Goal: Task Accomplishment & Management: Understand process/instructions

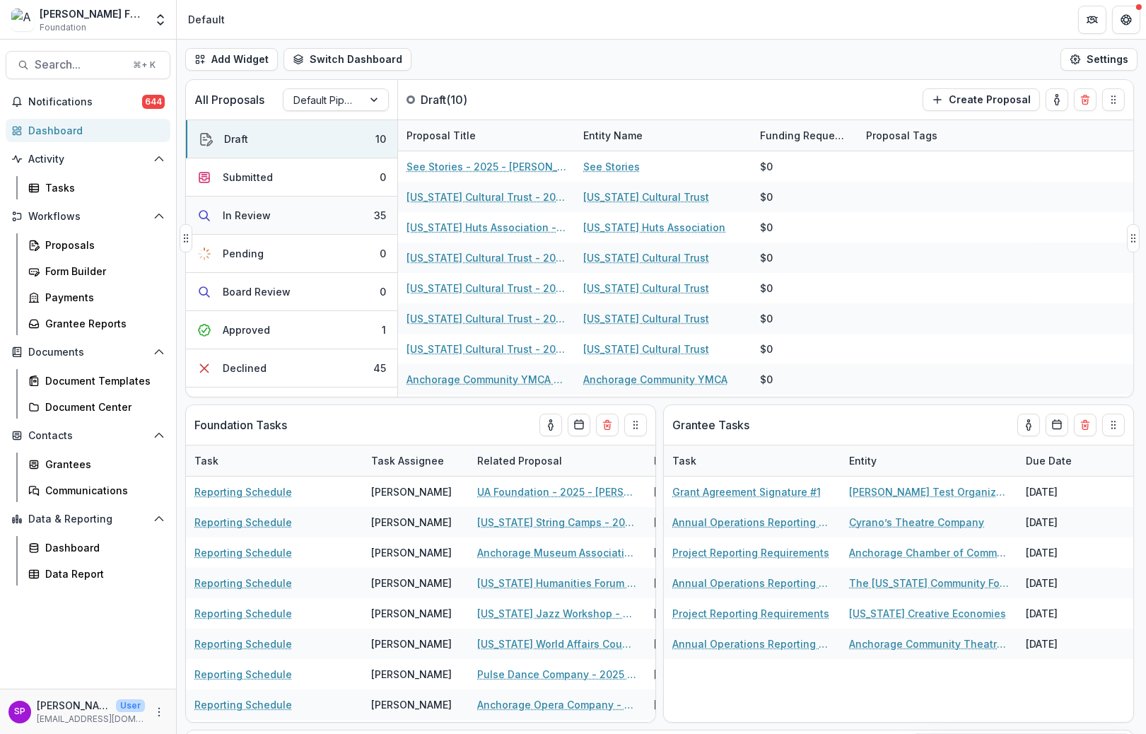
click at [317, 214] on button "In Review 35" at bounding box center [291, 216] width 211 height 38
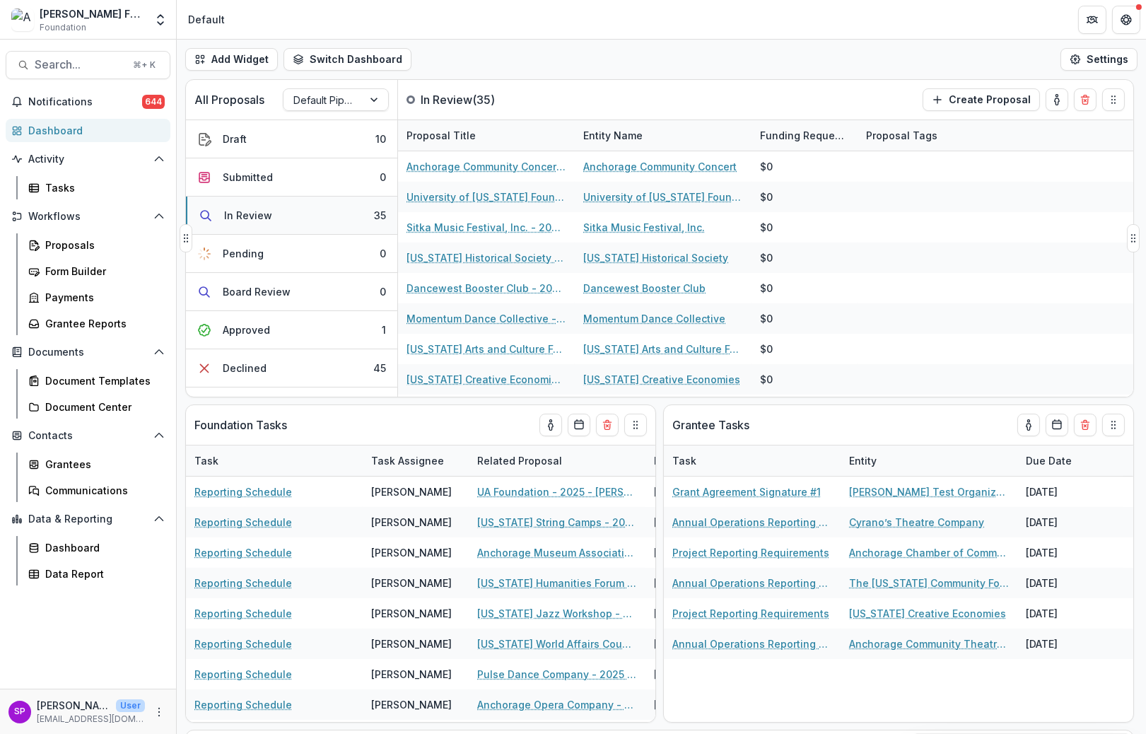
click at [258, 211] on div "In Review" at bounding box center [248, 215] width 48 height 15
click at [97, 248] on div "Proposals" at bounding box center [102, 245] width 114 height 15
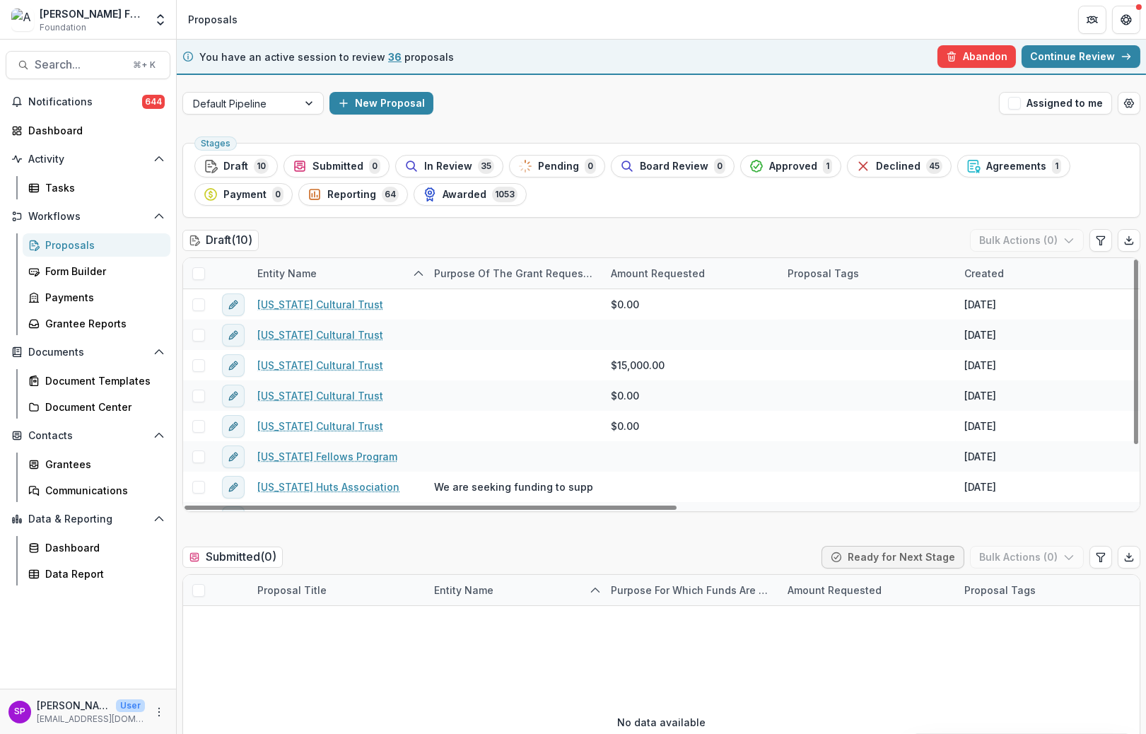
click at [1081, 52] on link "Continue Review" at bounding box center [1081, 56] width 119 height 23
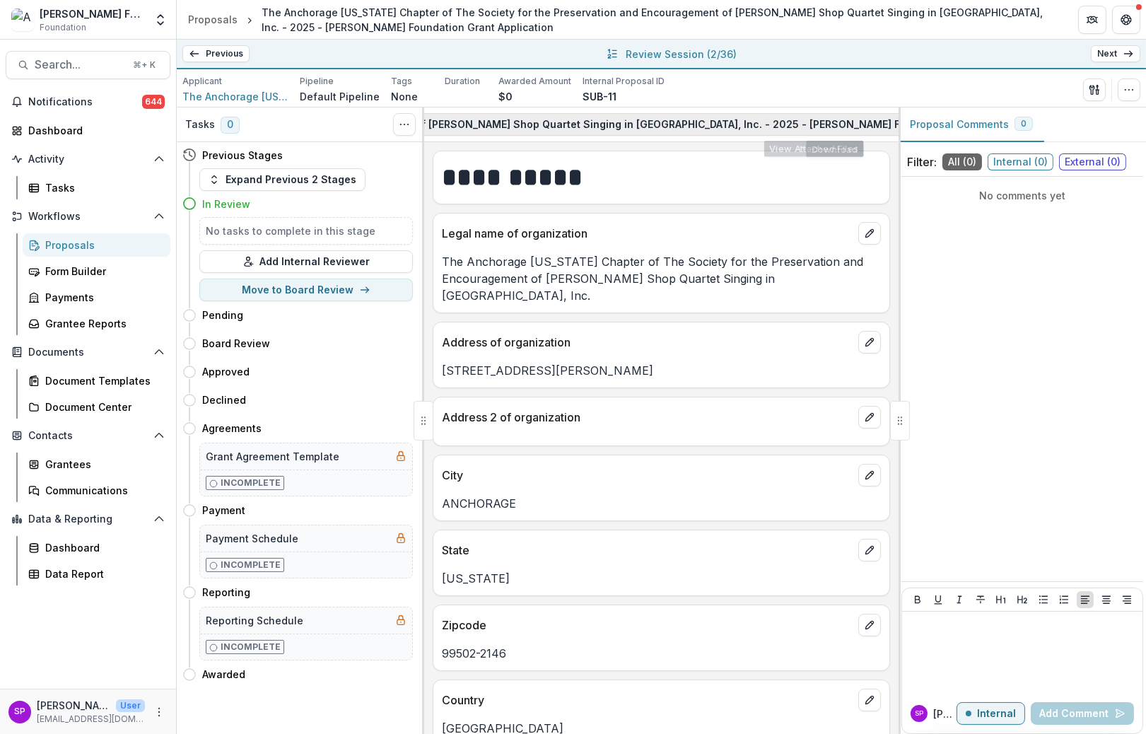
scroll to position [0, 684]
click at [1042, 125] on polyline "button" at bounding box center [1043, 124] width 3 height 1
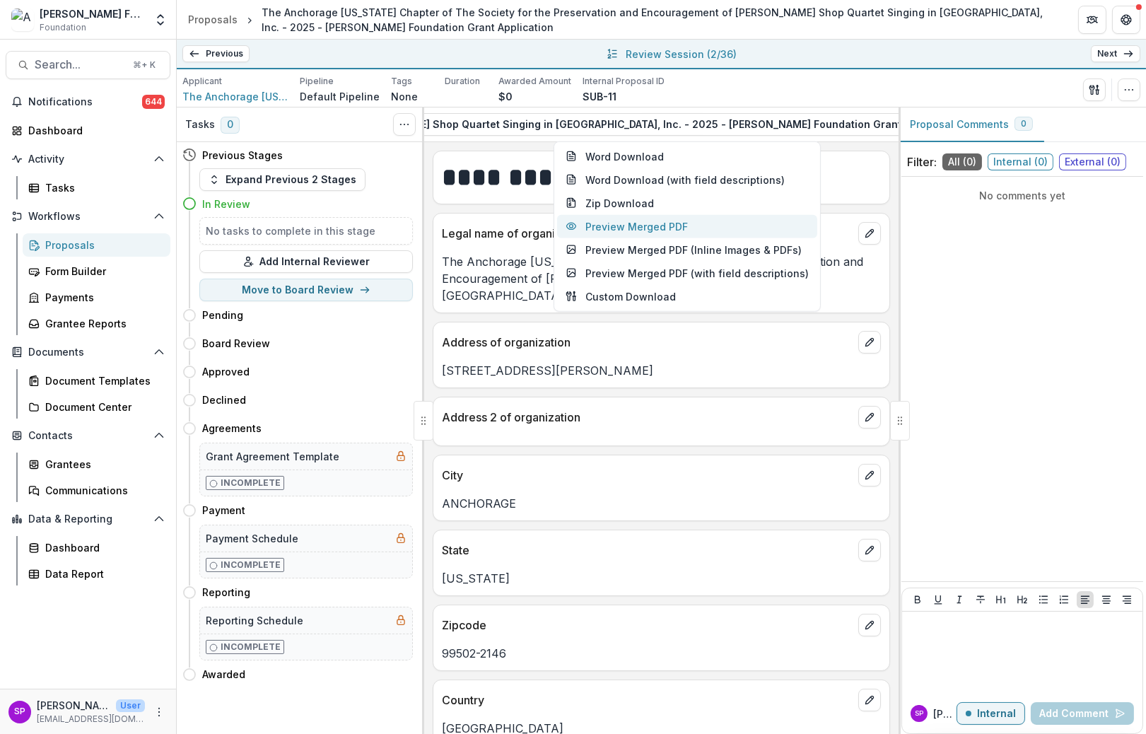
click at [712, 226] on button "Preview Merged PDF" at bounding box center [687, 226] width 260 height 23
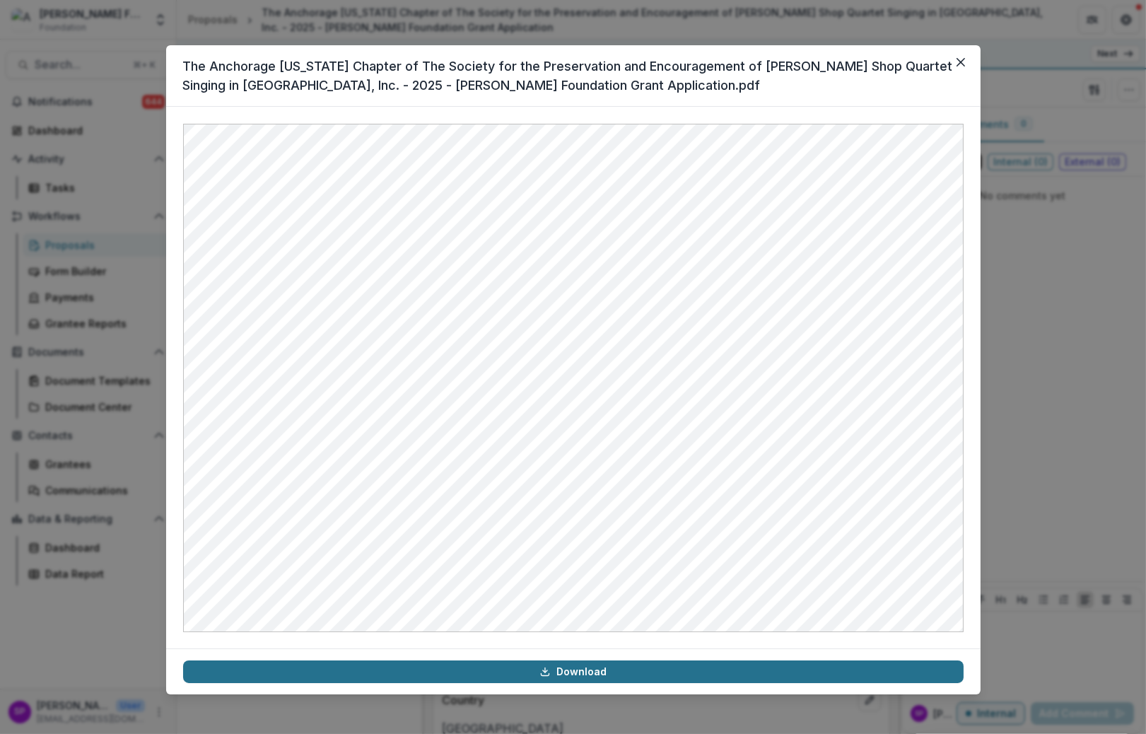
click at [593, 670] on link "Download" at bounding box center [573, 672] width 781 height 23
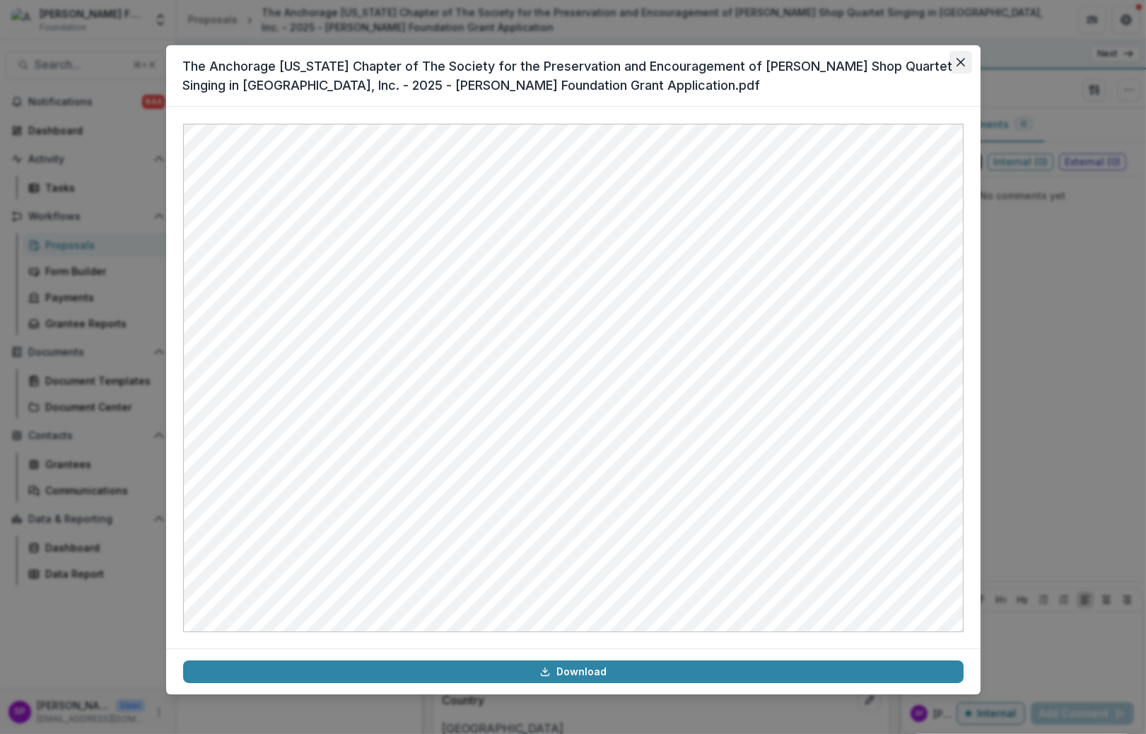
click at [958, 61] on icon "Close" at bounding box center [961, 62] width 8 height 8
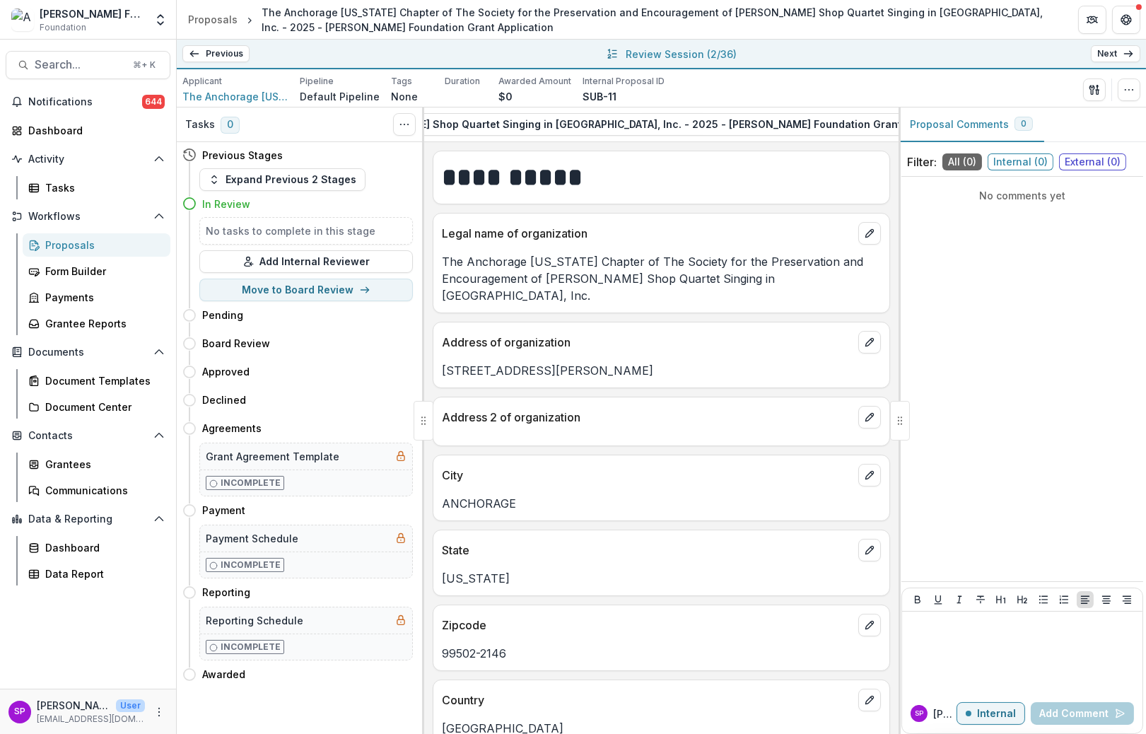
click at [1103, 56] on link "Next" at bounding box center [1116, 53] width 50 height 17
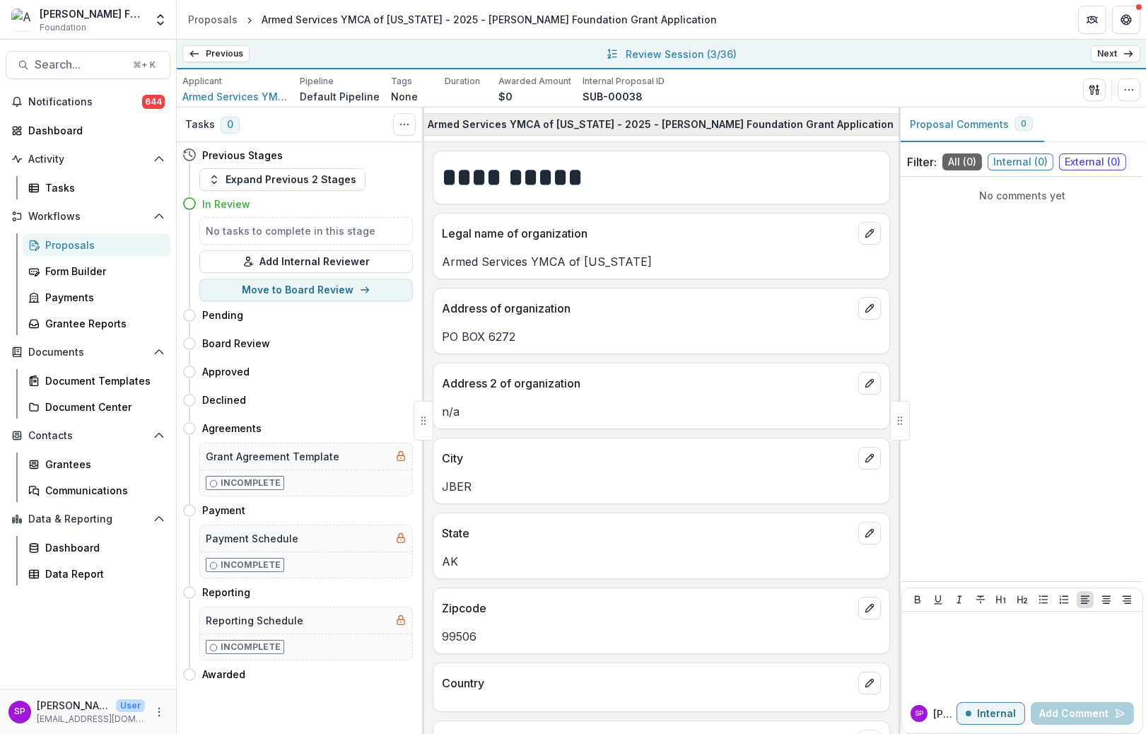
scroll to position [0, 194]
click at [898, 126] on icon "button" at bounding box center [902, 123] width 9 height 7
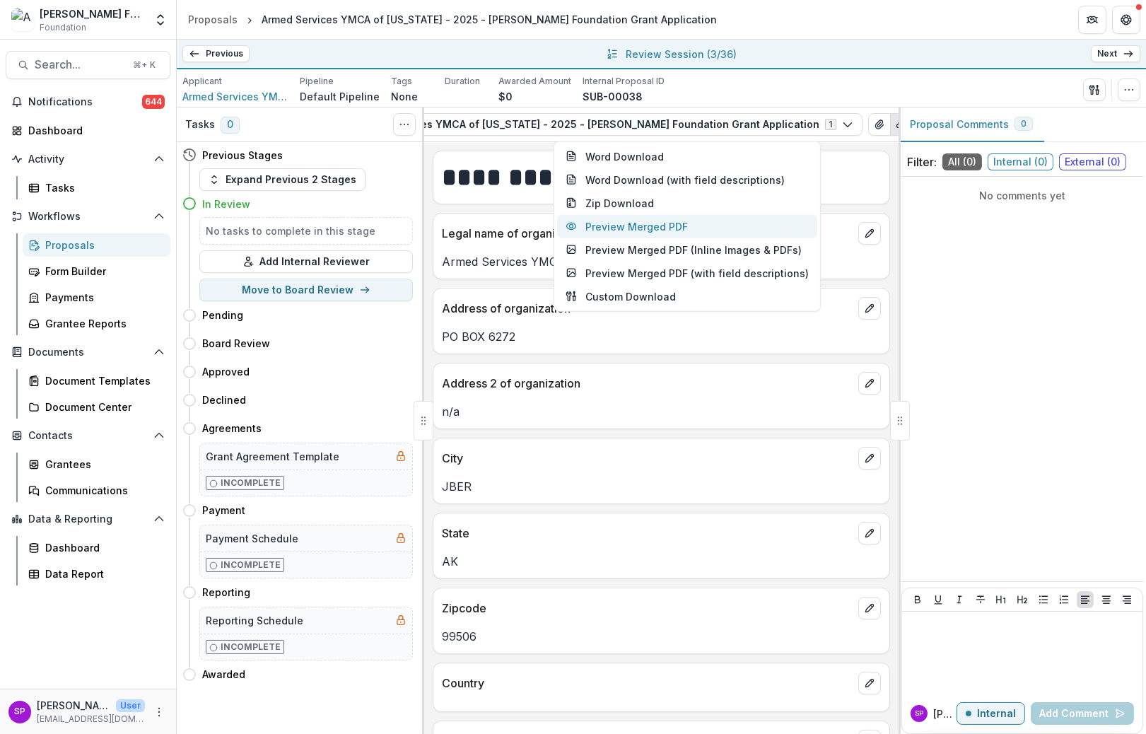
click at [668, 228] on button "Preview Merged PDF" at bounding box center [687, 226] width 260 height 23
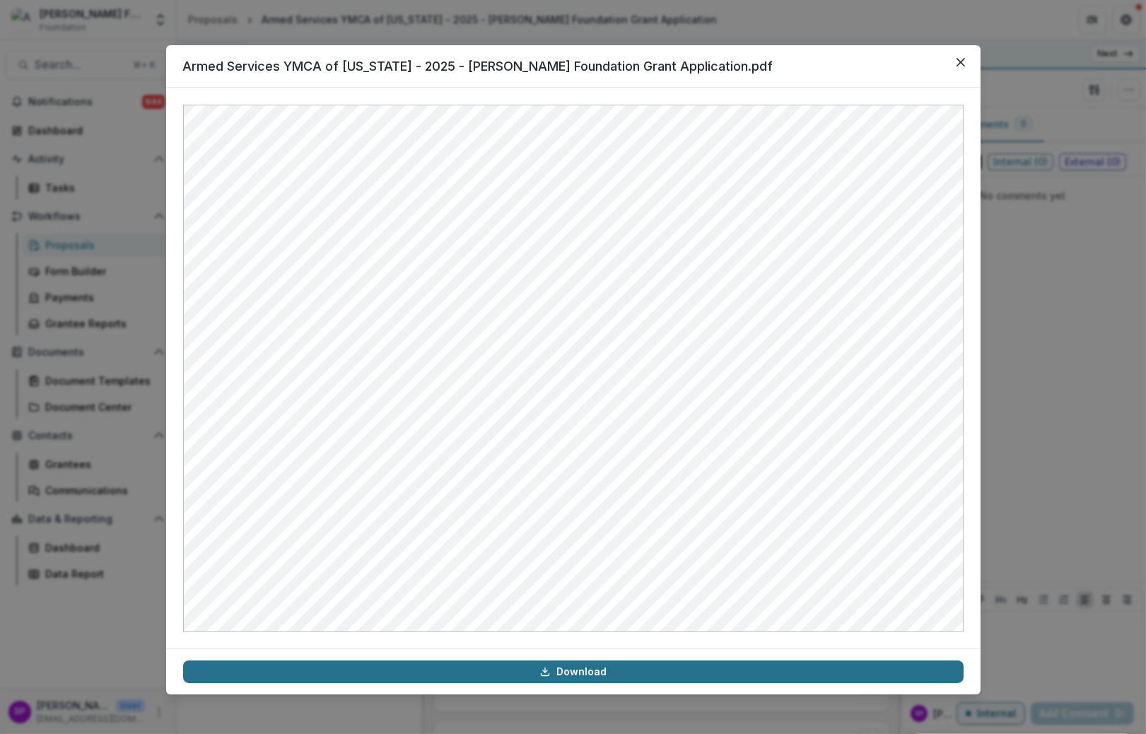
click at [591, 671] on link "Download" at bounding box center [573, 672] width 781 height 23
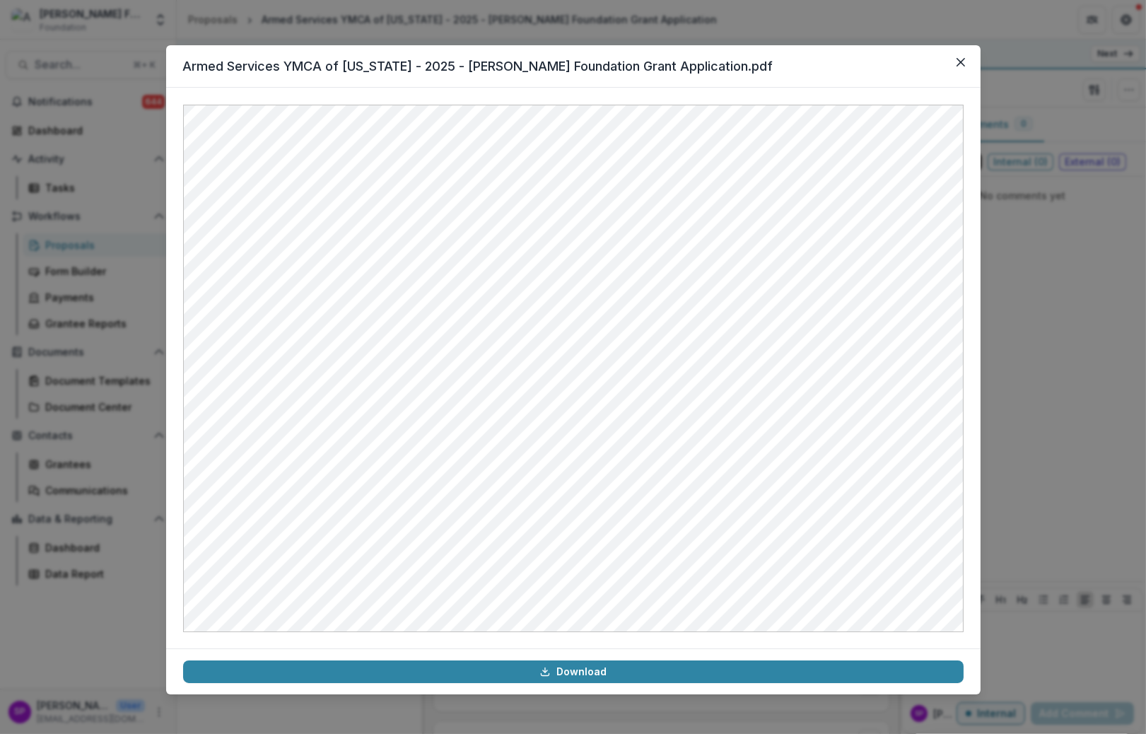
click at [1048, 356] on div "Armed Services YMCA of Alaska - 2025 - Atwood Foundation Grant Application.pdf …" at bounding box center [573, 367] width 1146 height 734
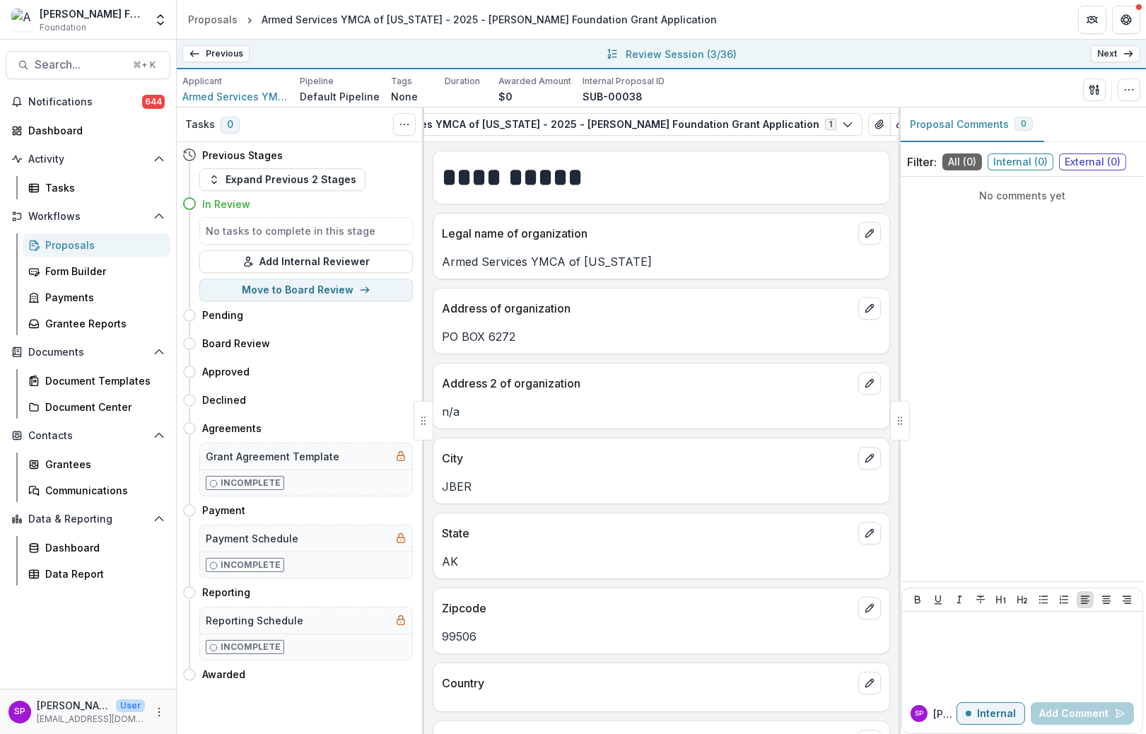
click at [1129, 48] on icon at bounding box center [1128, 53] width 11 height 11
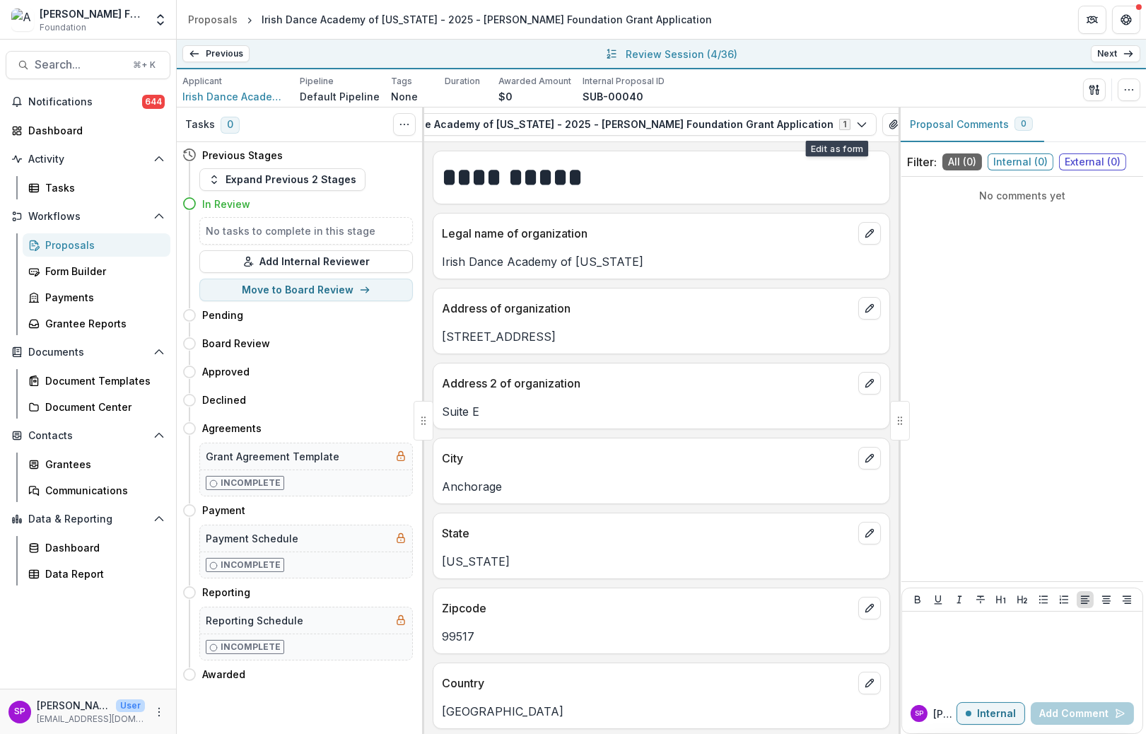
scroll to position [0, 187]
click at [899, 124] on icon "button" at bounding box center [903, 123] width 9 height 7
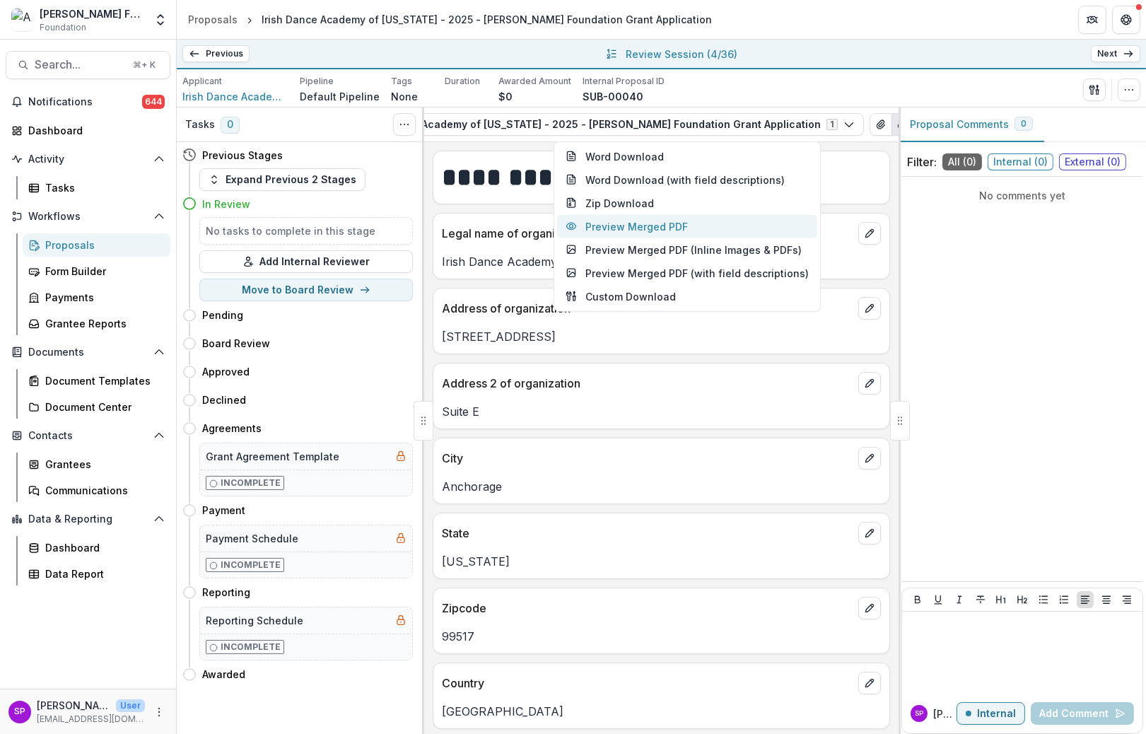
click at [714, 226] on button "Preview Merged PDF" at bounding box center [687, 226] width 260 height 23
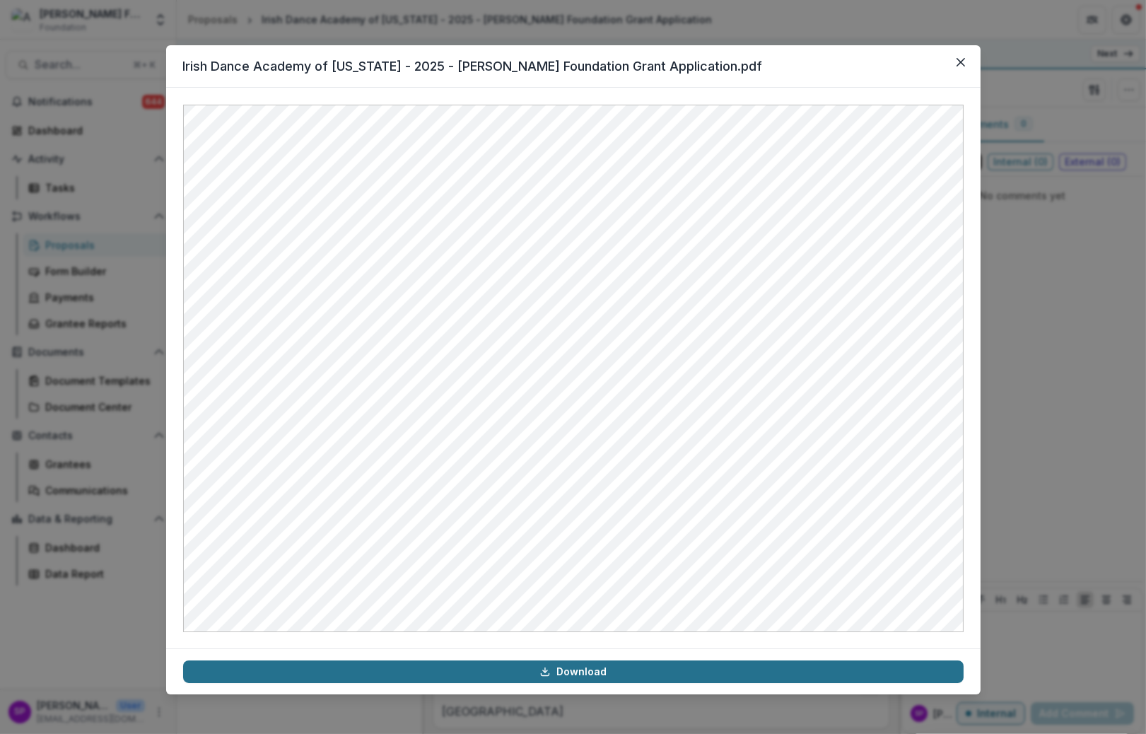
click at [711, 675] on link "Download" at bounding box center [573, 672] width 781 height 23
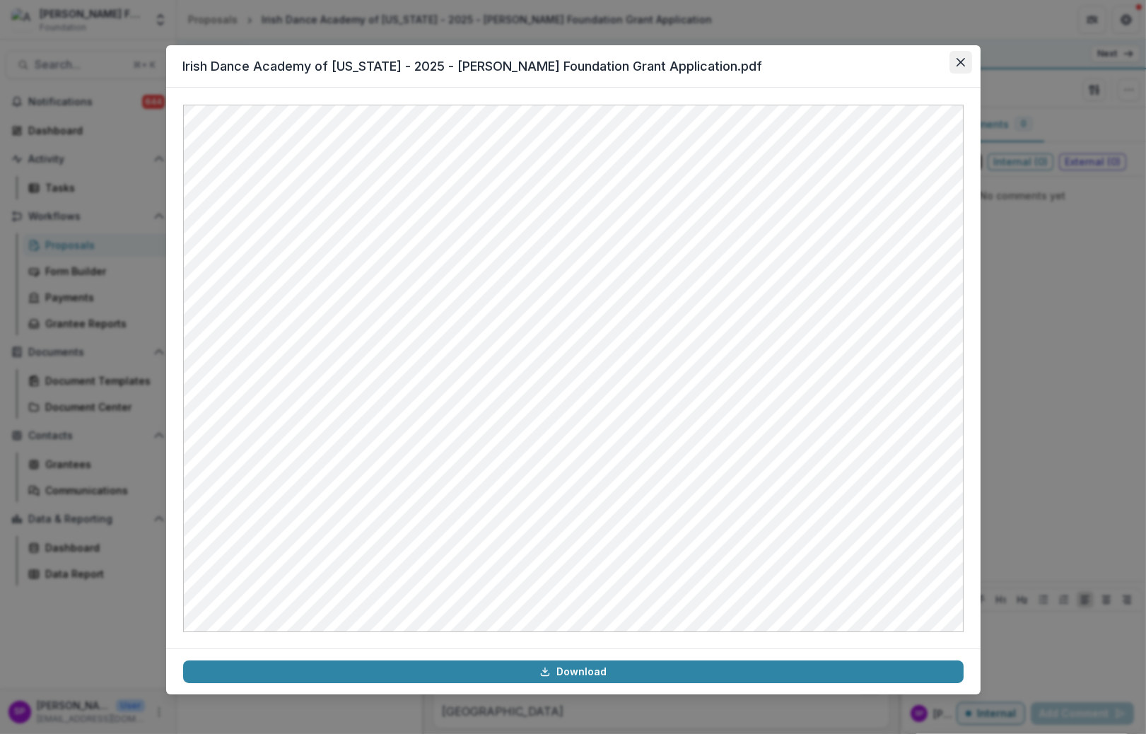
click at [963, 63] on icon "Close" at bounding box center [960, 62] width 8 height 8
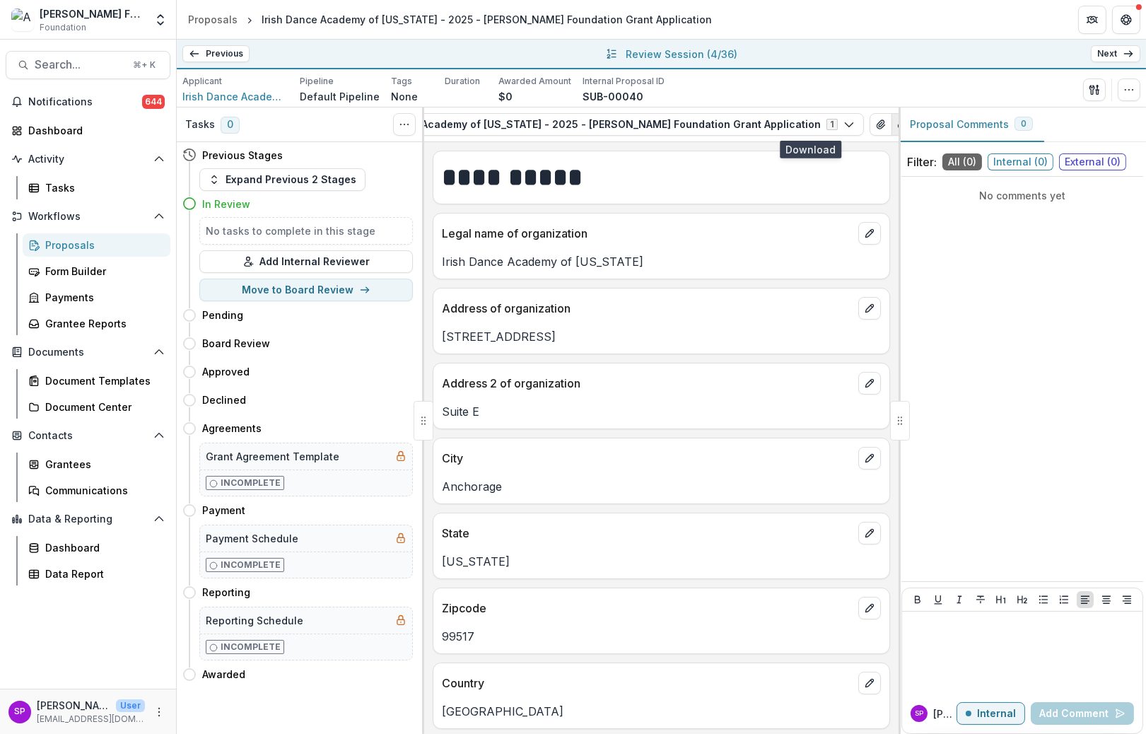
click at [892, 130] on button "button" at bounding box center [903, 124] width 23 height 23
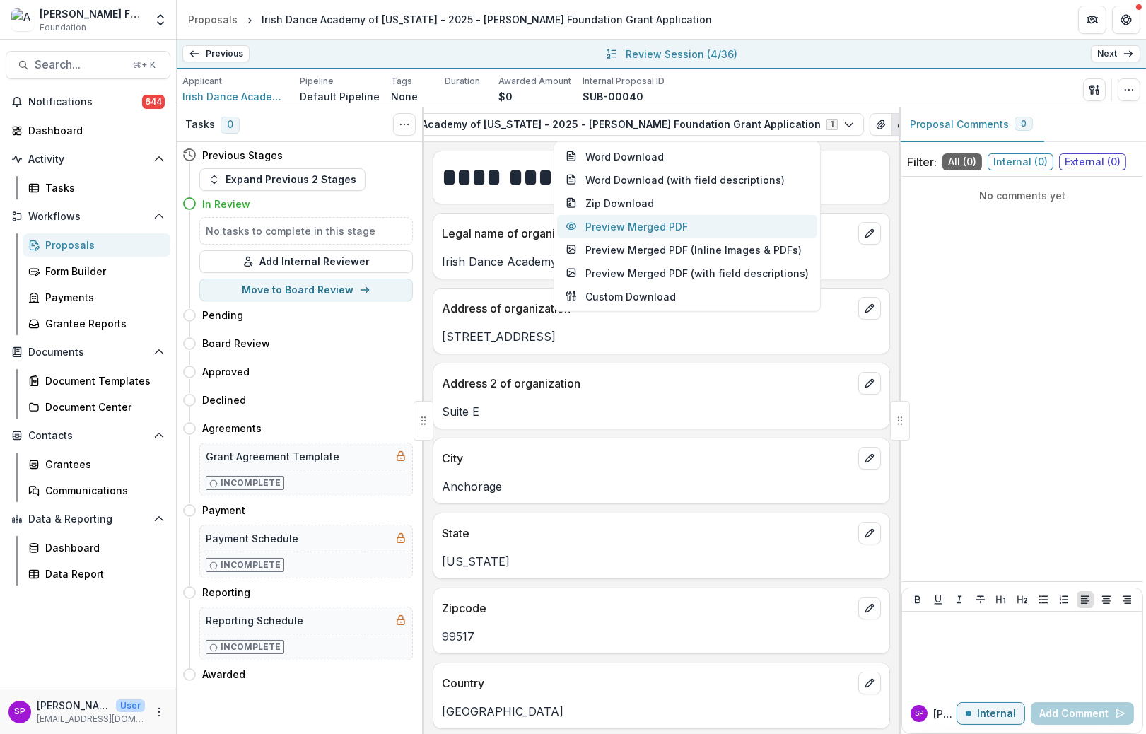
click at [705, 219] on button "Preview Merged PDF" at bounding box center [687, 226] width 260 height 23
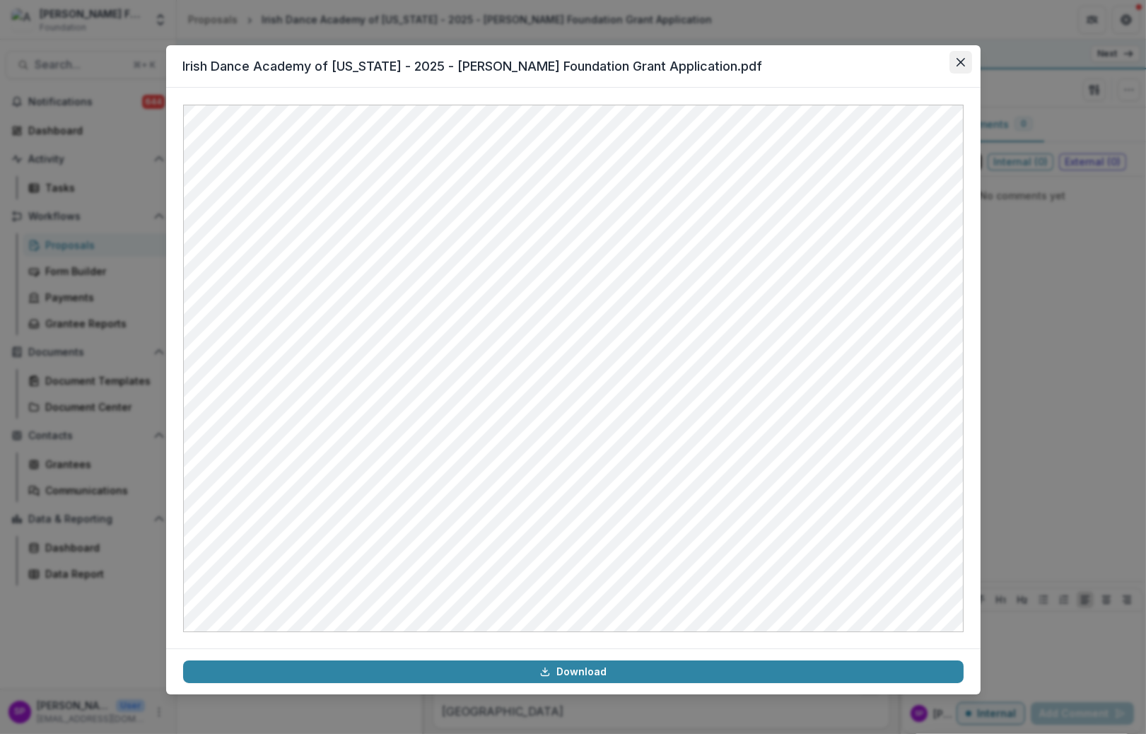
click at [964, 60] on icon "Close" at bounding box center [961, 62] width 8 height 8
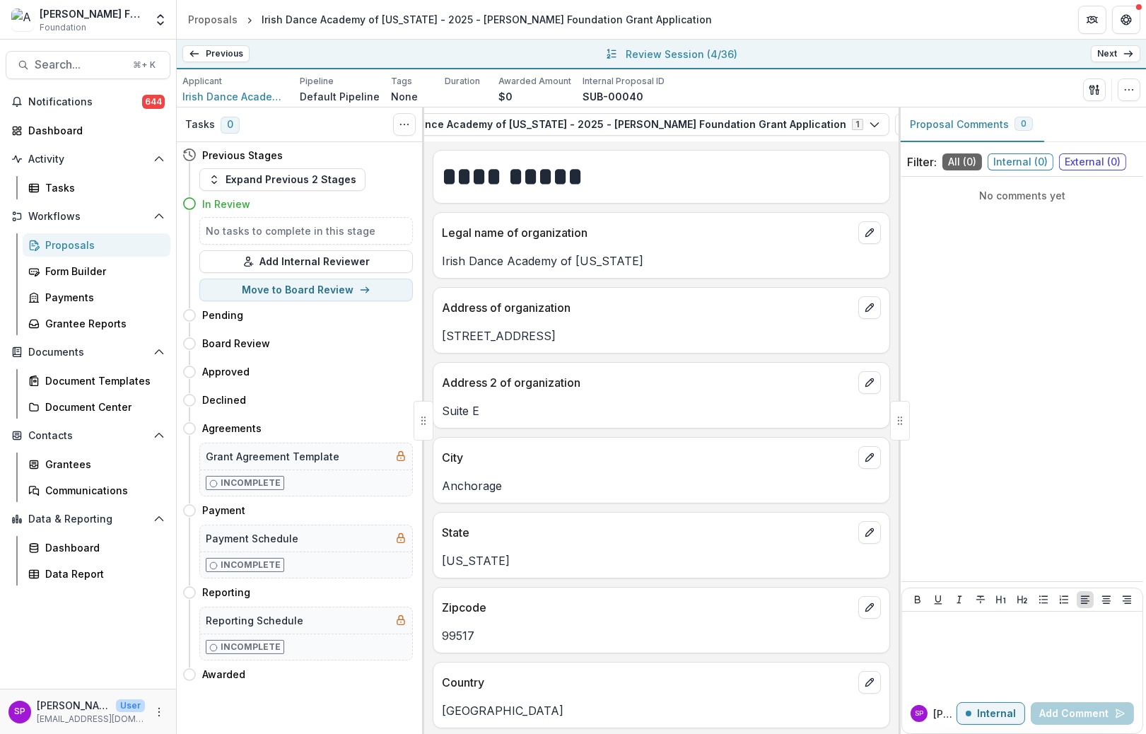
scroll to position [0, 187]
click at [900, 122] on icon "button" at bounding box center [905, 124] width 11 height 11
click at [898, 122] on icon "button" at bounding box center [903, 124] width 11 height 11
click at [899, 124] on icon "button" at bounding box center [904, 124] width 11 height 11
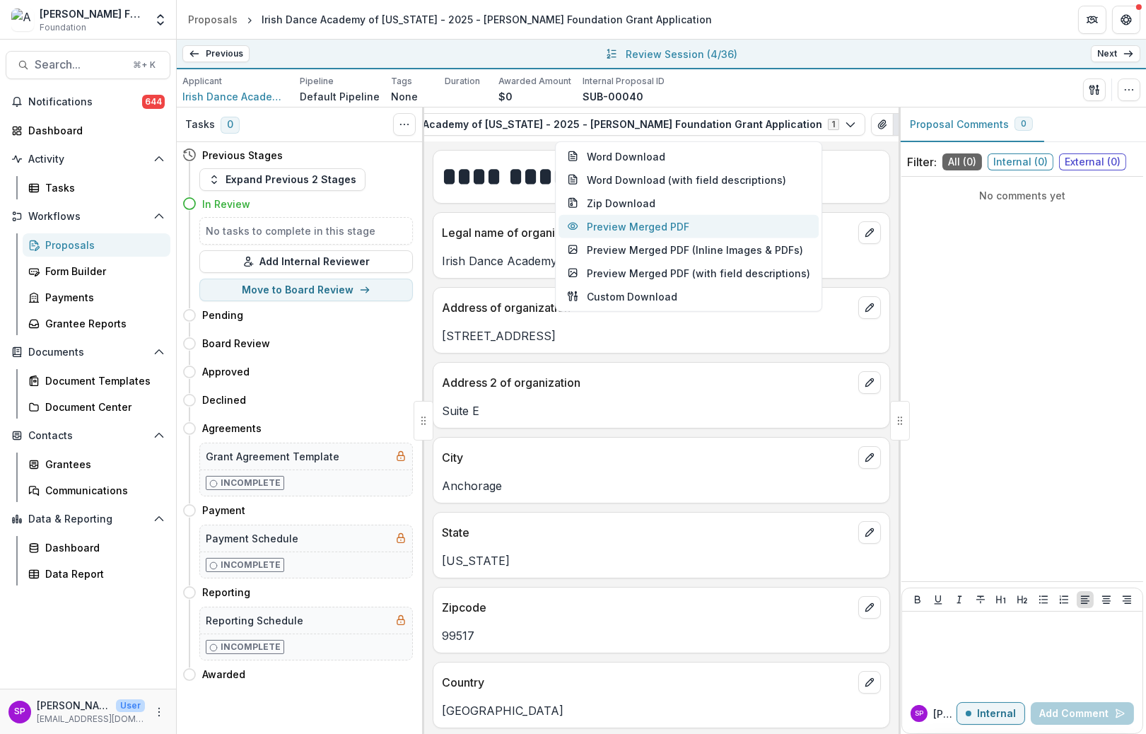
click at [680, 227] on button "Preview Merged PDF" at bounding box center [689, 226] width 260 height 23
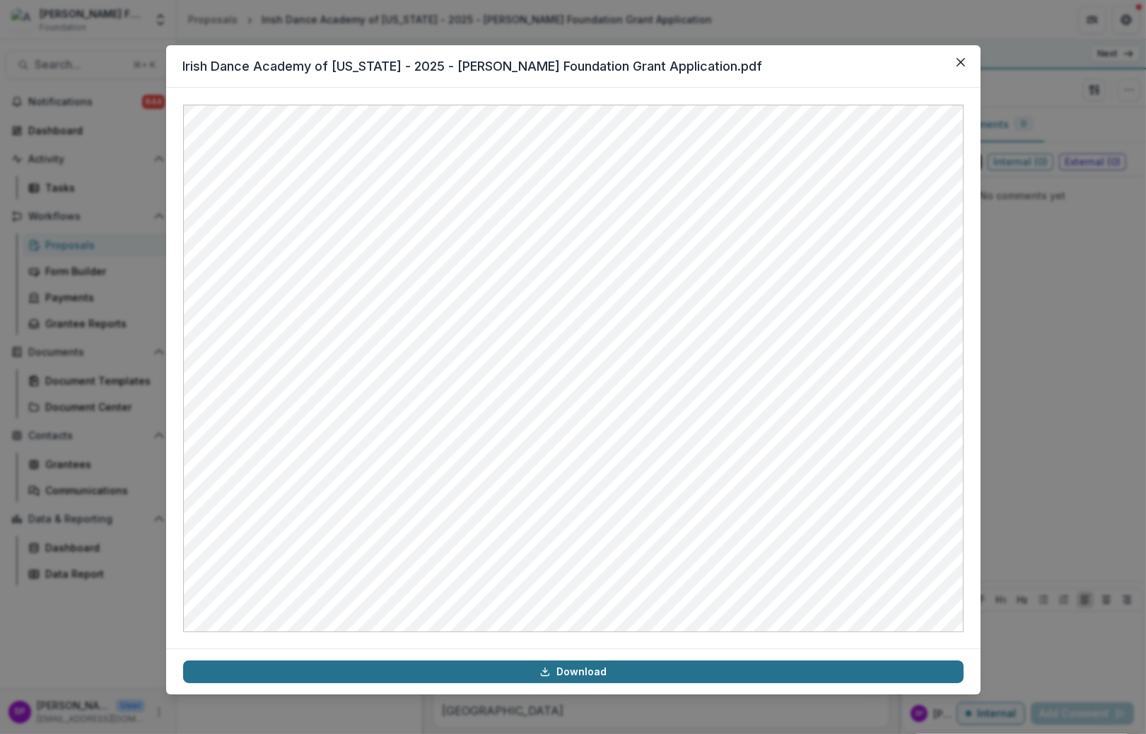
click at [599, 666] on link "Download" at bounding box center [573, 672] width 781 height 23
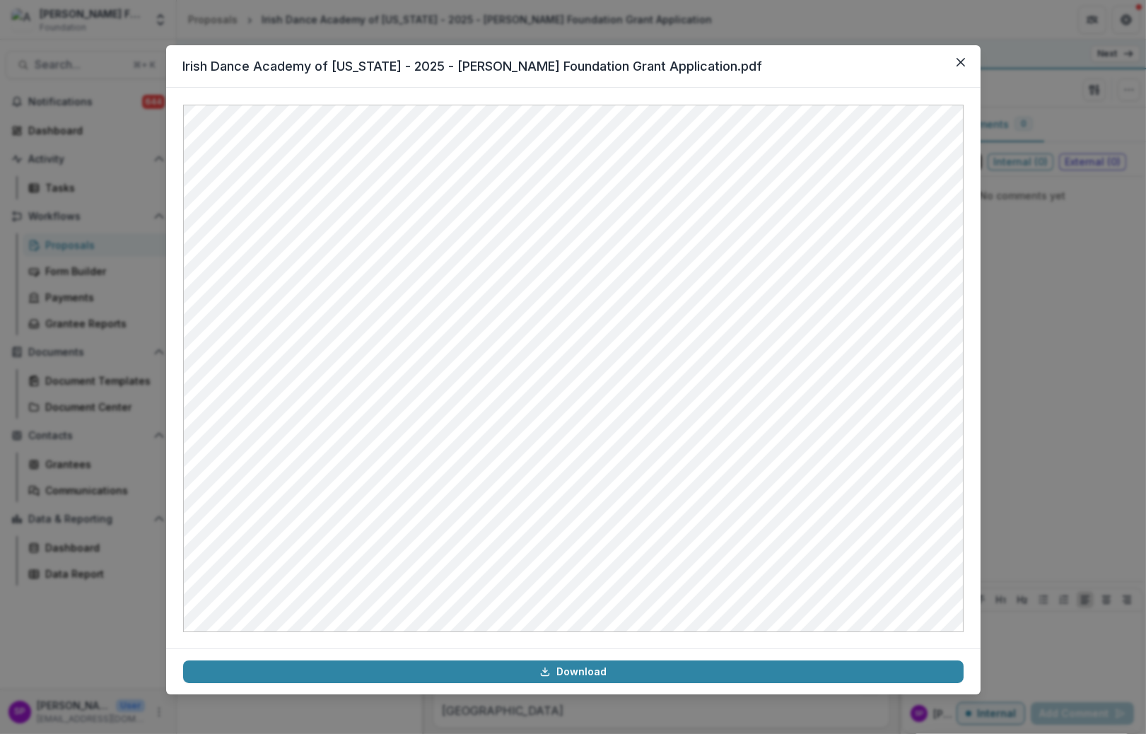
click at [1067, 384] on div "Irish Dance Academy of Alaska - 2025 - Atwood Foundation Grant Application.pdf …" at bounding box center [573, 367] width 1146 height 734
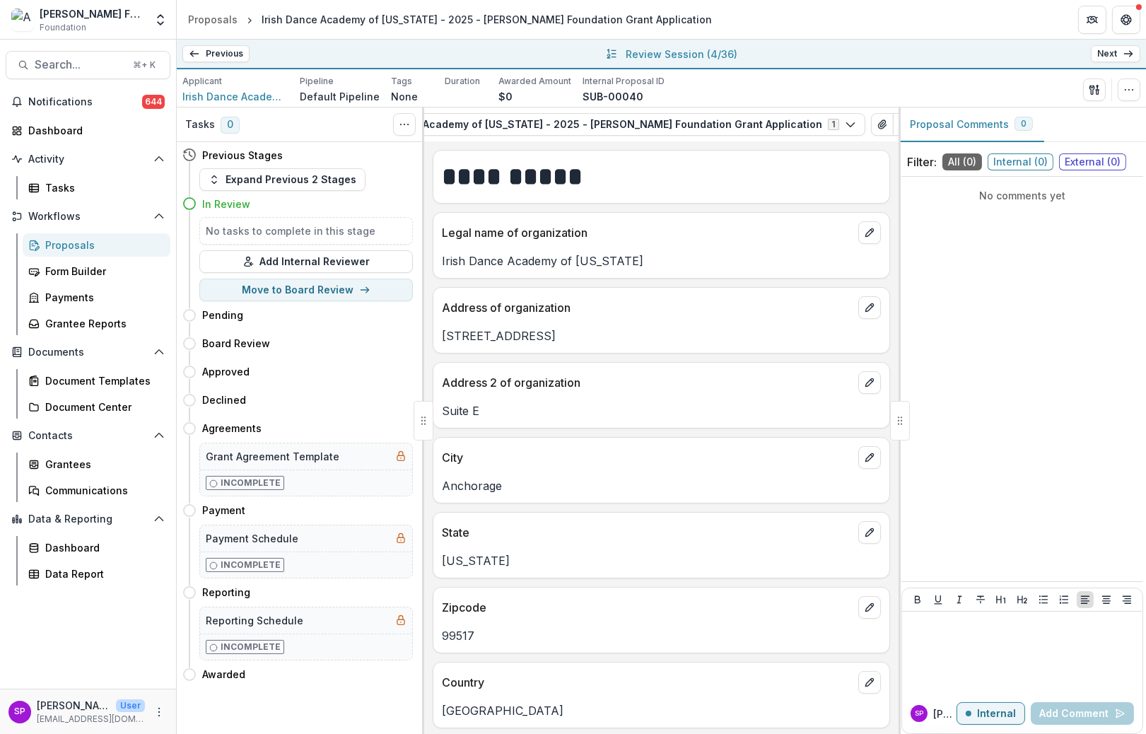
click at [236, 54] on link "Previous" at bounding box center [215, 53] width 67 height 17
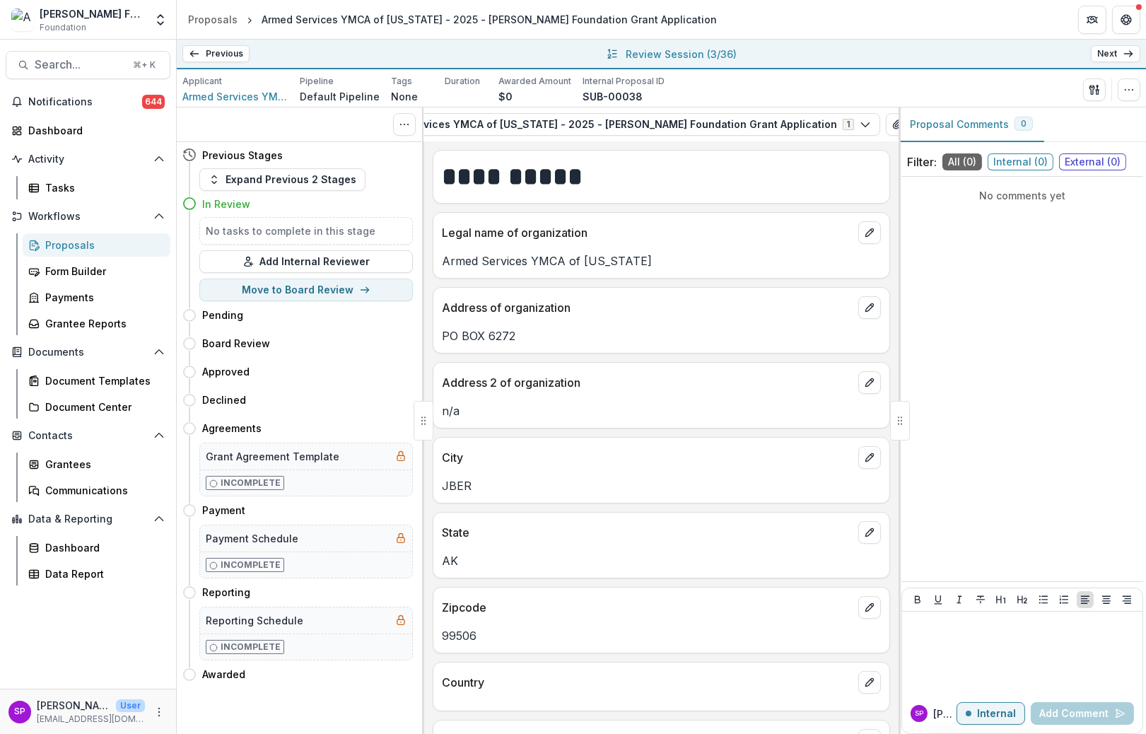
scroll to position [0, 194]
click at [896, 124] on icon "button" at bounding box center [901, 124] width 11 height 11
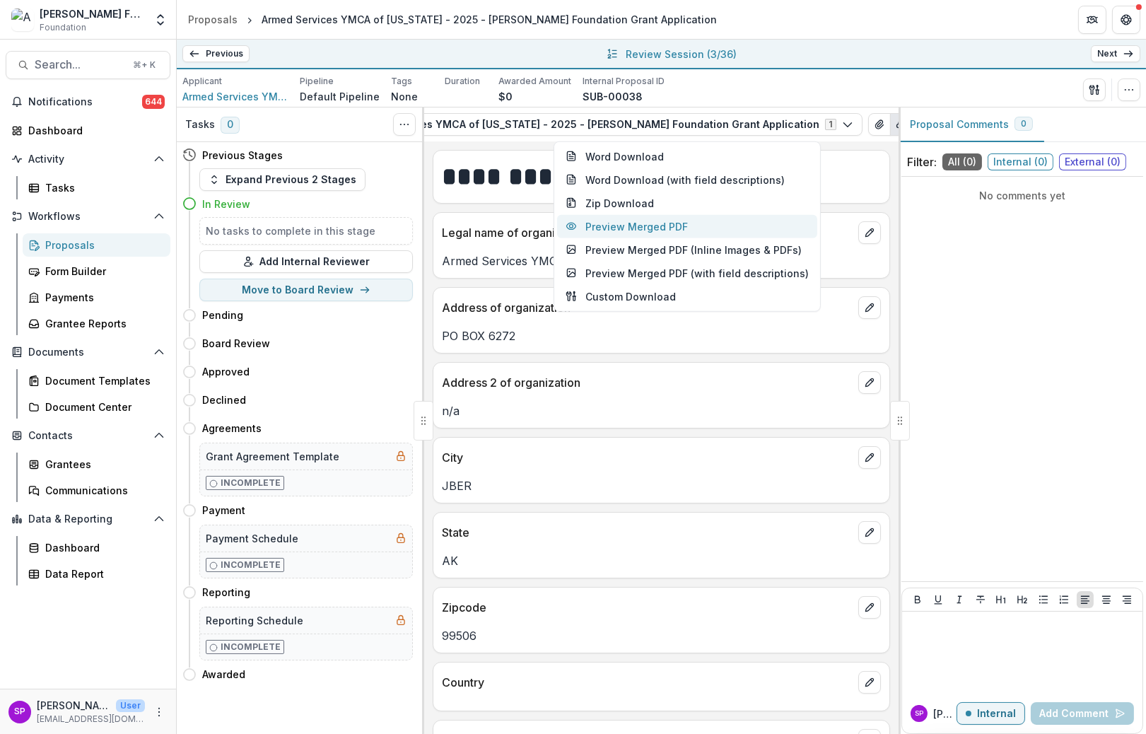
click at [640, 226] on button "Preview Merged PDF" at bounding box center [687, 226] width 260 height 23
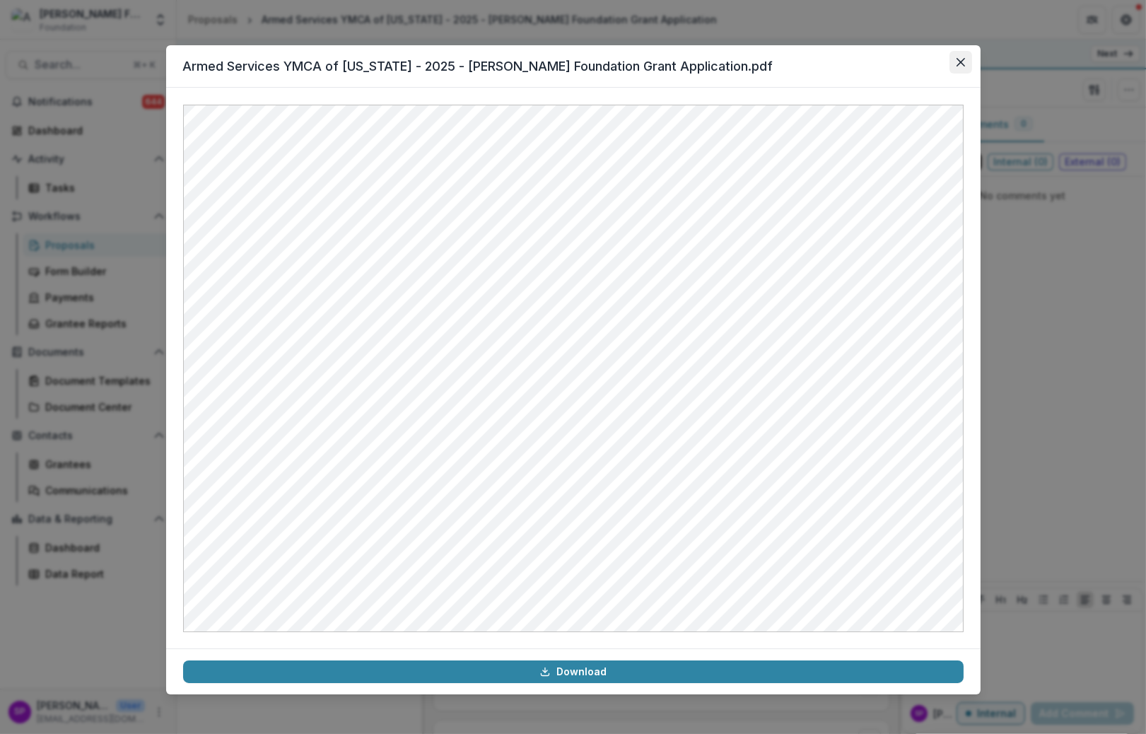
click at [965, 66] on icon "Close" at bounding box center [960, 62] width 8 height 8
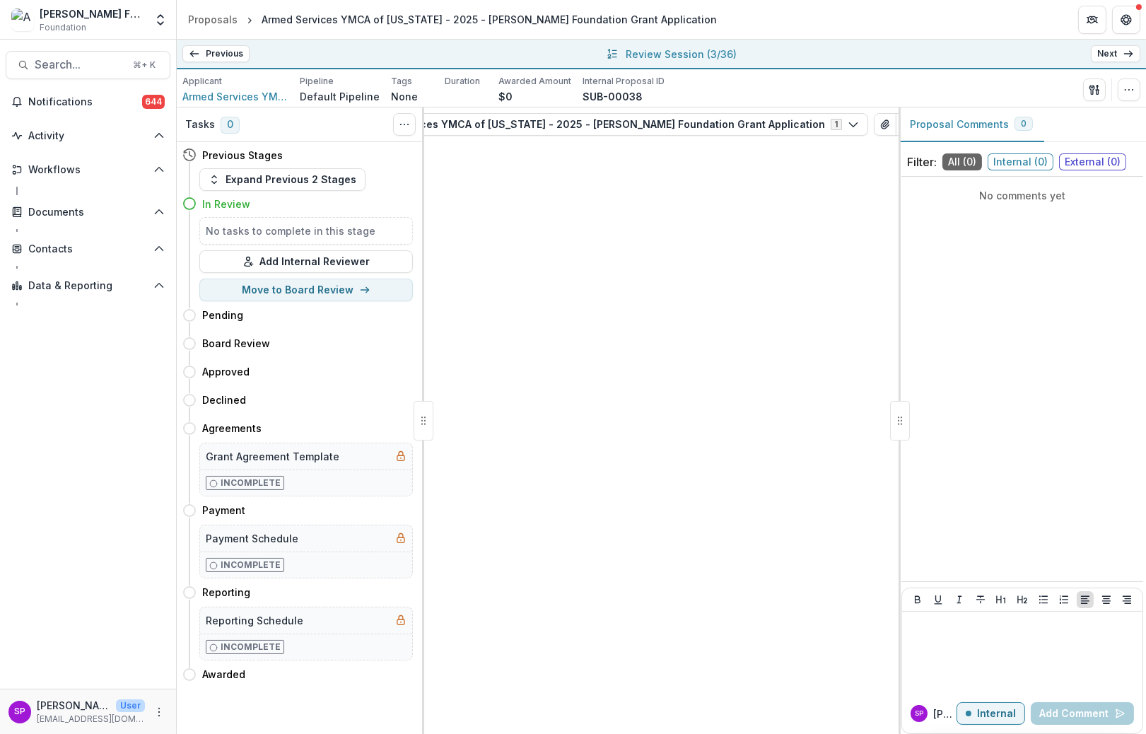
scroll to position [0, 194]
click at [896, 120] on icon "button" at bounding box center [901, 124] width 11 height 11
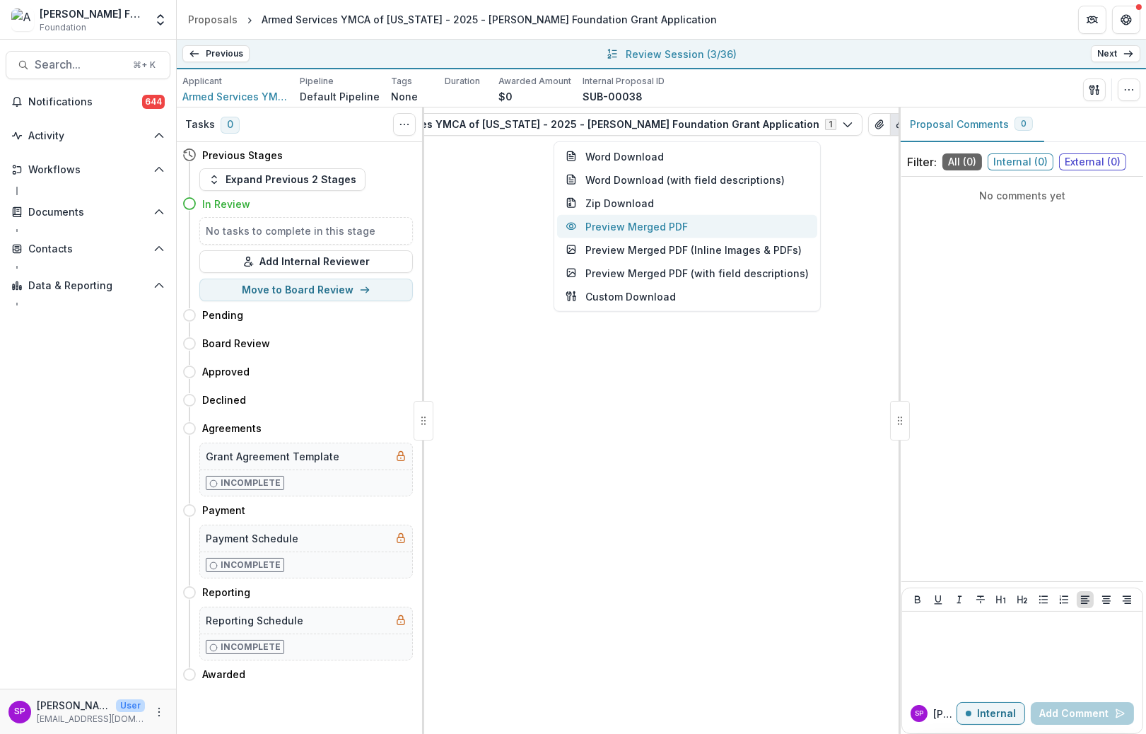
click at [614, 226] on button "Preview Merged PDF" at bounding box center [687, 226] width 260 height 23
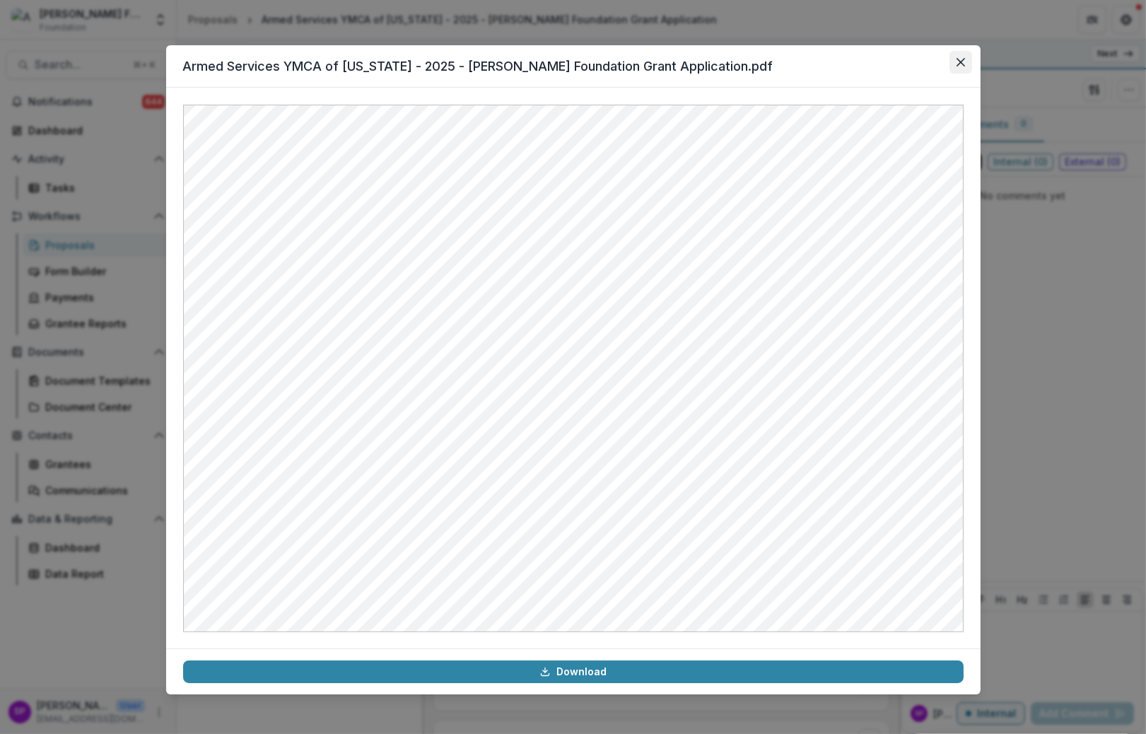
click at [963, 61] on icon "Close" at bounding box center [961, 62] width 8 height 8
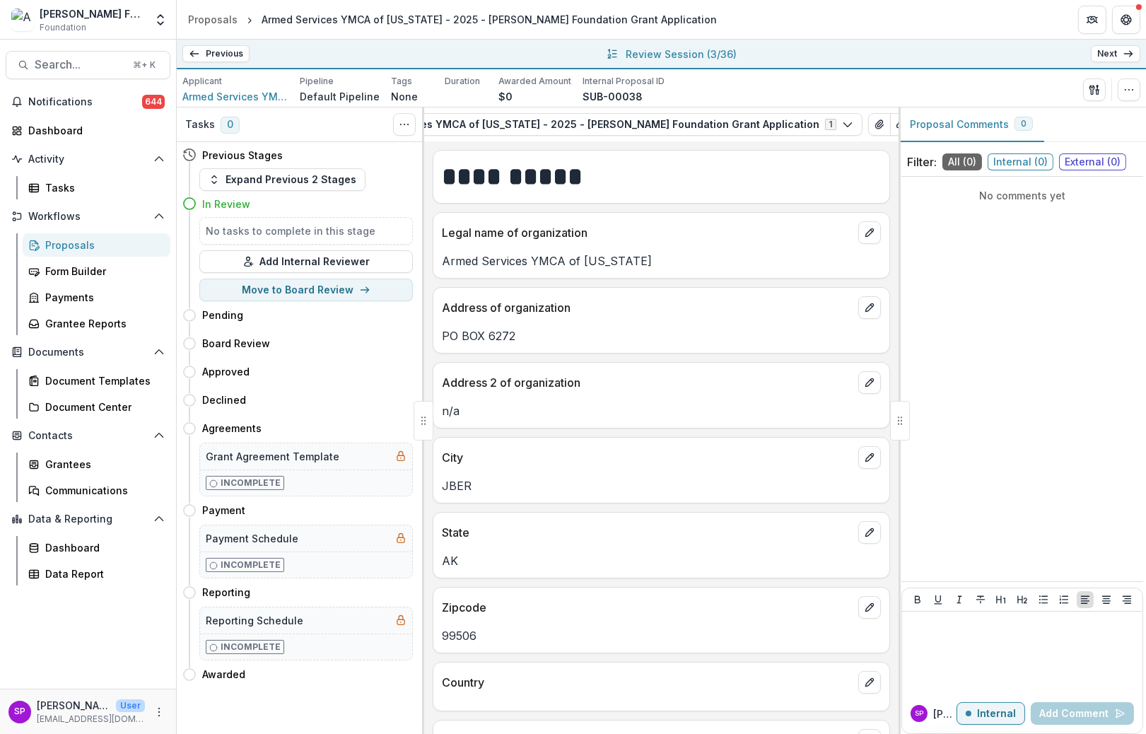
click at [1113, 57] on link "Next" at bounding box center [1116, 53] width 50 height 17
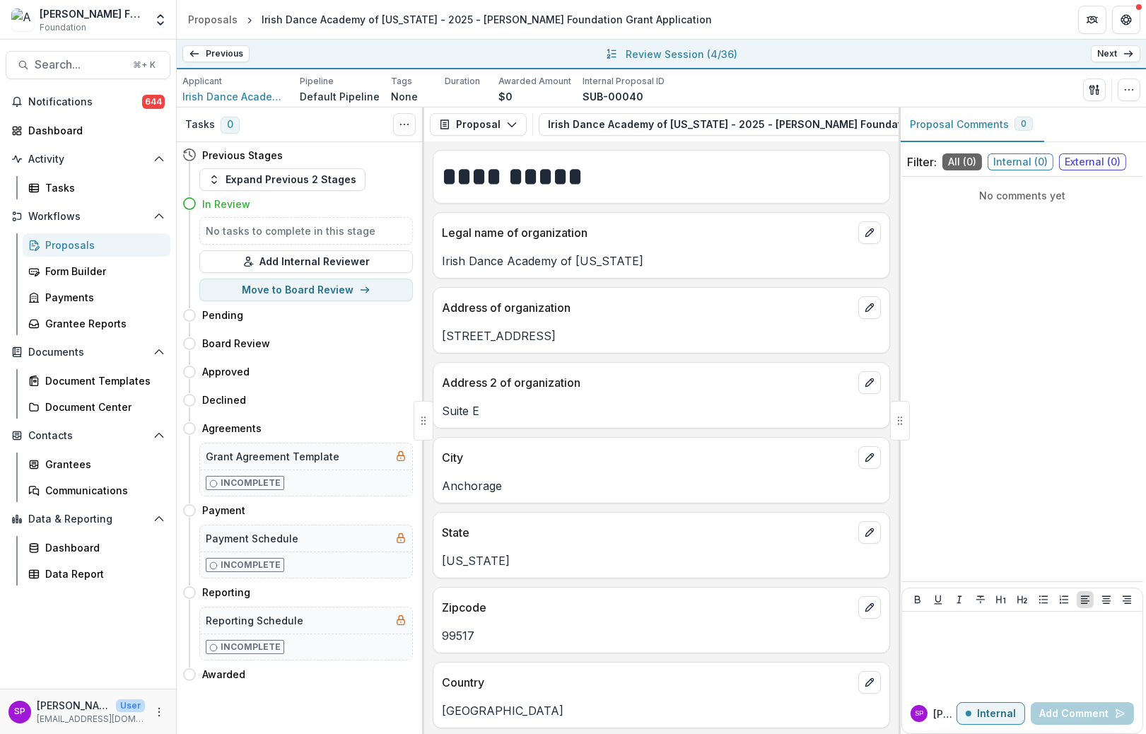
click at [1116, 52] on link "Next" at bounding box center [1116, 53] width 50 height 17
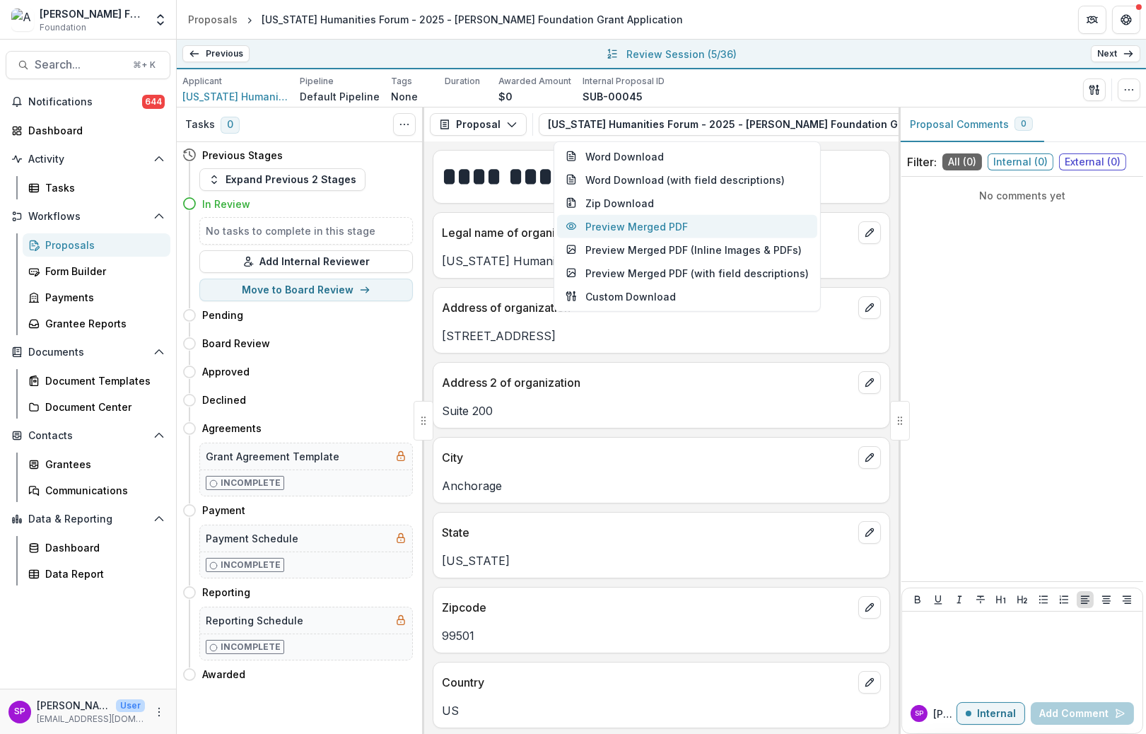
scroll to position [0, 160]
click at [670, 225] on button "Preview Merged PDF" at bounding box center [687, 226] width 260 height 23
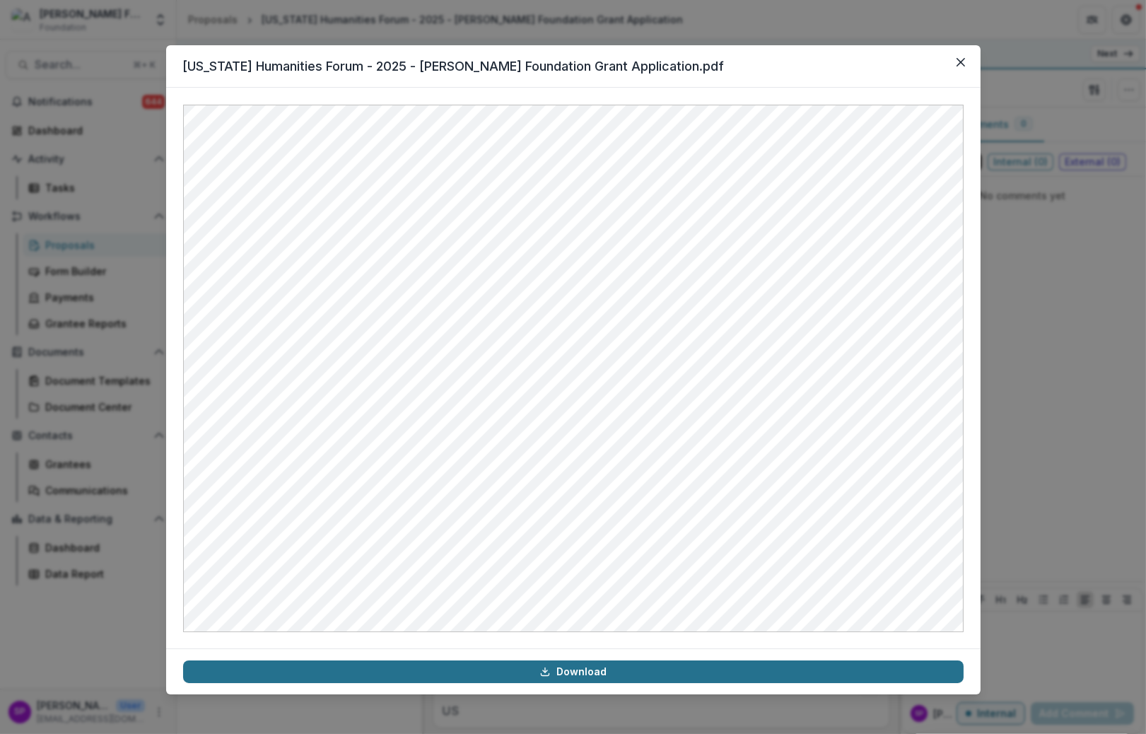
click at [562, 675] on link "Download" at bounding box center [573, 672] width 781 height 23
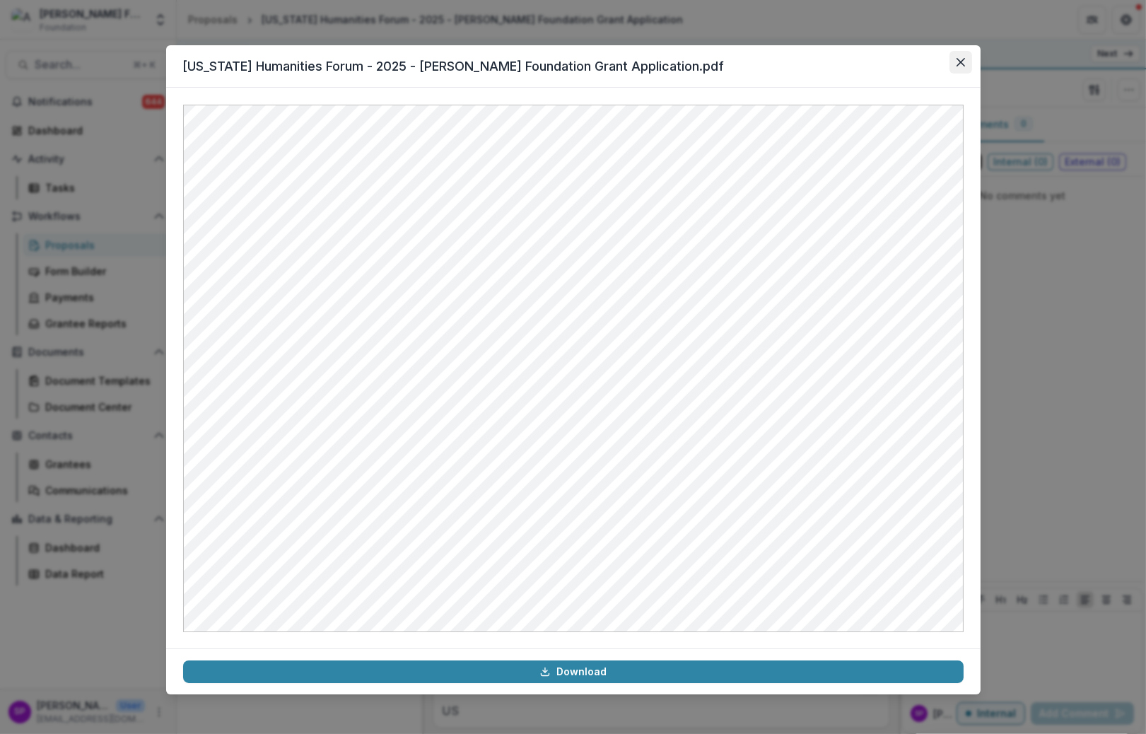
click at [960, 62] on icon "Close" at bounding box center [960, 62] width 8 height 8
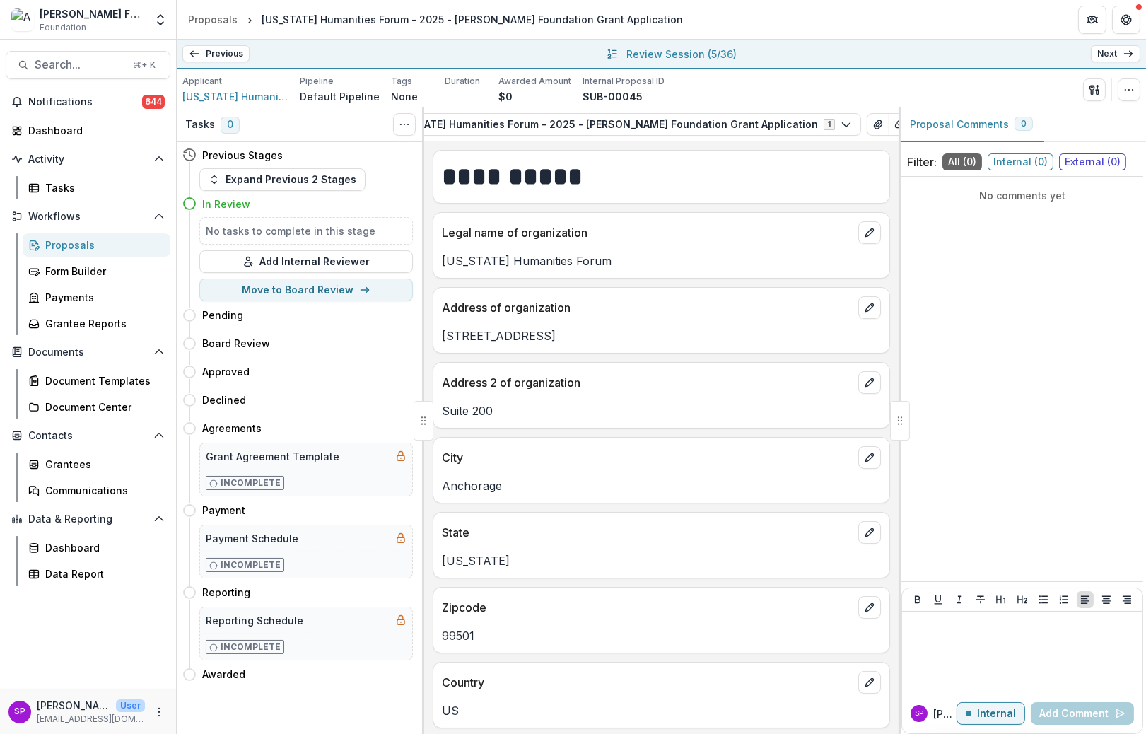
click at [1123, 52] on icon at bounding box center [1128, 53] width 11 height 11
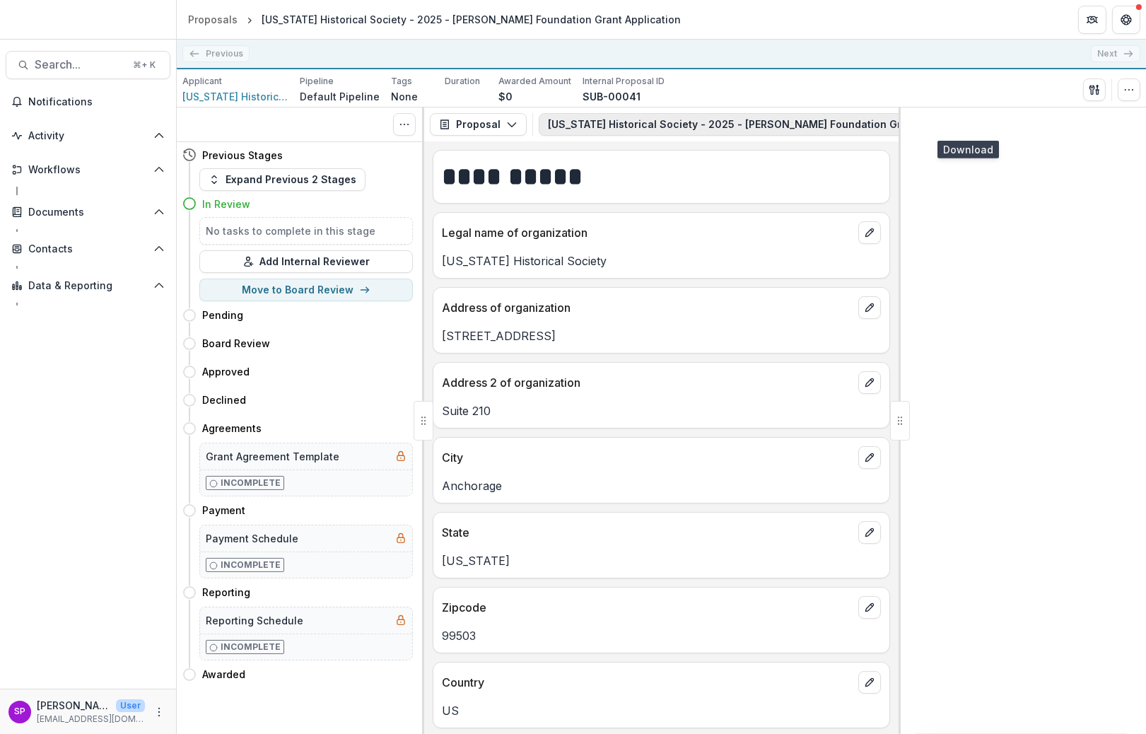
click at [677, 124] on button "[US_STATE] Historical Society - 2025 - [PERSON_NAME] Foundation Grant Applicati…" at bounding box center [780, 124] width 482 height 23
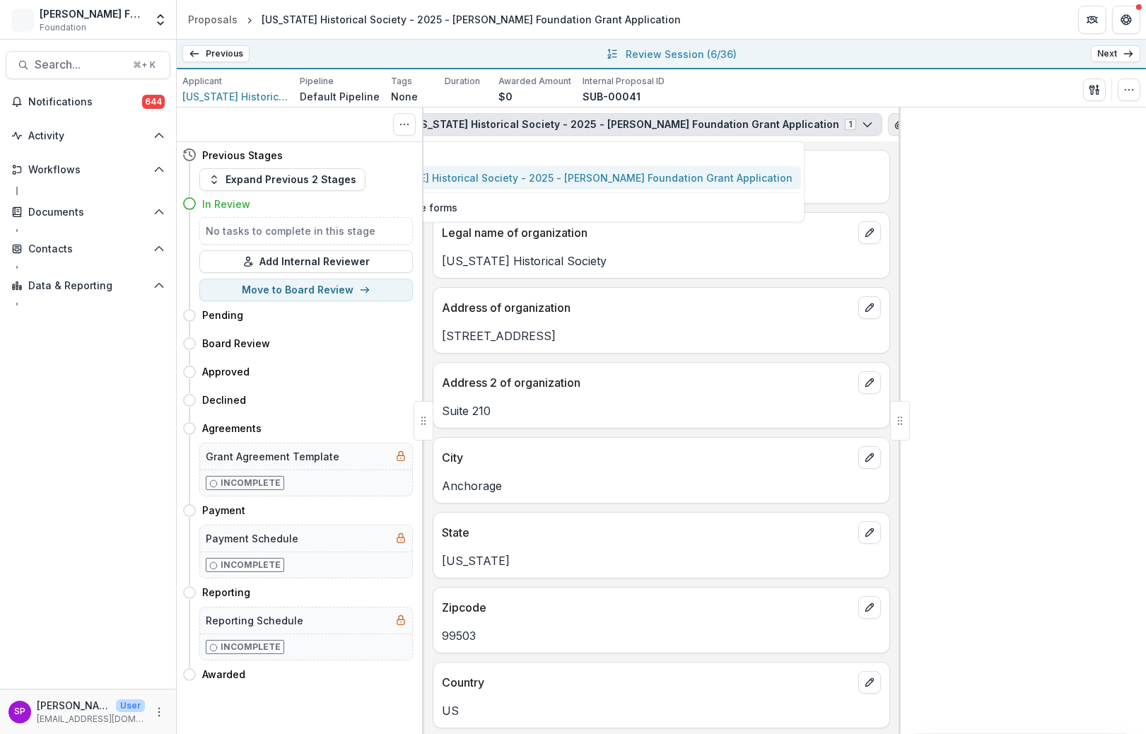
scroll to position [0, 157]
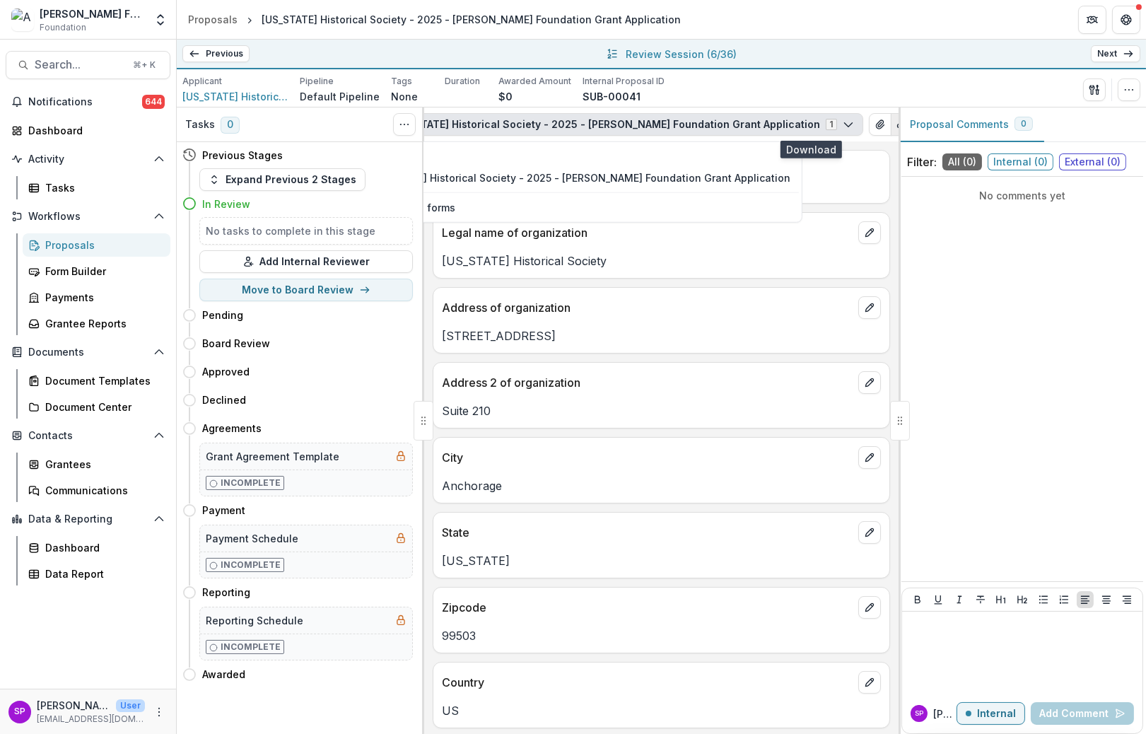
click at [897, 124] on icon "button" at bounding box center [902, 124] width 11 height 11
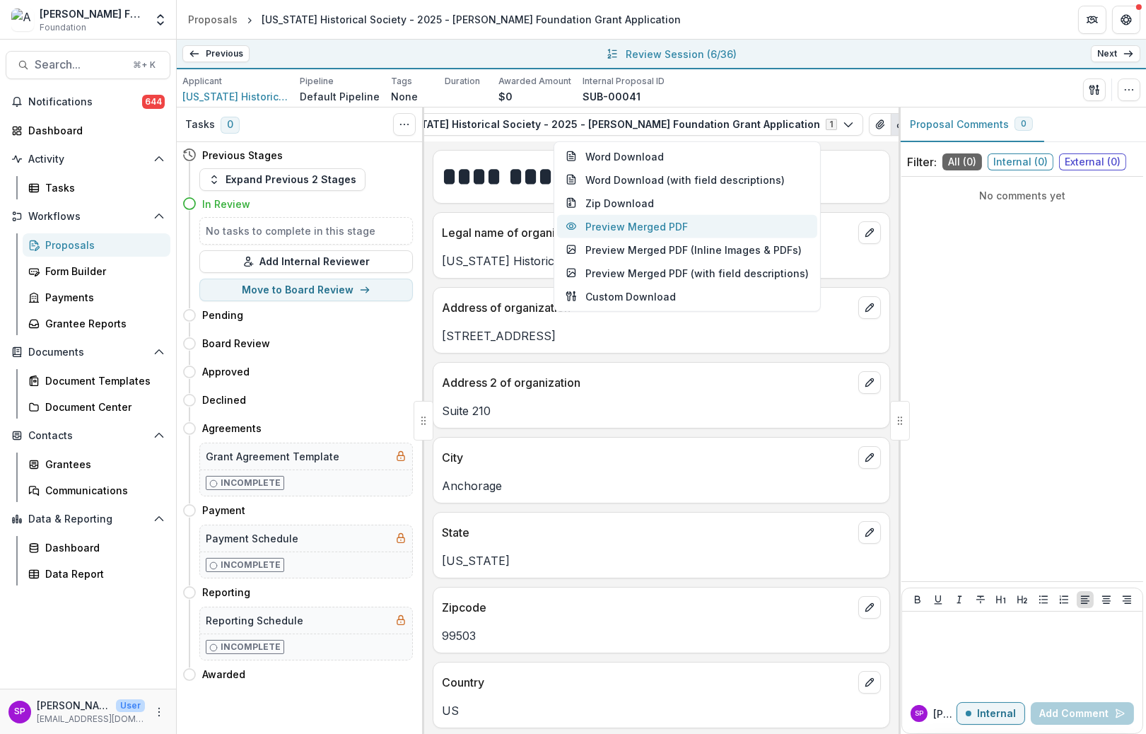
click at [677, 221] on button "Preview Merged PDF" at bounding box center [687, 226] width 260 height 23
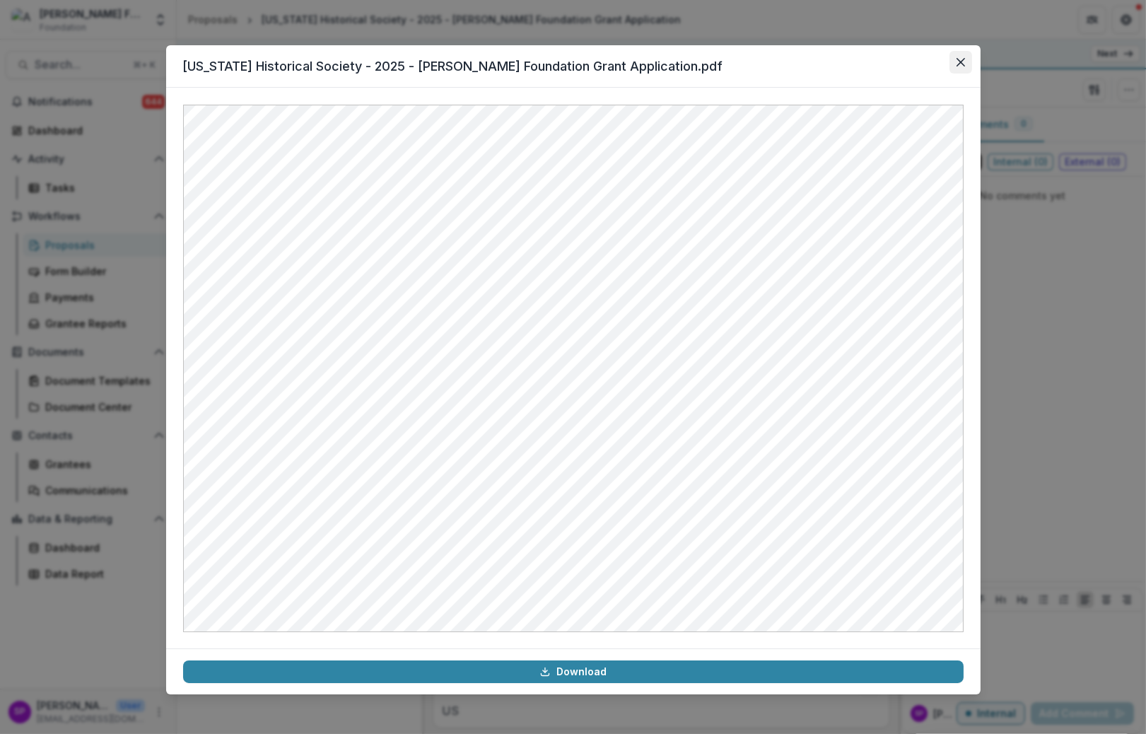
click at [968, 60] on button "Close" at bounding box center [961, 62] width 23 height 23
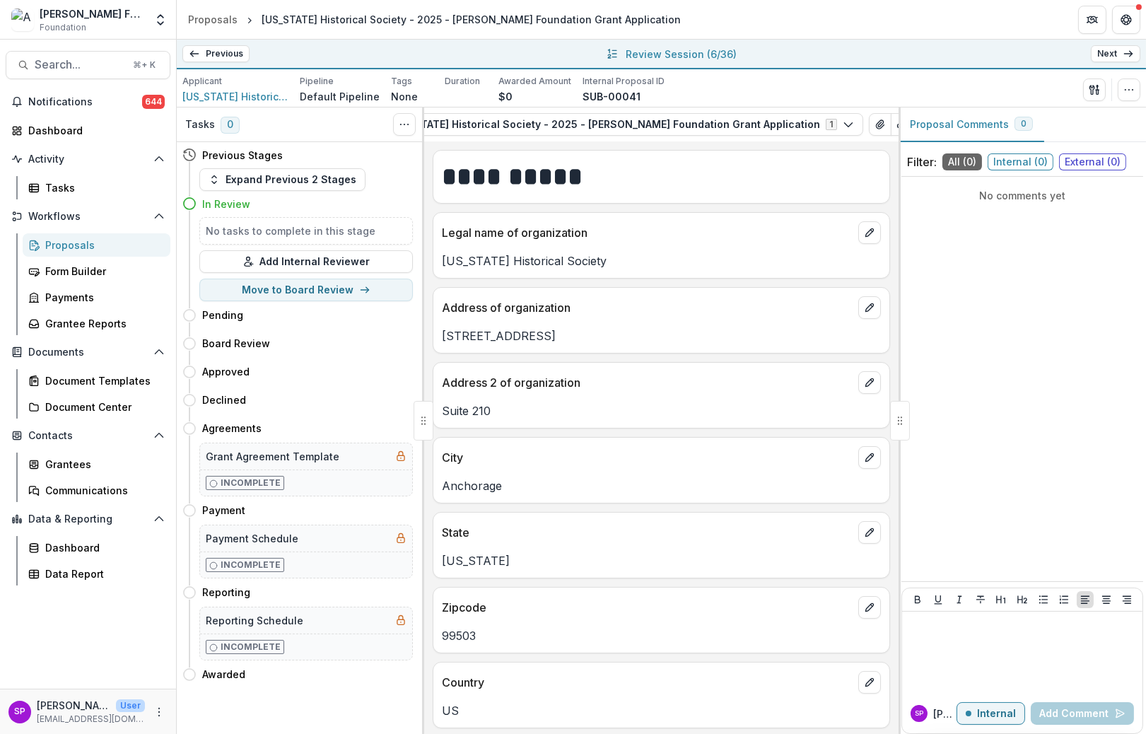
click at [1122, 51] on link "Next" at bounding box center [1116, 53] width 50 height 17
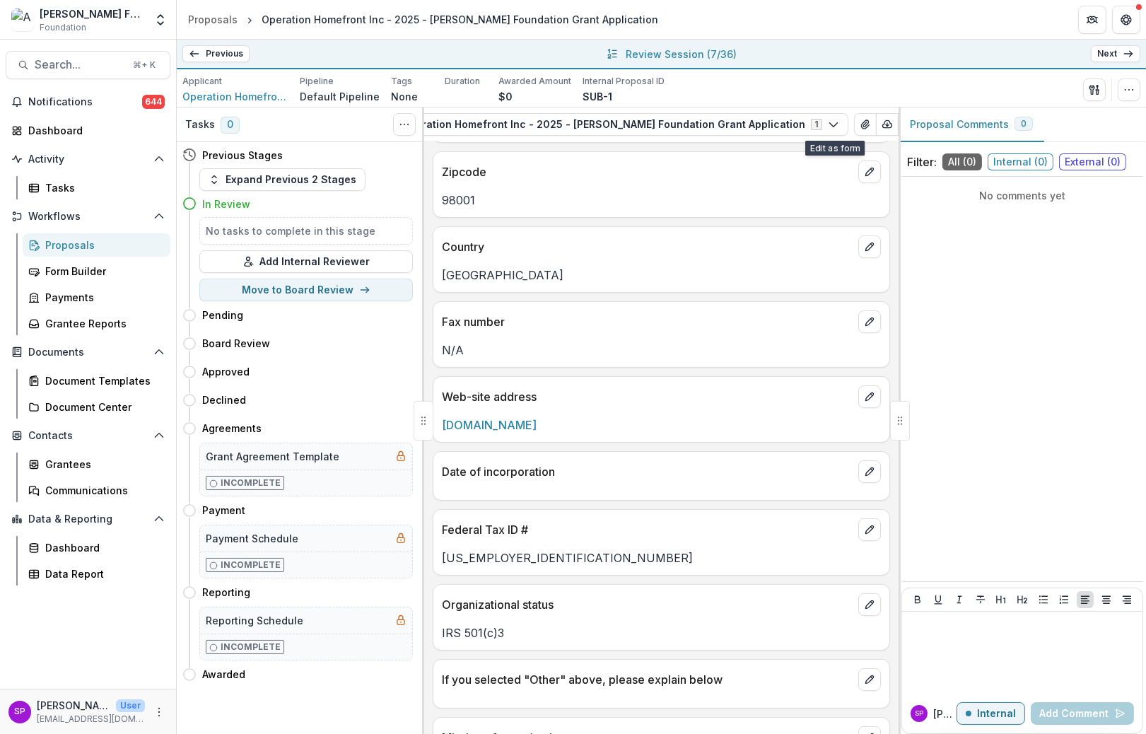
scroll to position [0, 156]
click at [866, 129] on button "button" at bounding box center [877, 124] width 23 height 23
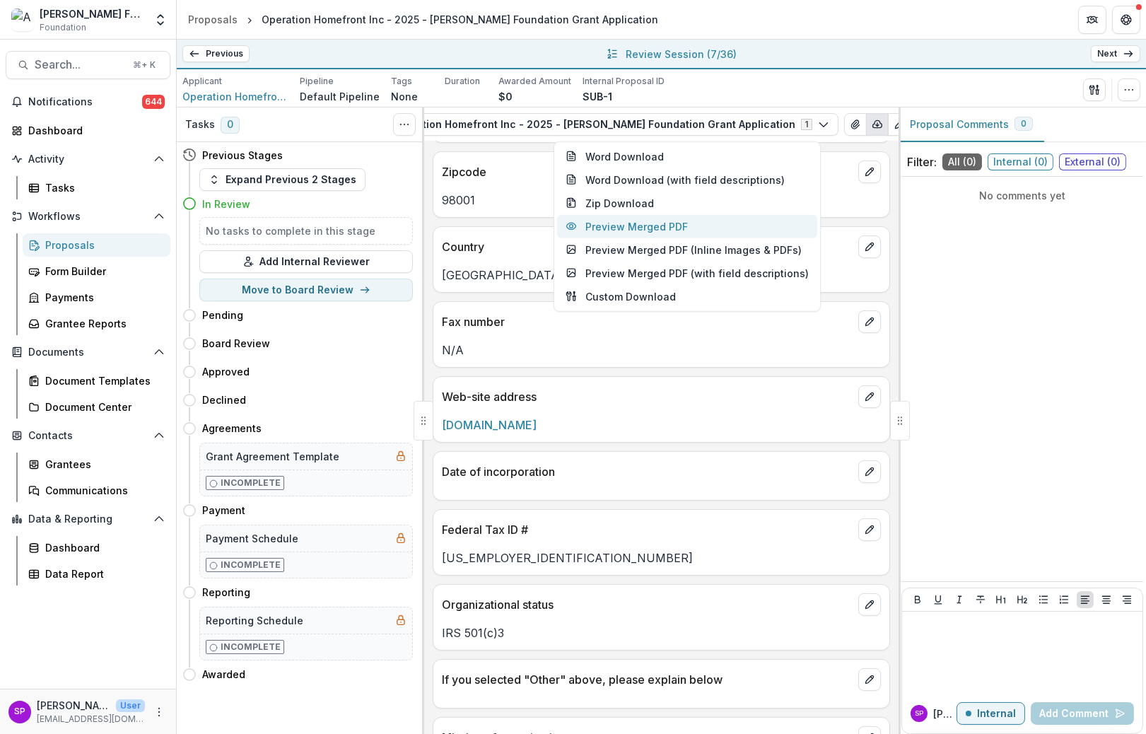
click at [729, 227] on button "Preview Merged PDF" at bounding box center [687, 226] width 260 height 23
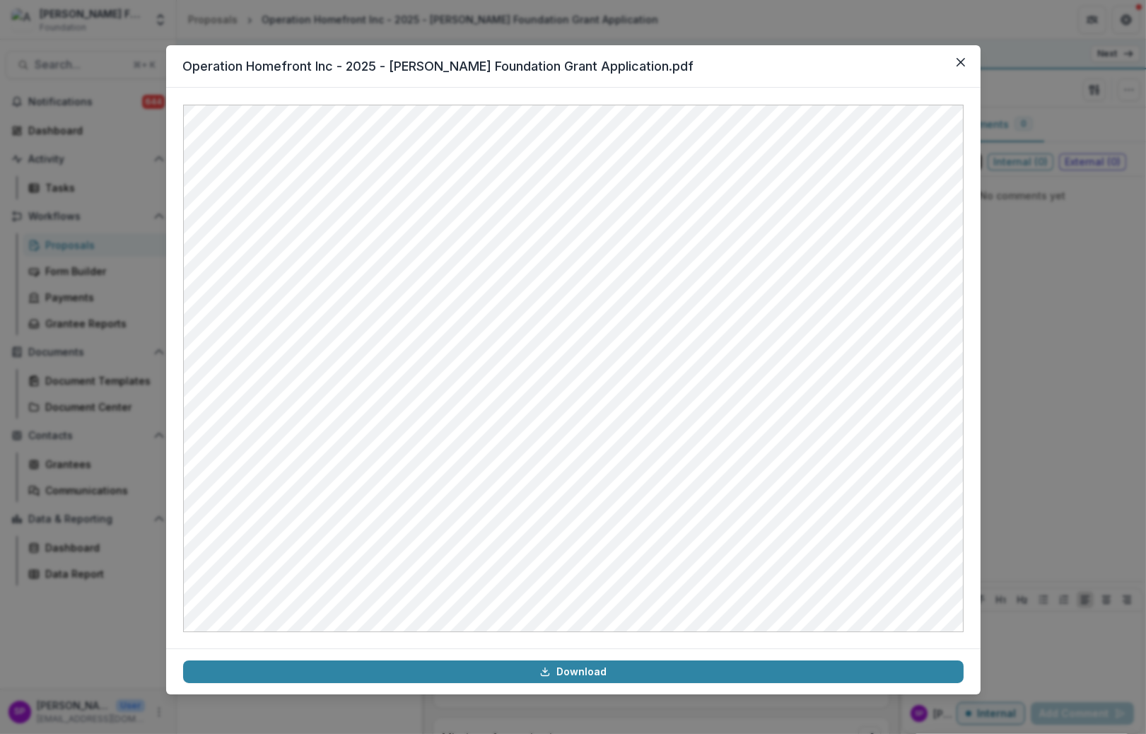
drag, startPoint x: 968, startPoint y: 60, endPoint x: 984, endPoint y: 88, distance: 32.3
click at [970, 60] on button "Close" at bounding box center [961, 62] width 23 height 23
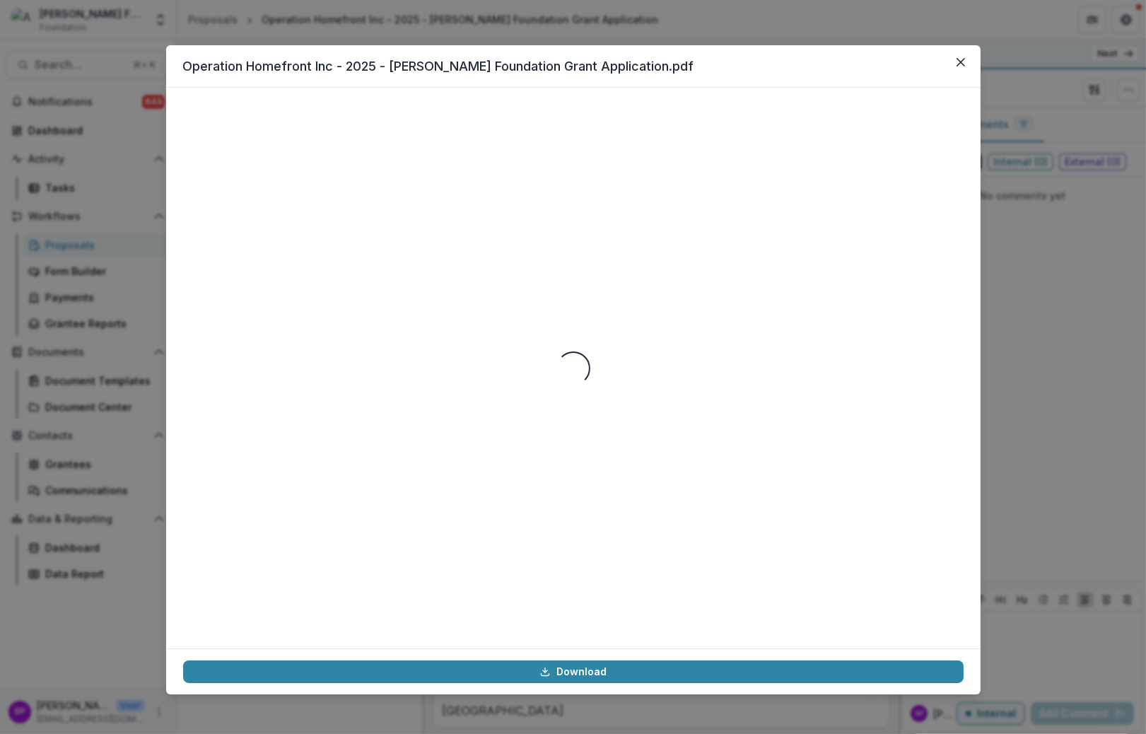
scroll to position [0, 156]
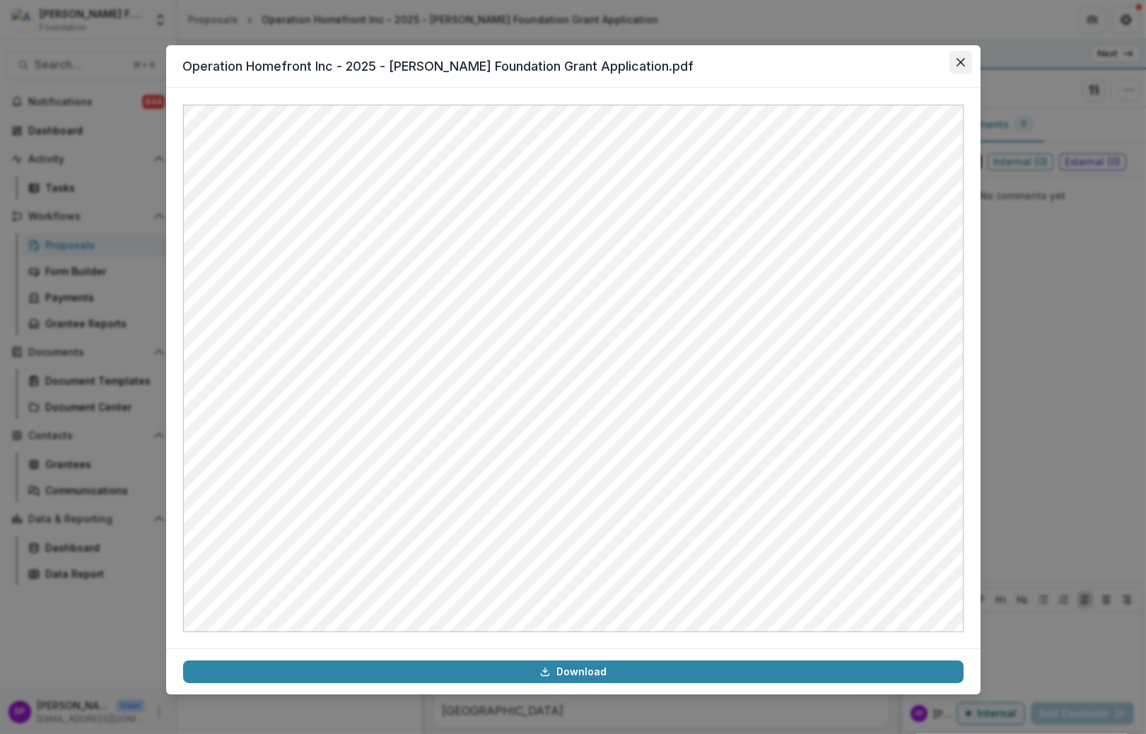
click at [965, 59] on icon "Close" at bounding box center [961, 62] width 8 height 8
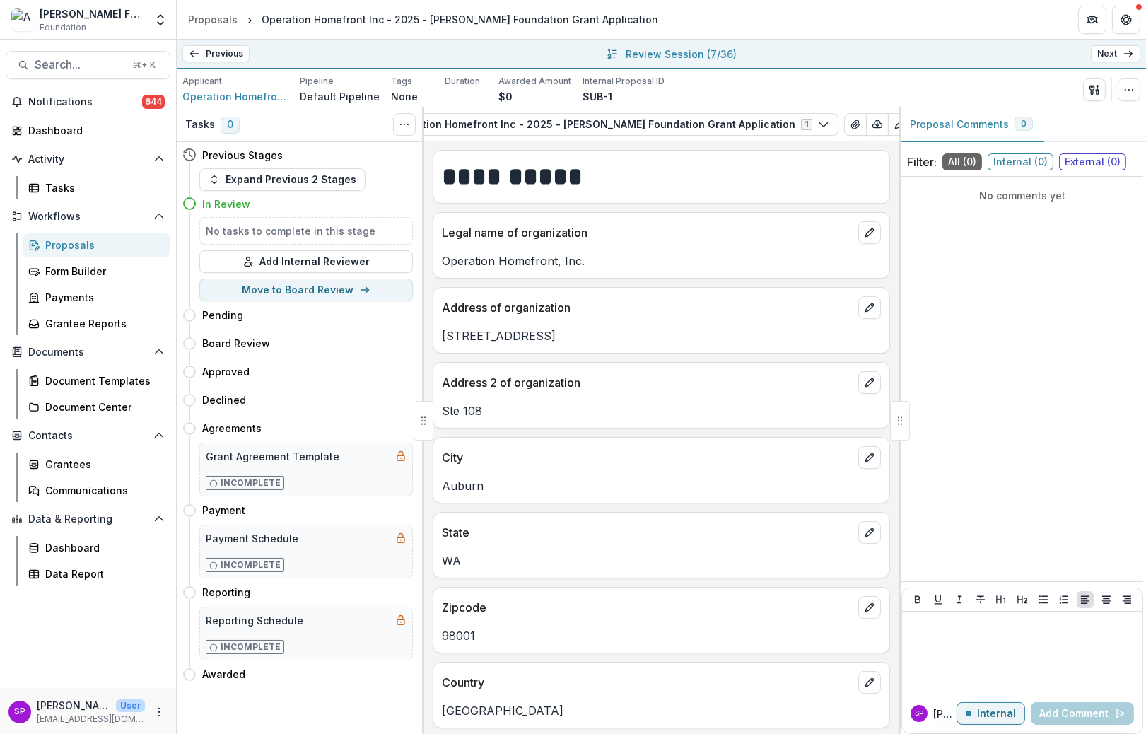
click at [1111, 55] on link "Next" at bounding box center [1116, 53] width 50 height 17
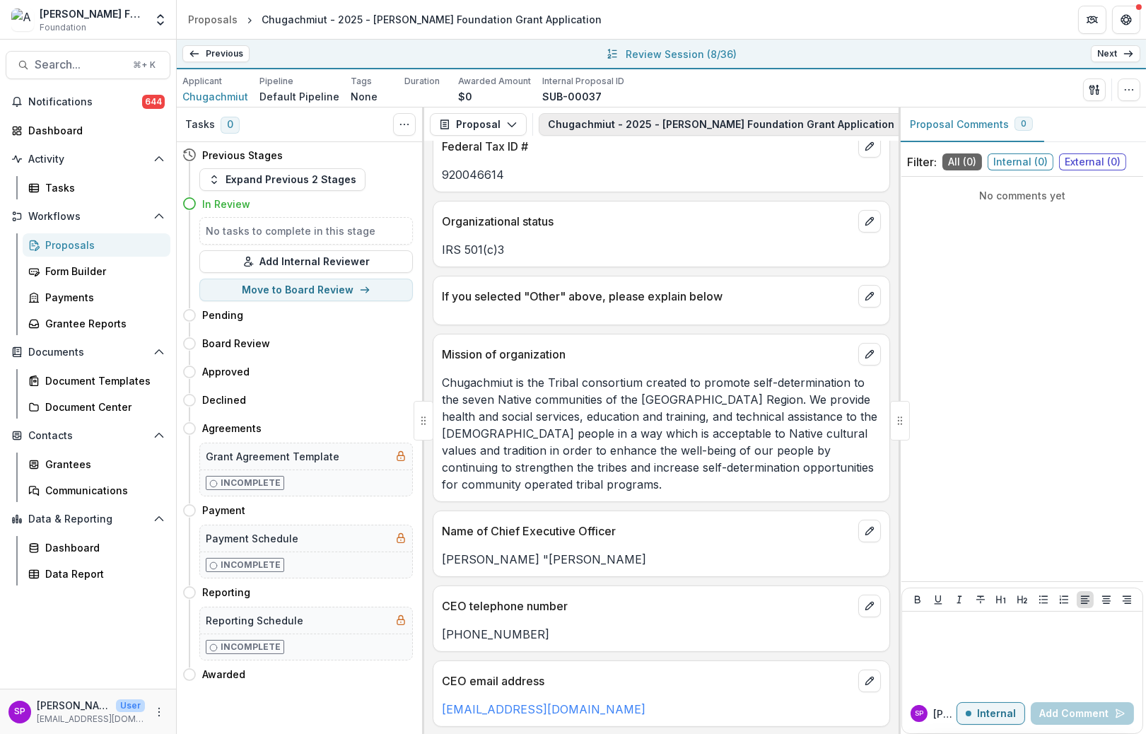
scroll to position [0, 103]
click at [863, 124] on button "button" at bounding box center [874, 124] width 23 height 23
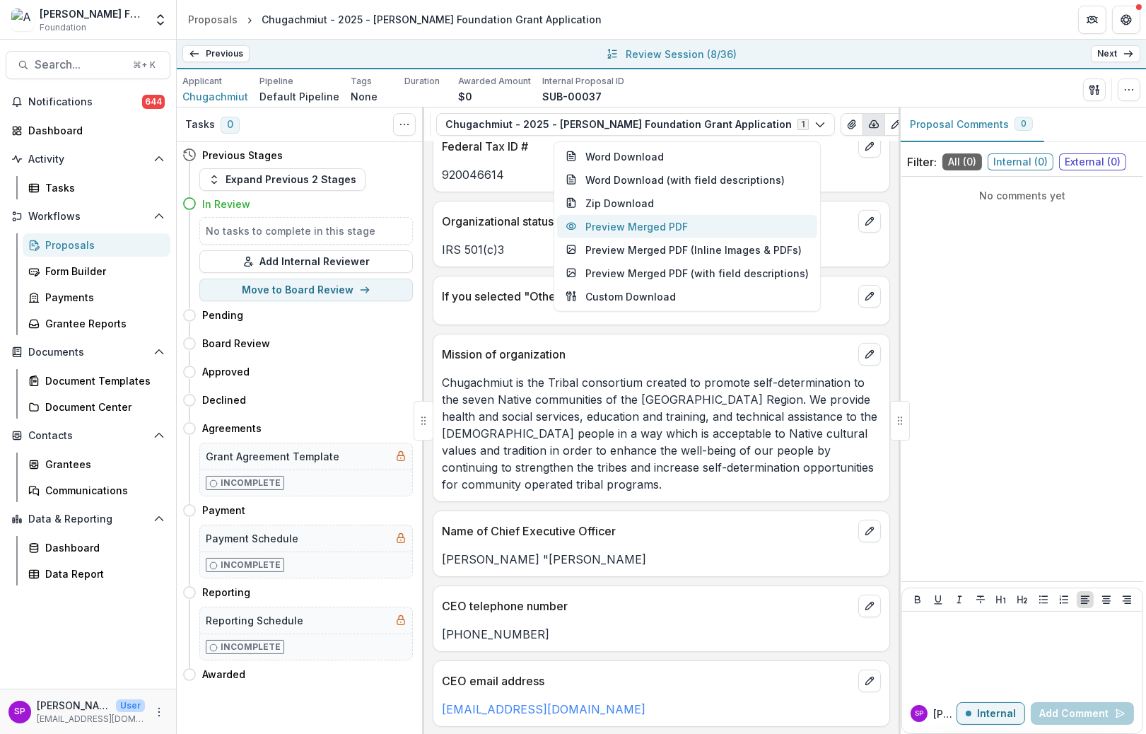
click at [720, 221] on button "Preview Merged PDF" at bounding box center [687, 226] width 260 height 23
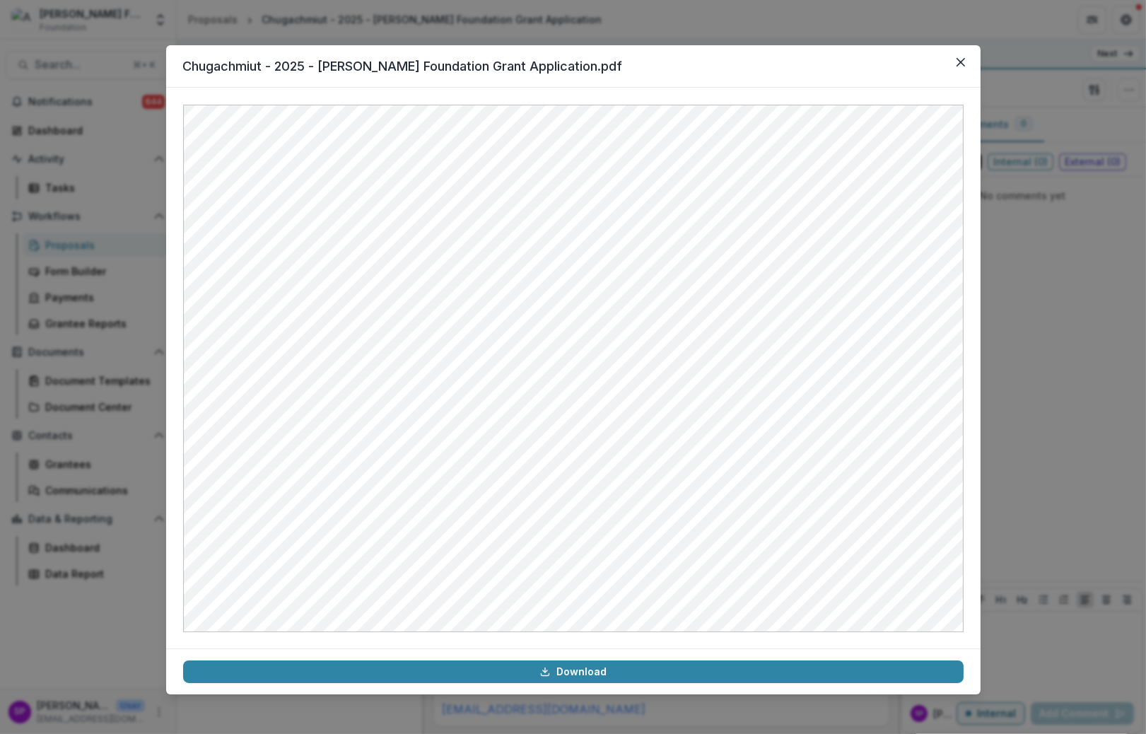
drag, startPoint x: 968, startPoint y: 64, endPoint x: 844, endPoint y: 55, distance: 124.1
click at [968, 64] on button "Close" at bounding box center [961, 62] width 23 height 23
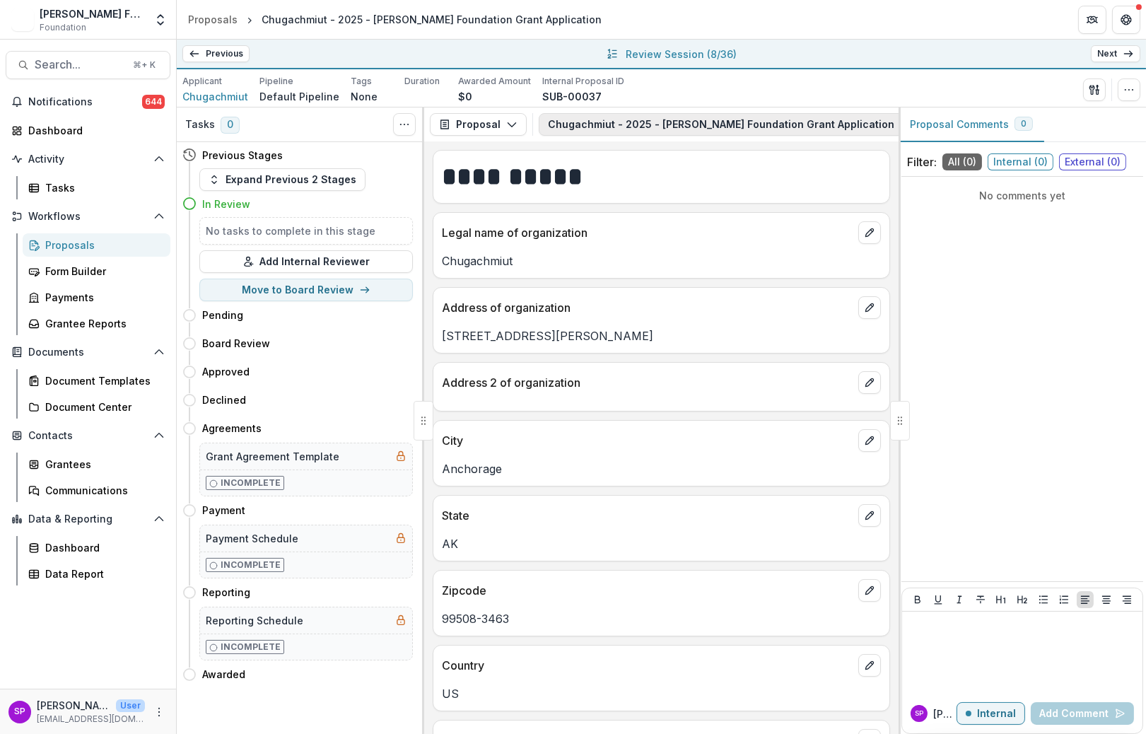
scroll to position [0, 103]
click at [869, 125] on icon "button" at bounding box center [874, 124] width 11 height 11
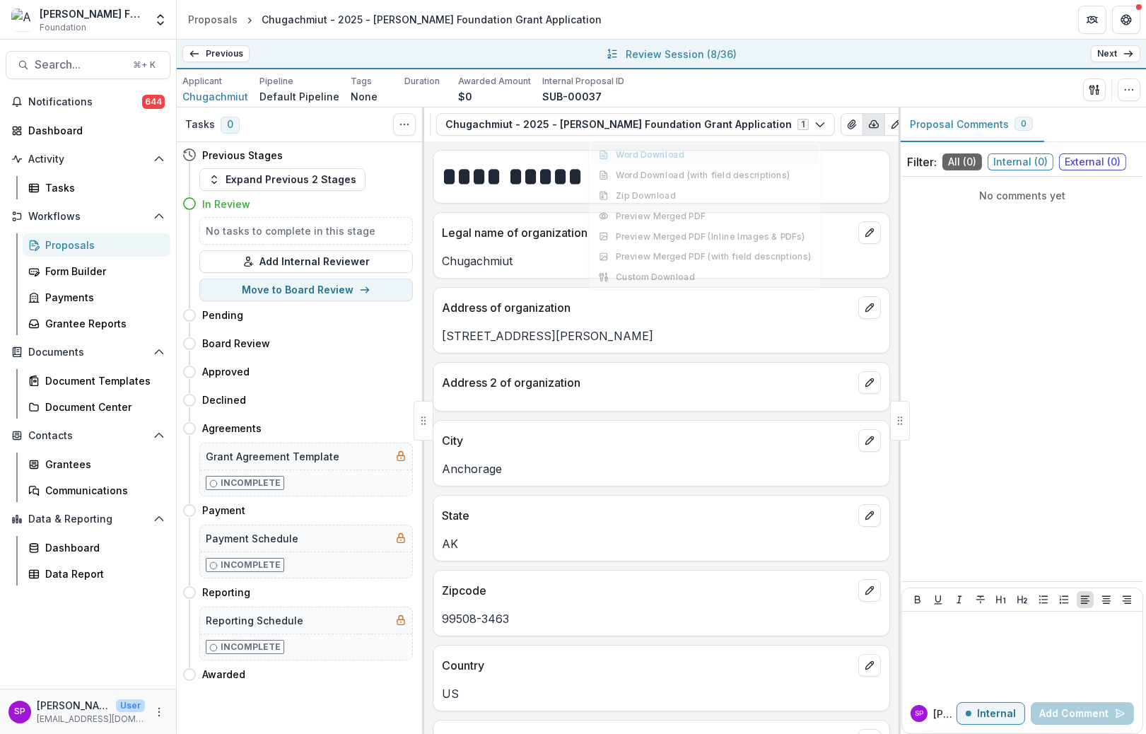
scroll to position [0, 101]
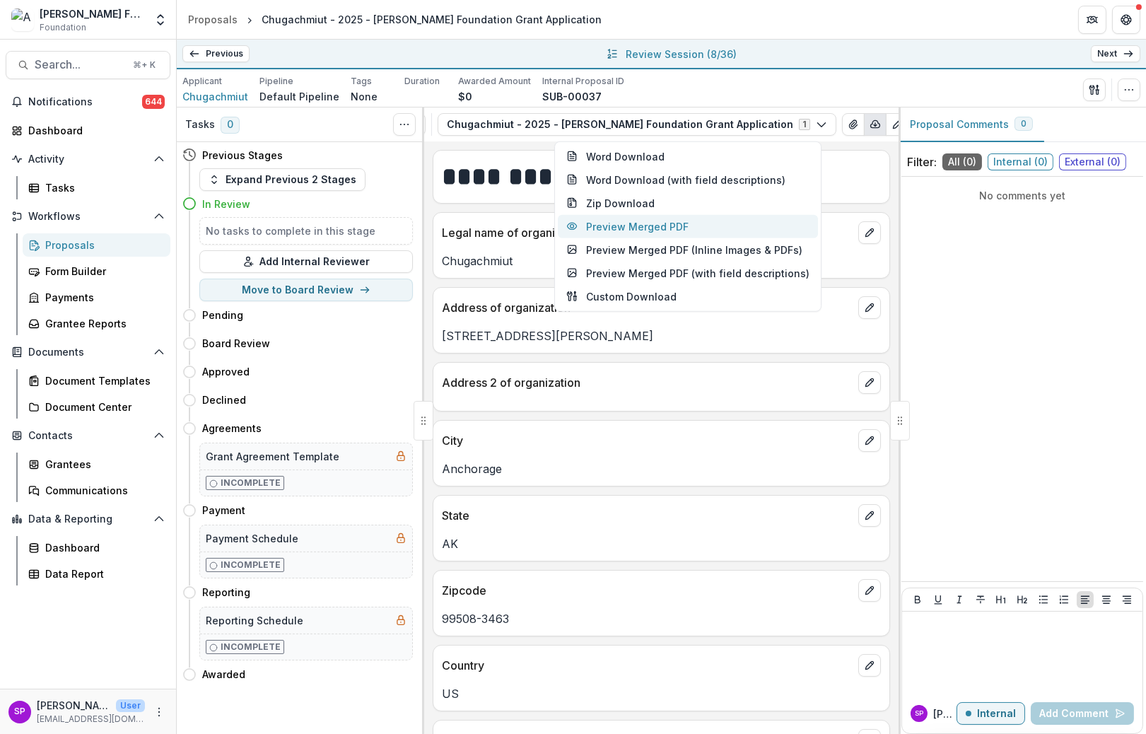
click at [672, 228] on button "Preview Merged PDF" at bounding box center [688, 226] width 260 height 23
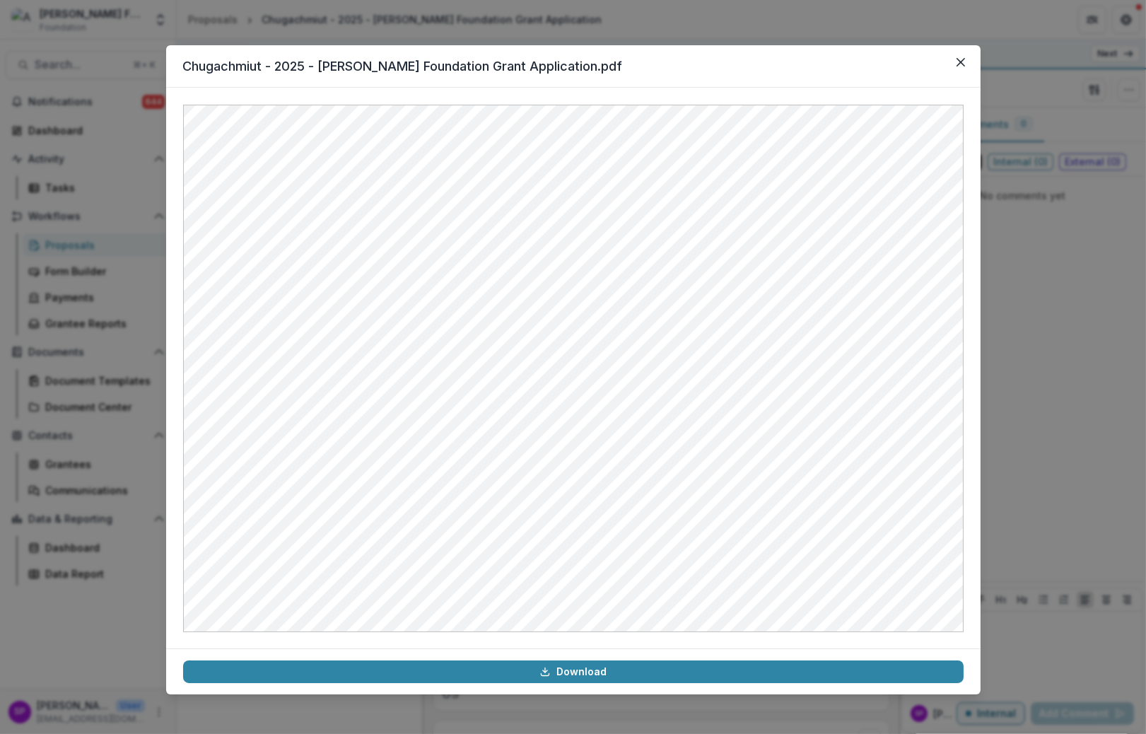
click at [1055, 454] on div "Chugachmiut - 2025 - Atwood Foundation Grant Application.pdf Download" at bounding box center [573, 367] width 1146 height 734
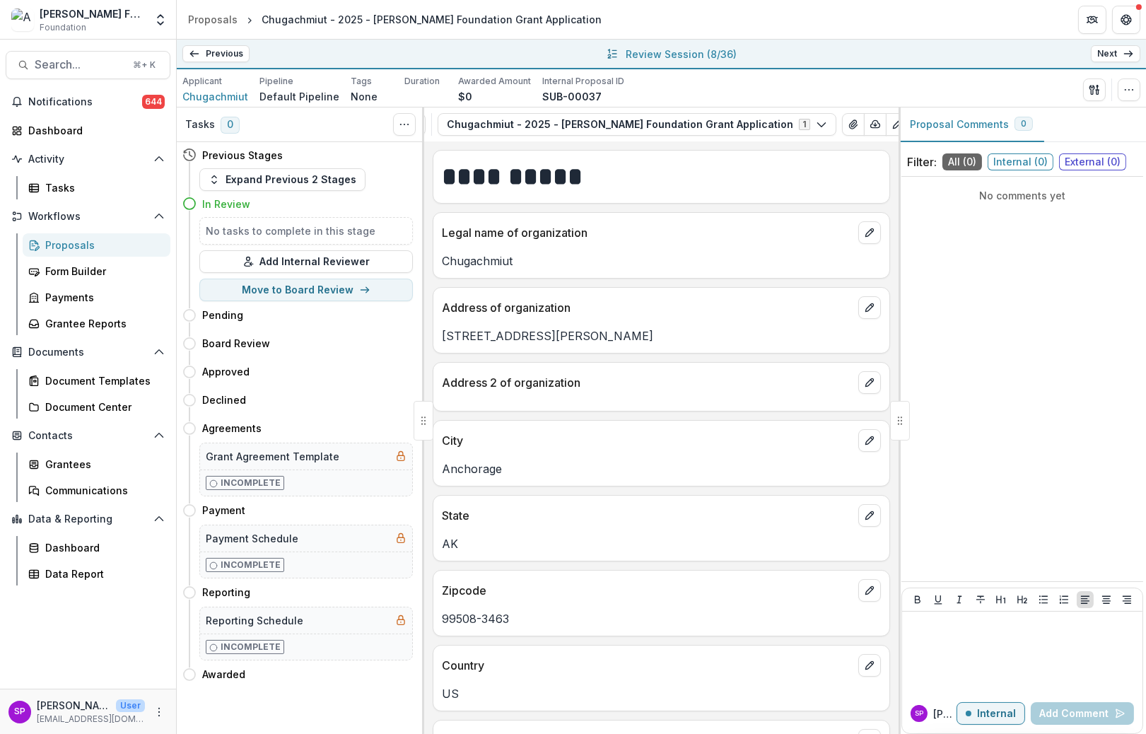
click at [1120, 54] on link "Next" at bounding box center [1116, 53] width 50 height 17
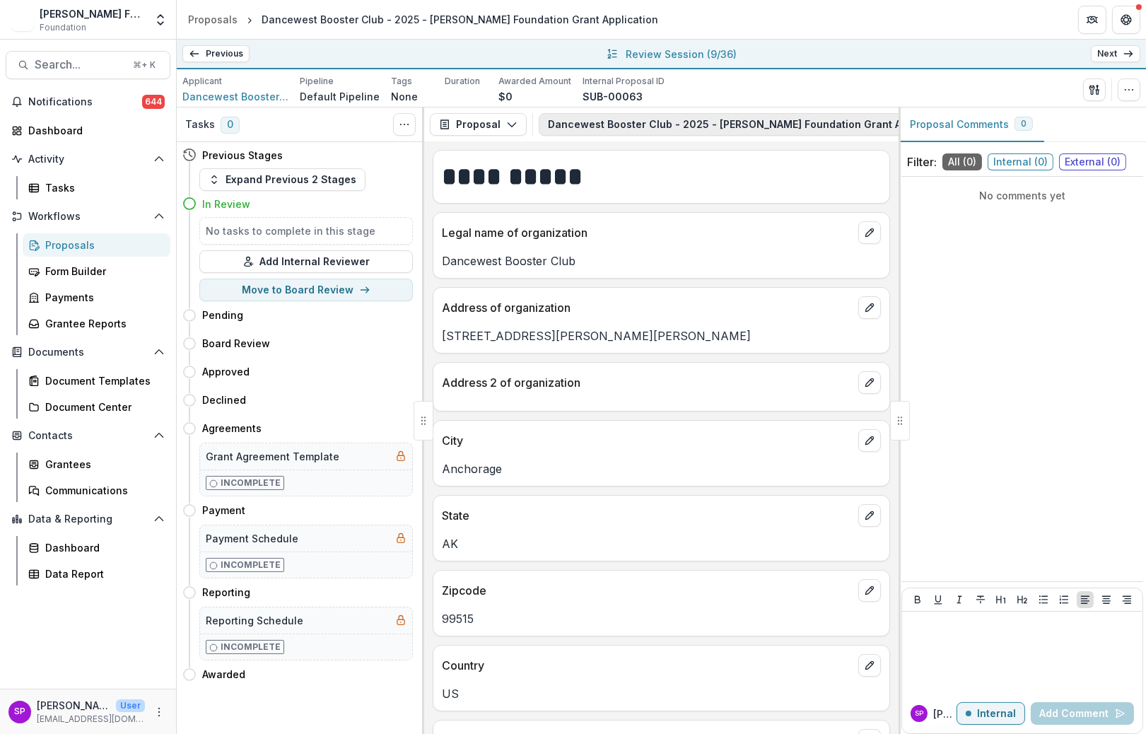
scroll to position [0, 156]
click at [867, 127] on button "button" at bounding box center [878, 124] width 23 height 23
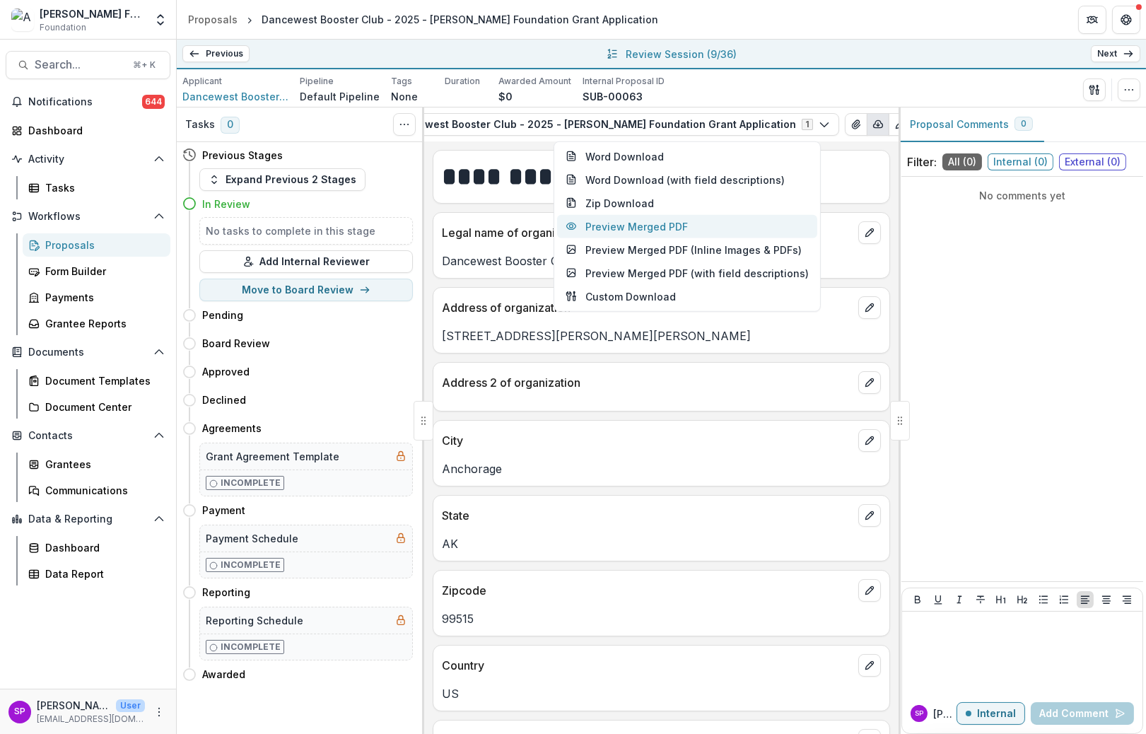
click at [752, 230] on button "Preview Merged PDF" at bounding box center [687, 226] width 260 height 23
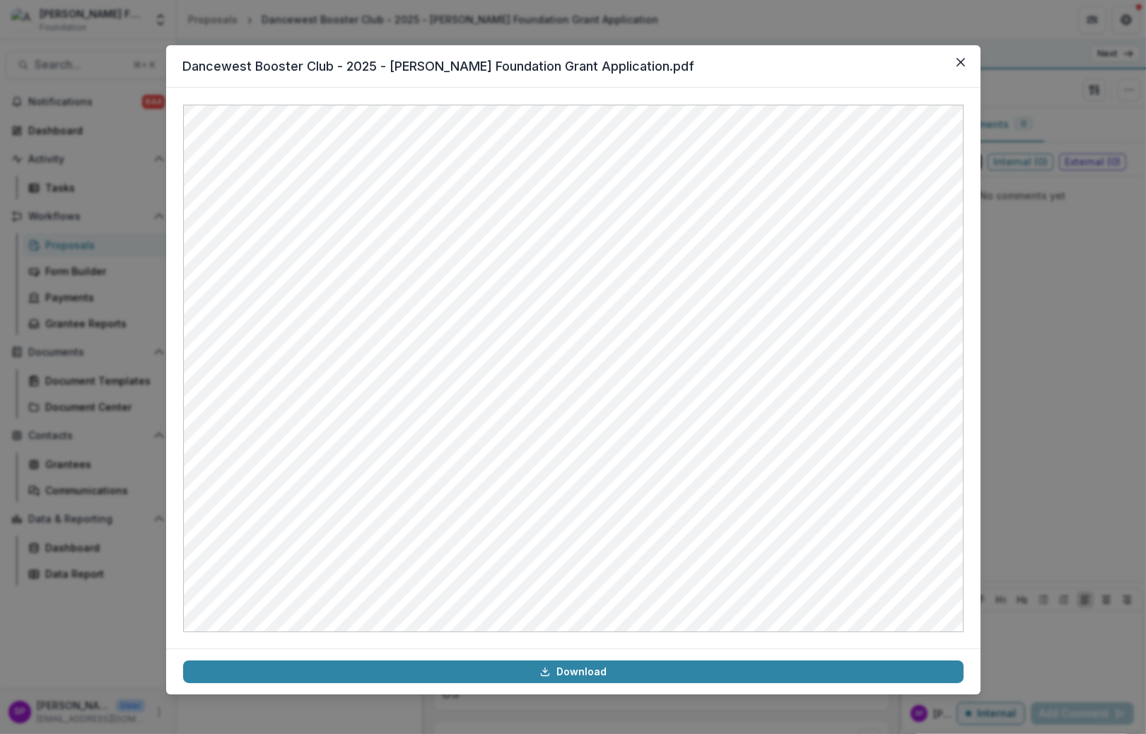
click at [741, 93] on div at bounding box center [573, 368] width 815 height 561
click at [963, 62] on icon "Close" at bounding box center [961, 62] width 8 height 8
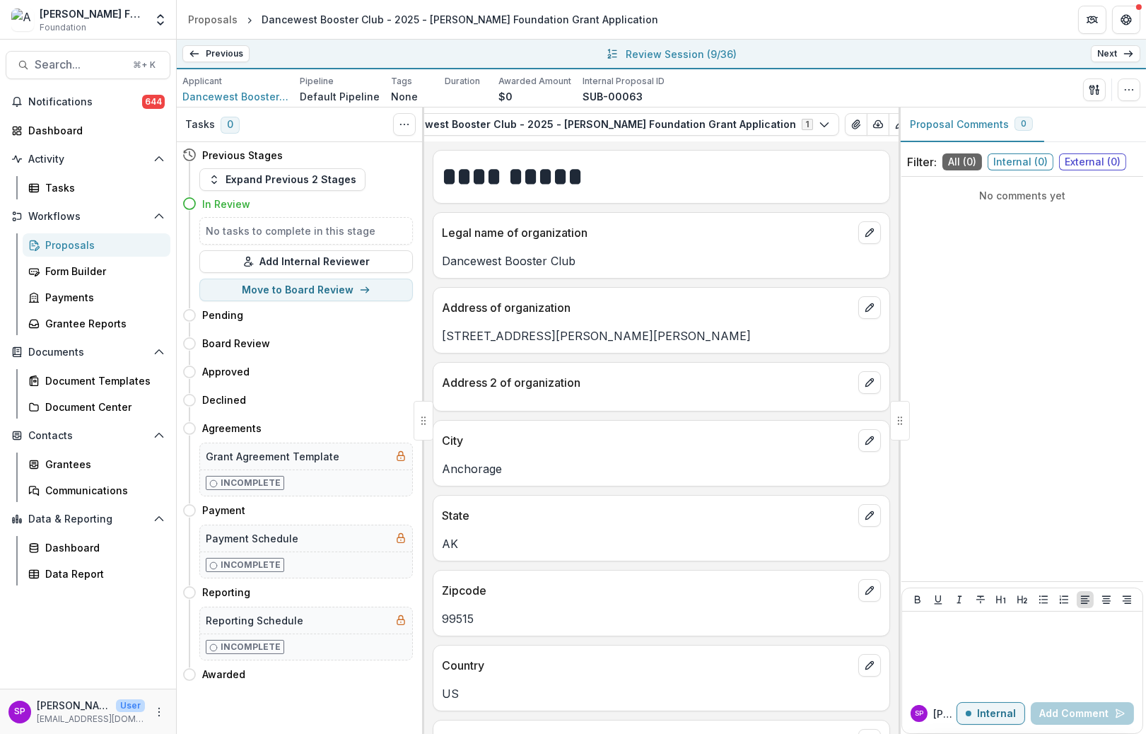
click at [1113, 50] on link "Next" at bounding box center [1116, 53] width 50 height 17
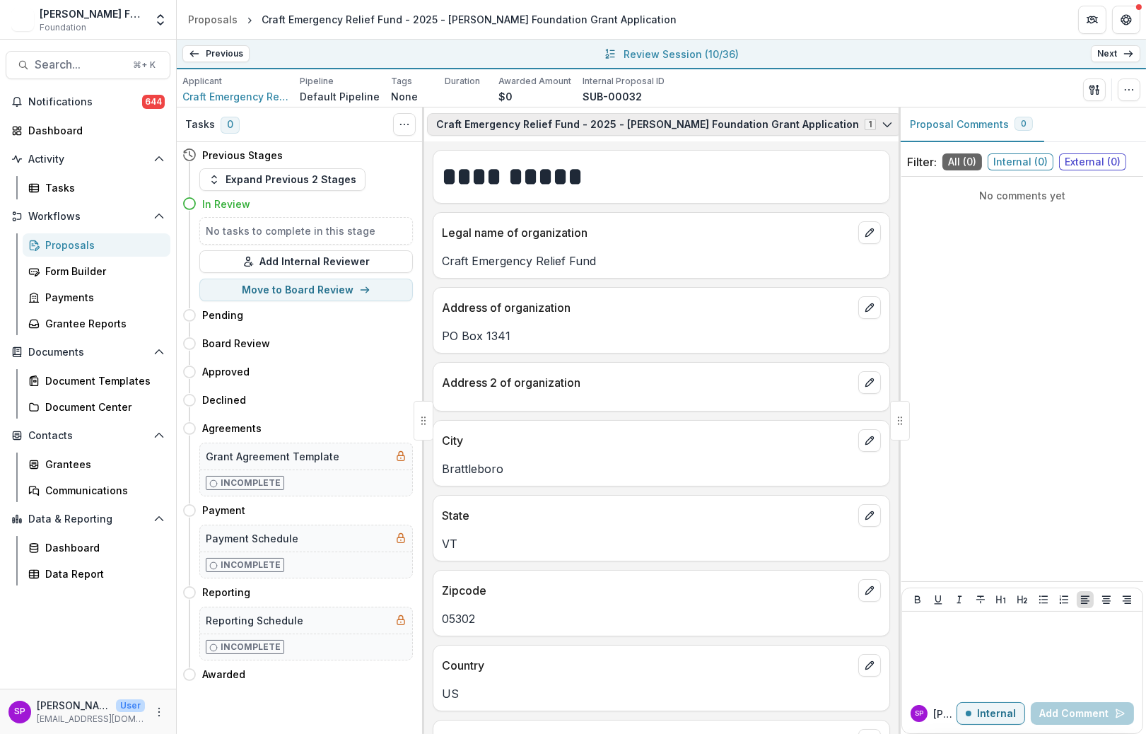
scroll to position [0, 174]
click at [868, 124] on button "button" at bounding box center [879, 124] width 23 height 23
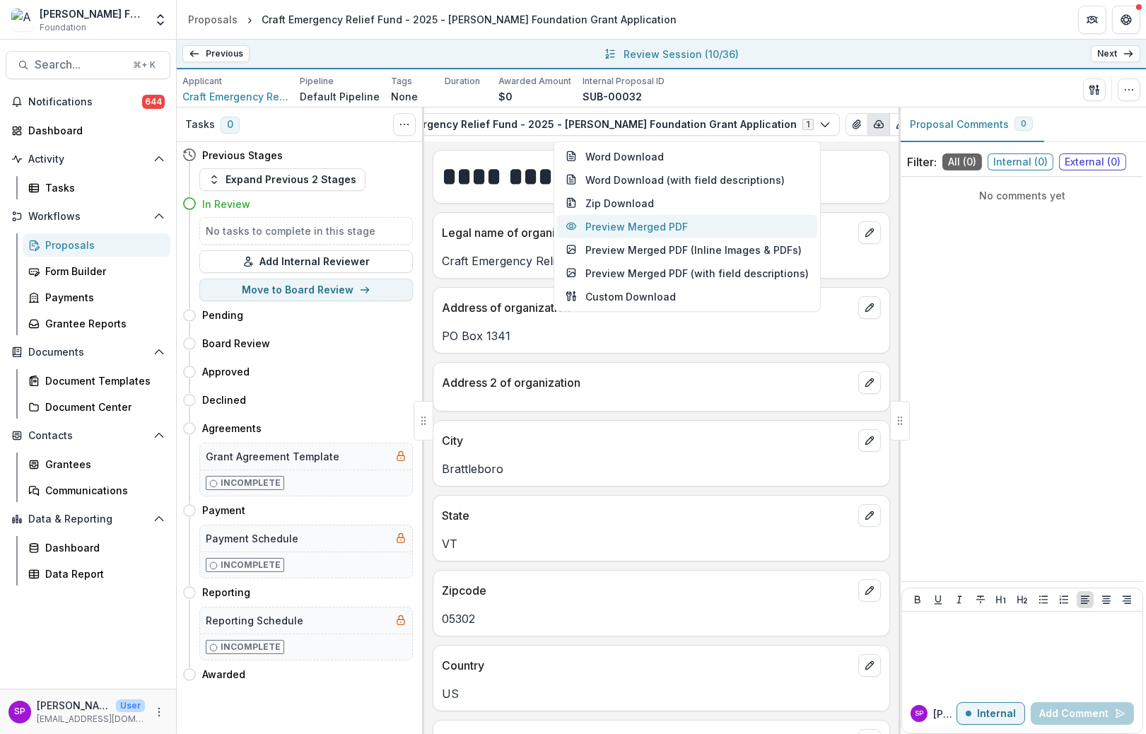
click at [633, 223] on button "Preview Merged PDF" at bounding box center [687, 226] width 260 height 23
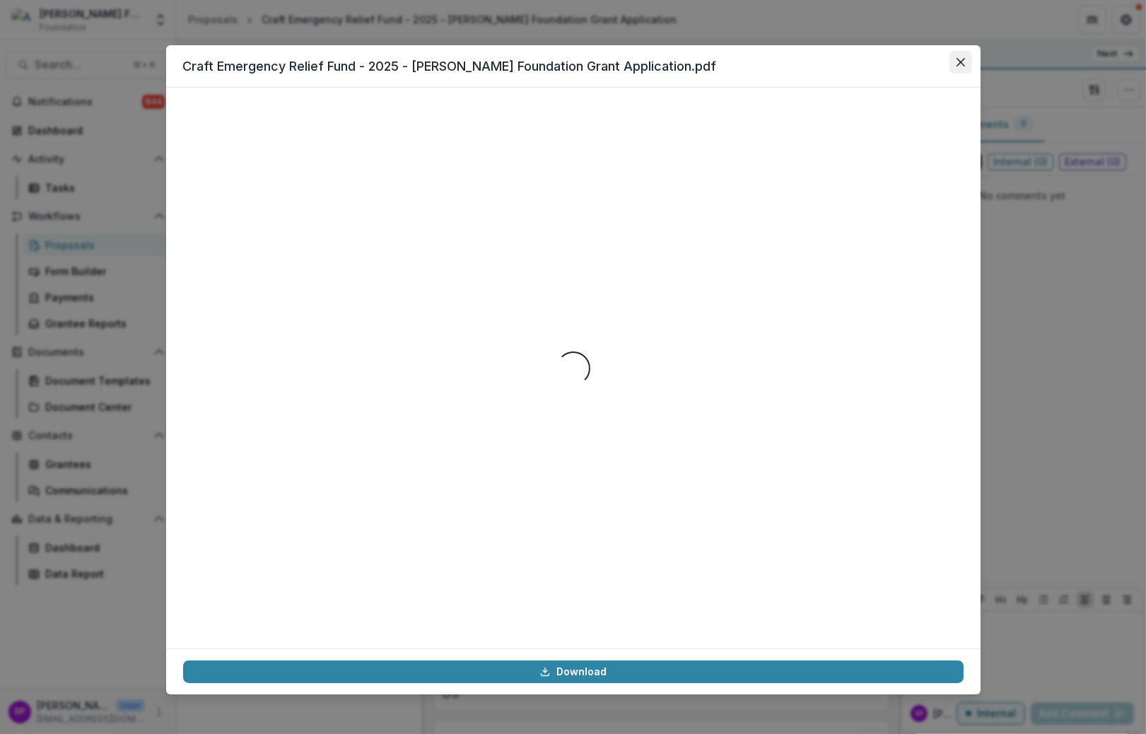
click at [962, 56] on button "Close" at bounding box center [961, 62] width 23 height 23
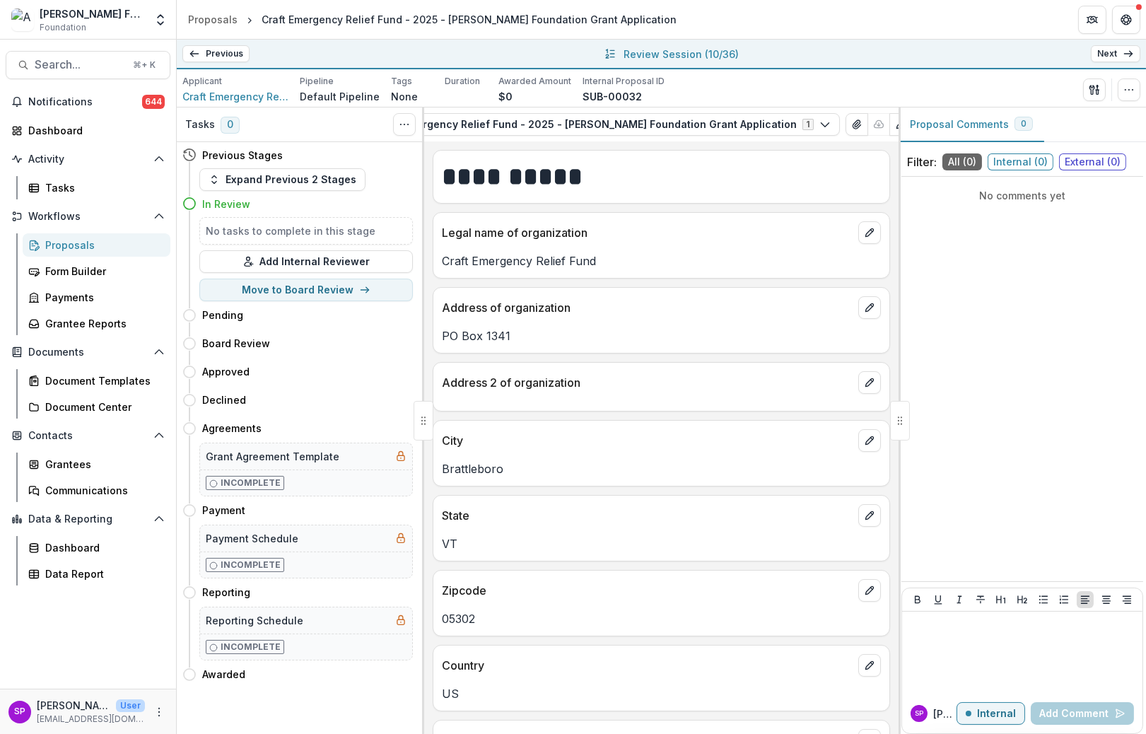
click at [235, 54] on link "Previous" at bounding box center [215, 53] width 67 height 17
click at [1114, 50] on link "Next" at bounding box center [1116, 53] width 50 height 17
click at [873, 126] on icon "button" at bounding box center [878, 124] width 11 height 11
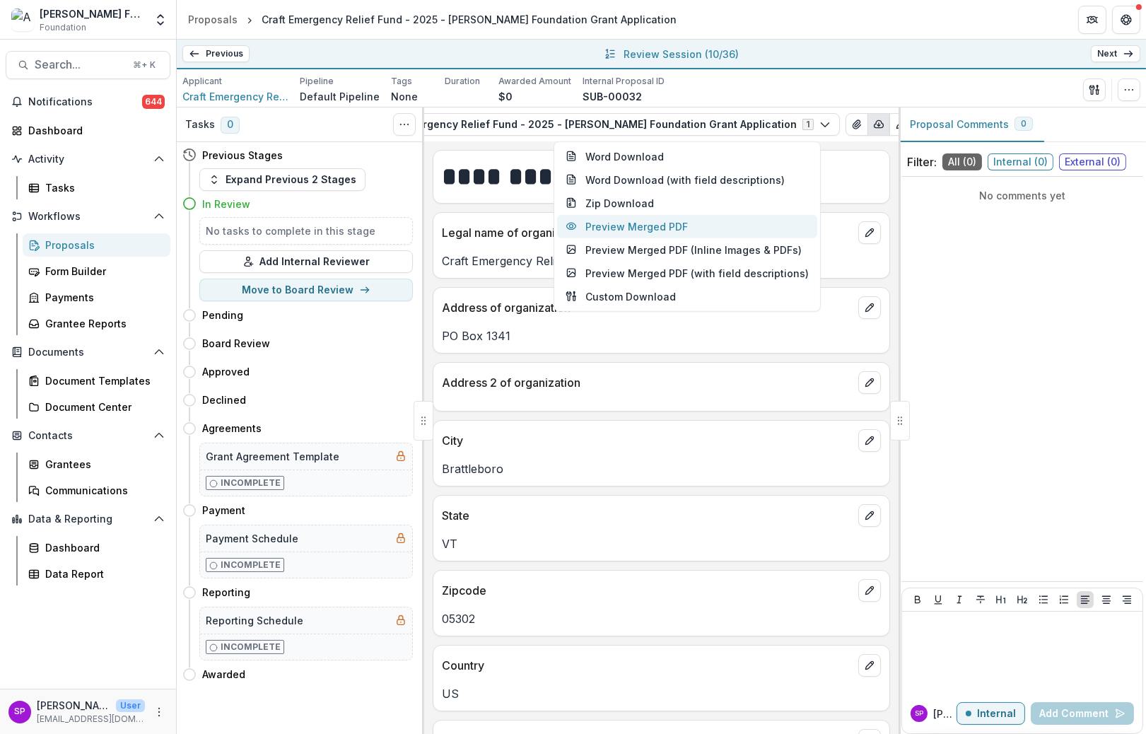
click at [721, 228] on button "Preview Merged PDF" at bounding box center [687, 226] width 260 height 23
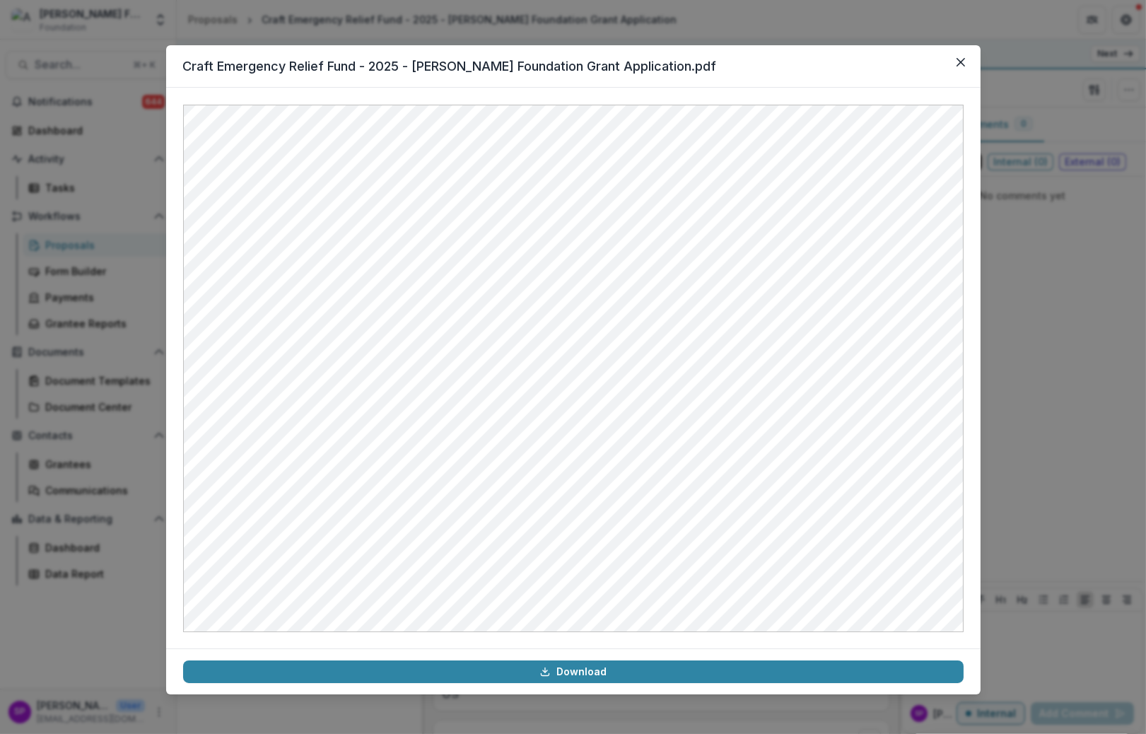
click at [753, 64] on header "Craft Emergency Relief Fund - 2025 - Atwood Foundation Grant Application.pdf" at bounding box center [573, 66] width 815 height 42
click at [961, 65] on icon "Close" at bounding box center [961, 62] width 8 height 8
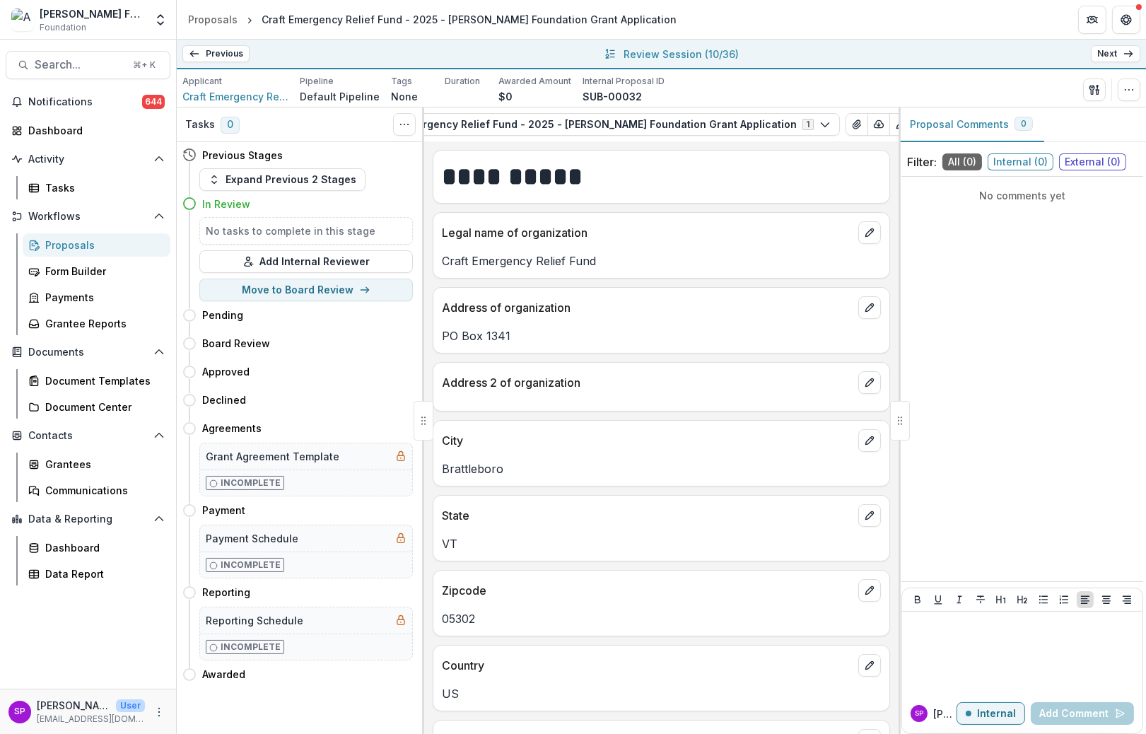
click at [1122, 57] on link "Next" at bounding box center [1116, 53] width 50 height 17
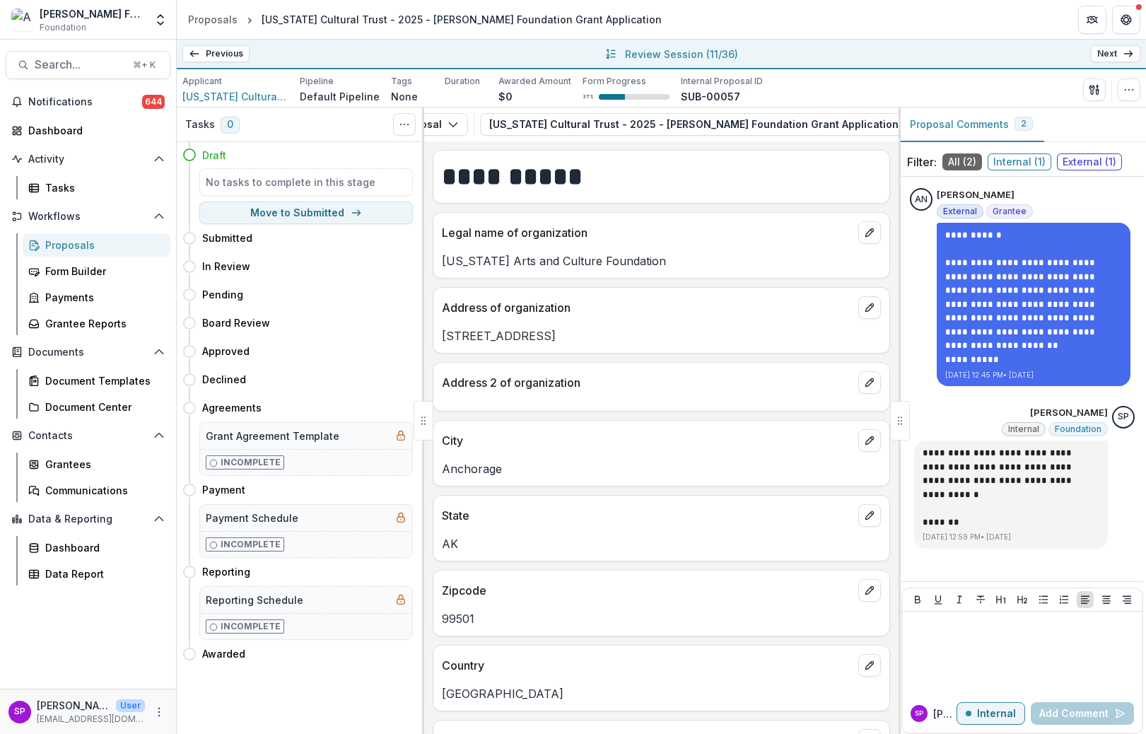
scroll to position [0, 138]
click at [890, 130] on button "button" at bounding box center [901, 124] width 23 height 23
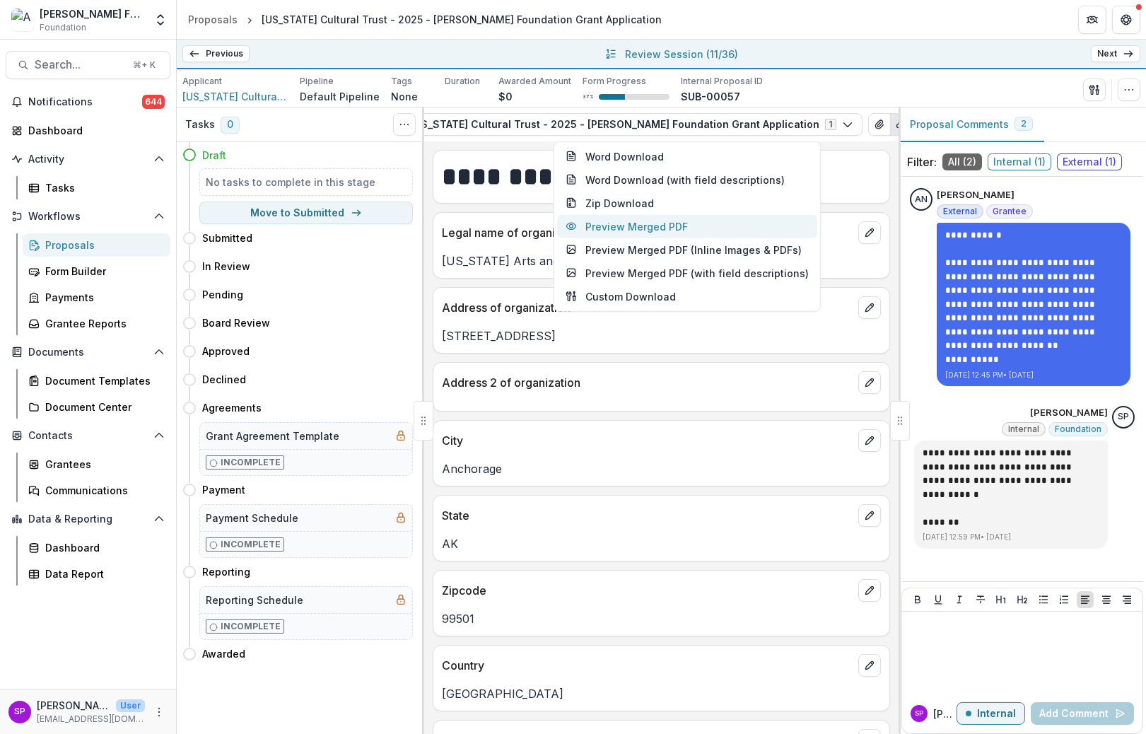
click at [683, 227] on button "Preview Merged PDF" at bounding box center [687, 226] width 260 height 23
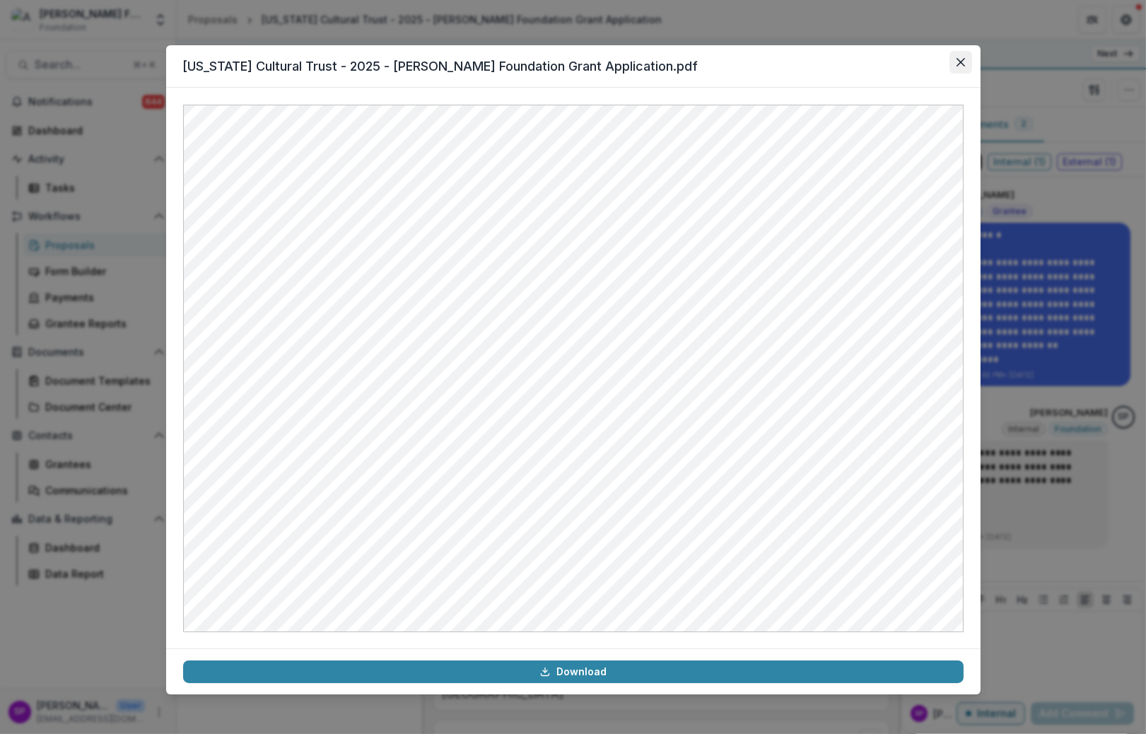
click at [960, 63] on icon "Close" at bounding box center [961, 62] width 8 height 8
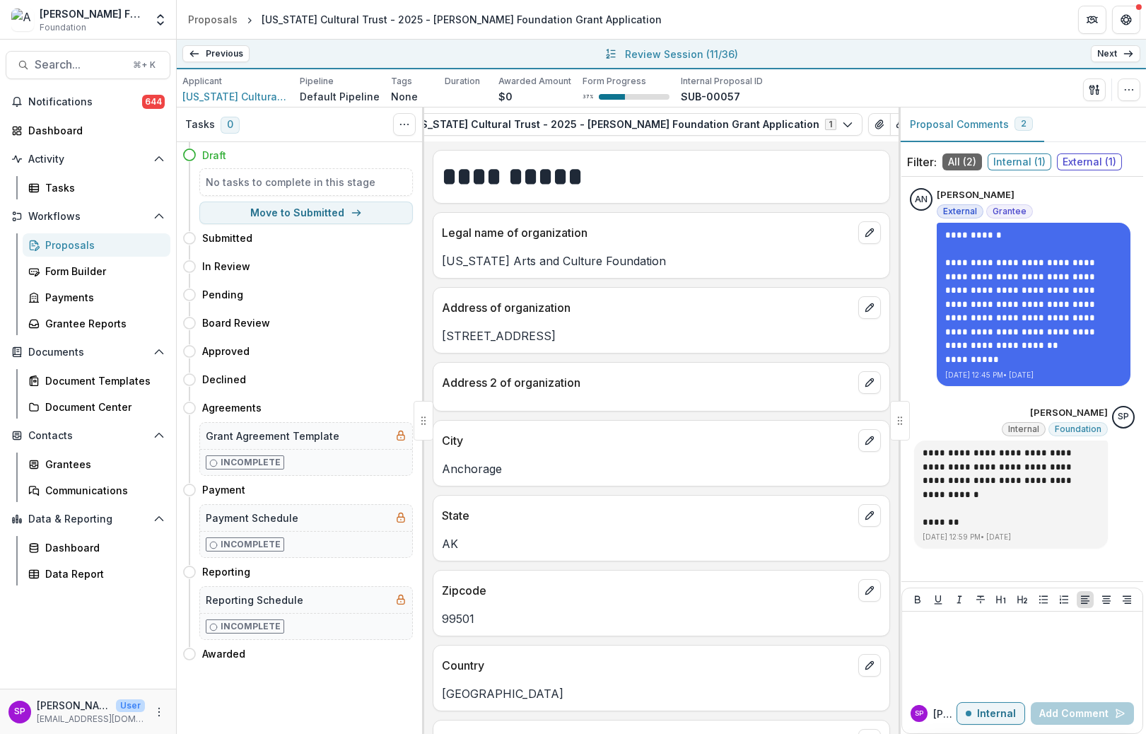
click at [1115, 49] on link "Next" at bounding box center [1116, 53] width 50 height 17
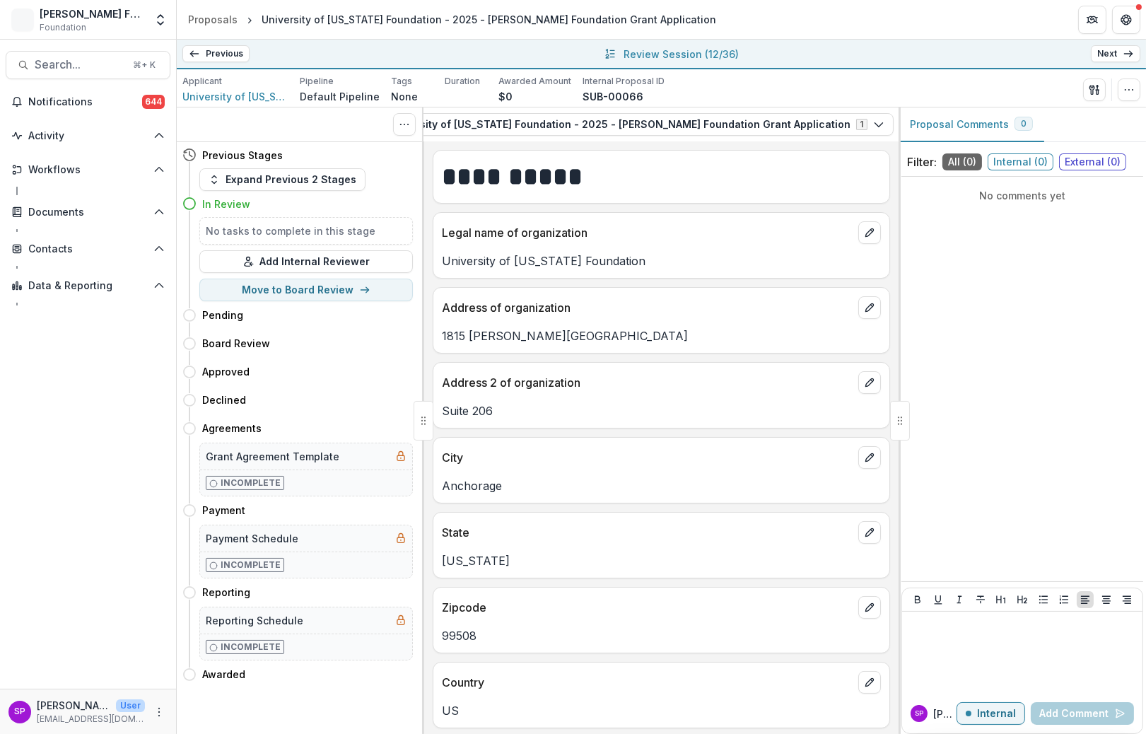
scroll to position [0, 190]
click at [899, 122] on icon "button" at bounding box center [903, 123] width 9 height 7
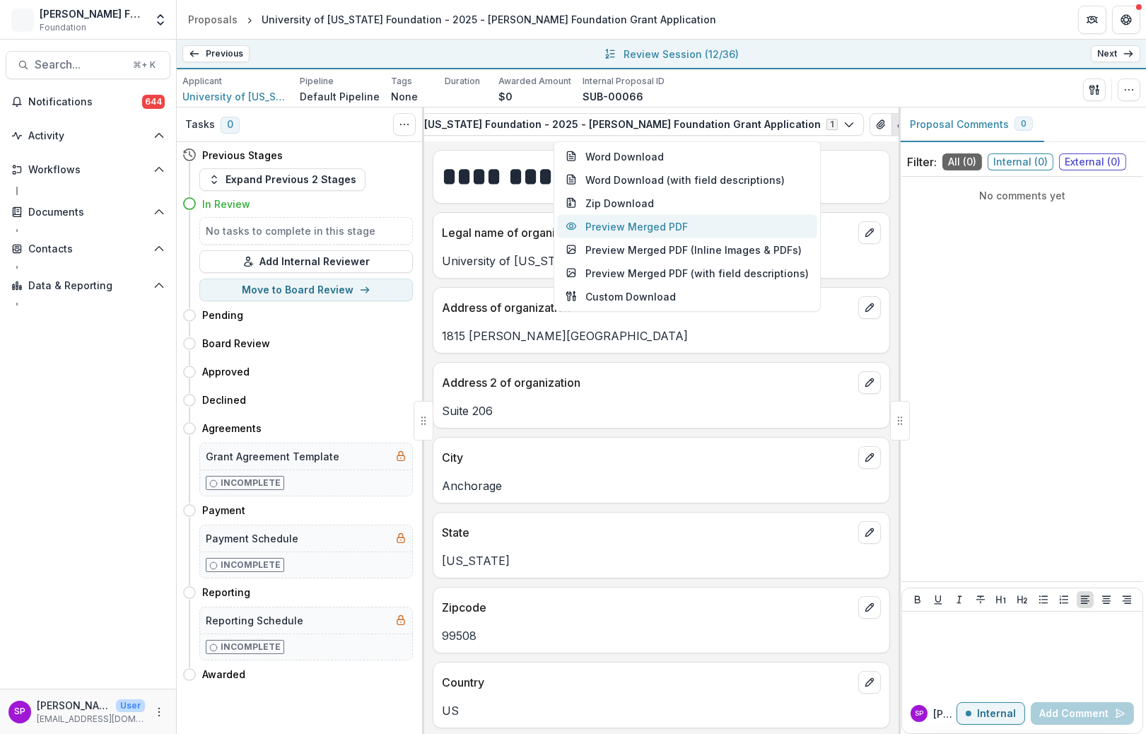
click at [680, 229] on button "Preview Merged PDF" at bounding box center [687, 226] width 260 height 23
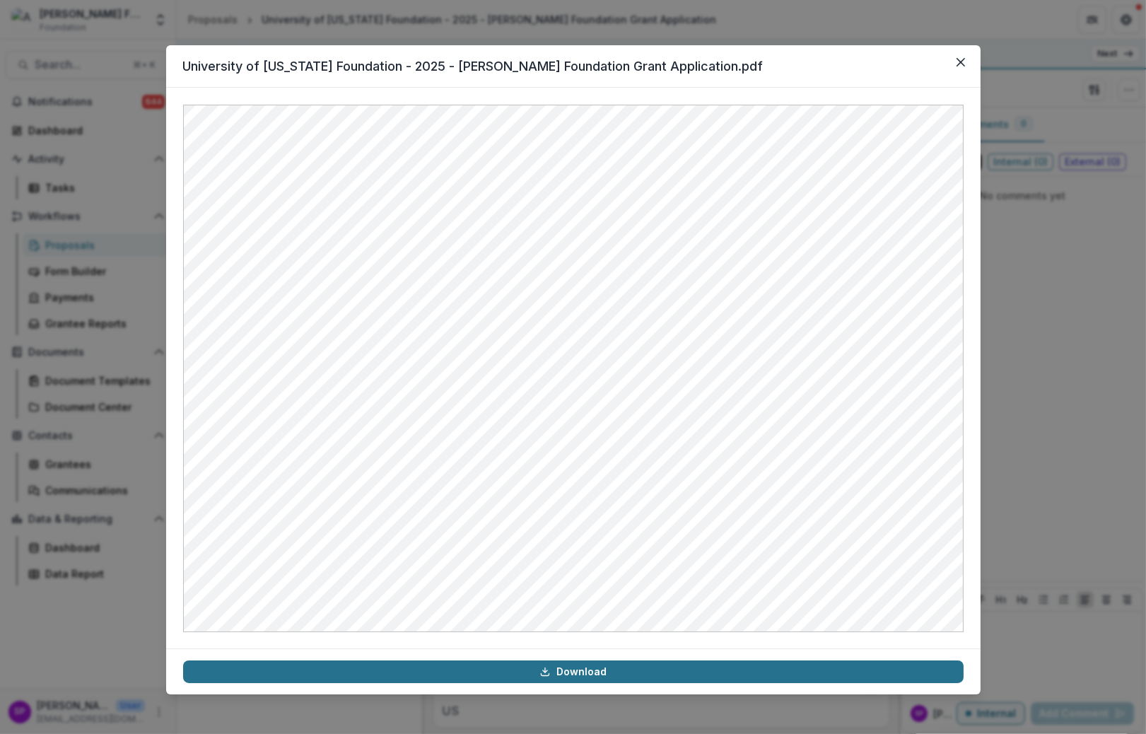
click at [685, 670] on link "Download" at bounding box center [573, 672] width 781 height 23
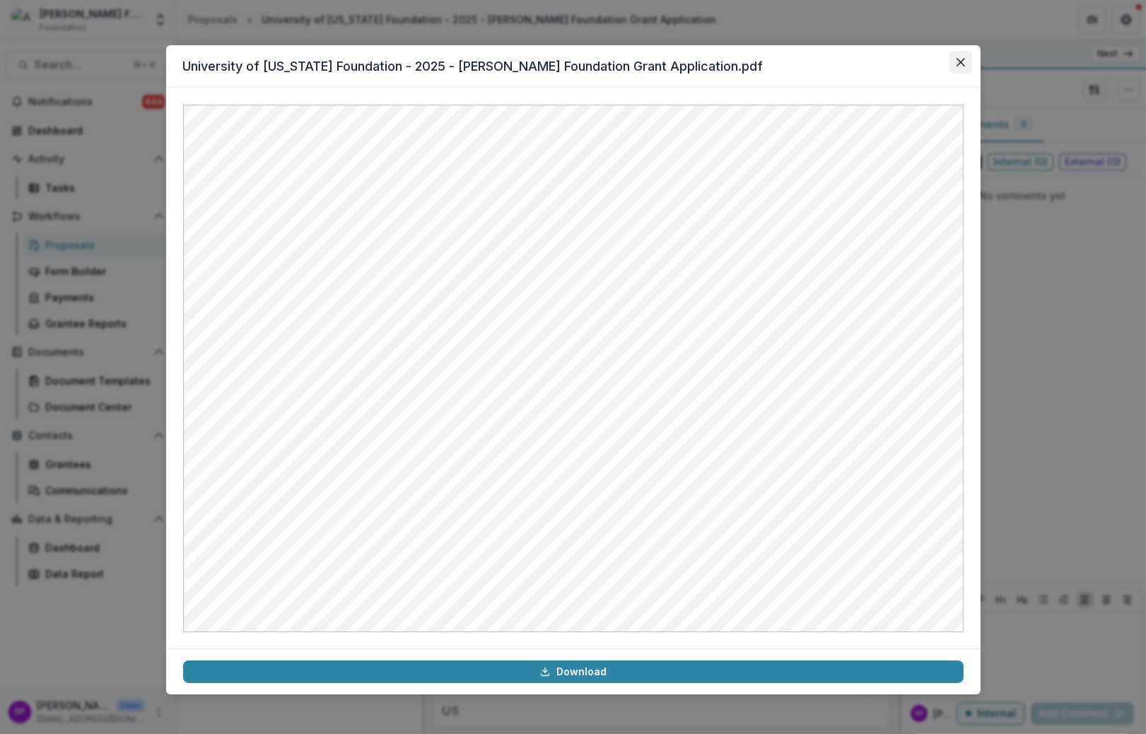
click at [960, 62] on icon "Close" at bounding box center [960, 62] width 8 height 8
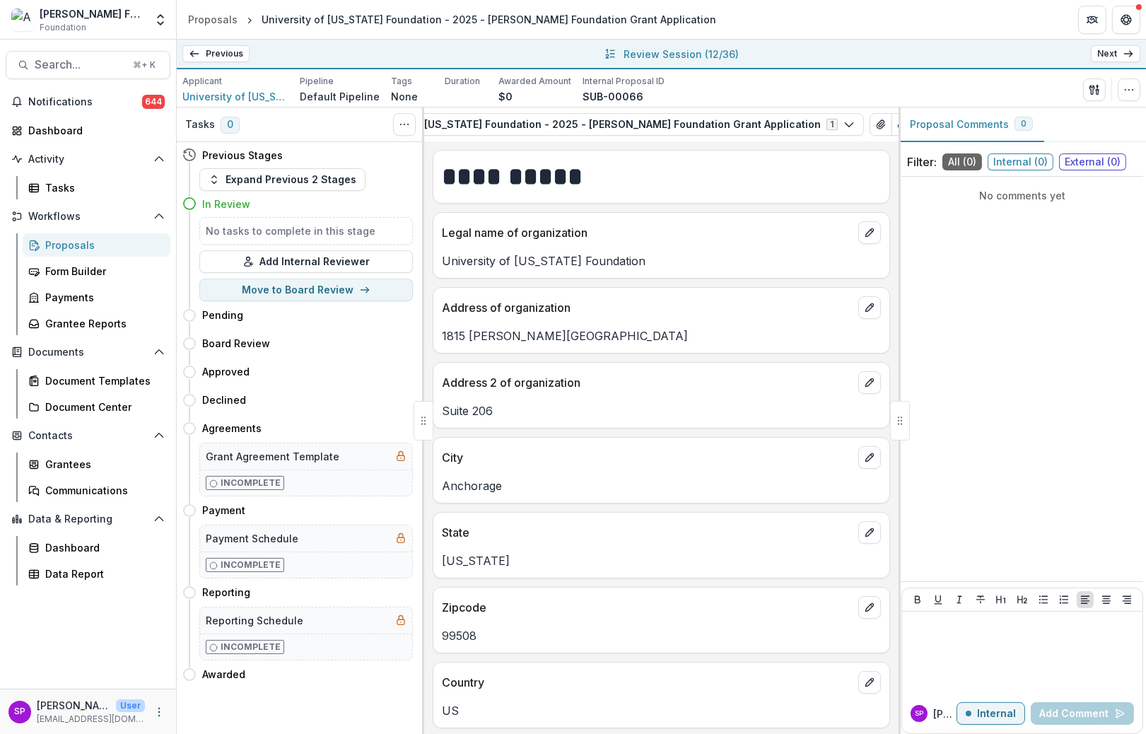
click at [1108, 50] on link "Next" at bounding box center [1116, 53] width 50 height 17
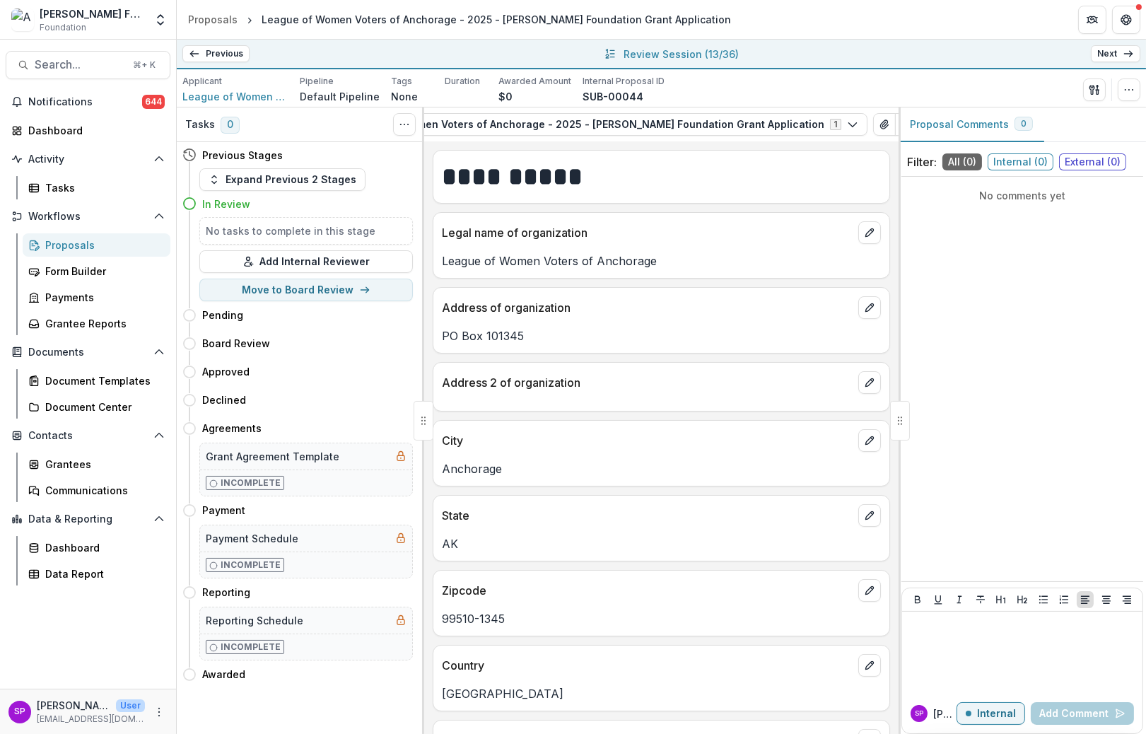
scroll to position [0, 226]
click at [875, 125] on icon "button" at bounding box center [880, 124] width 11 height 11
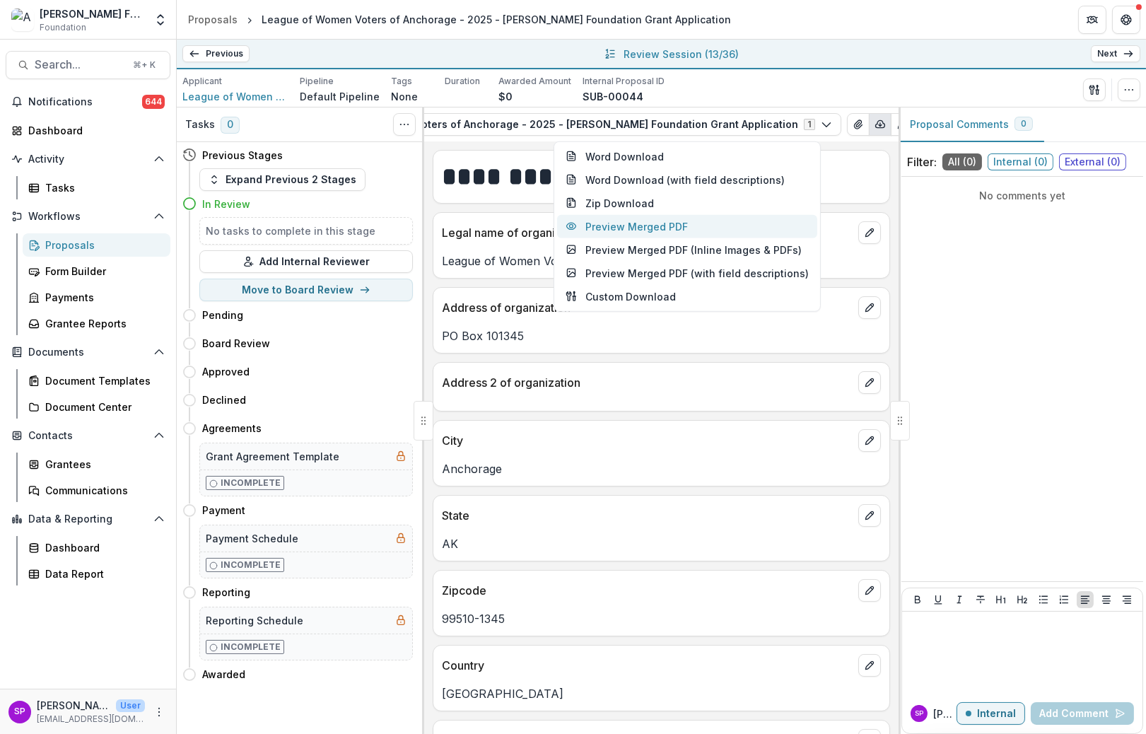
click at [742, 215] on button "Preview Merged PDF" at bounding box center [687, 226] width 260 height 23
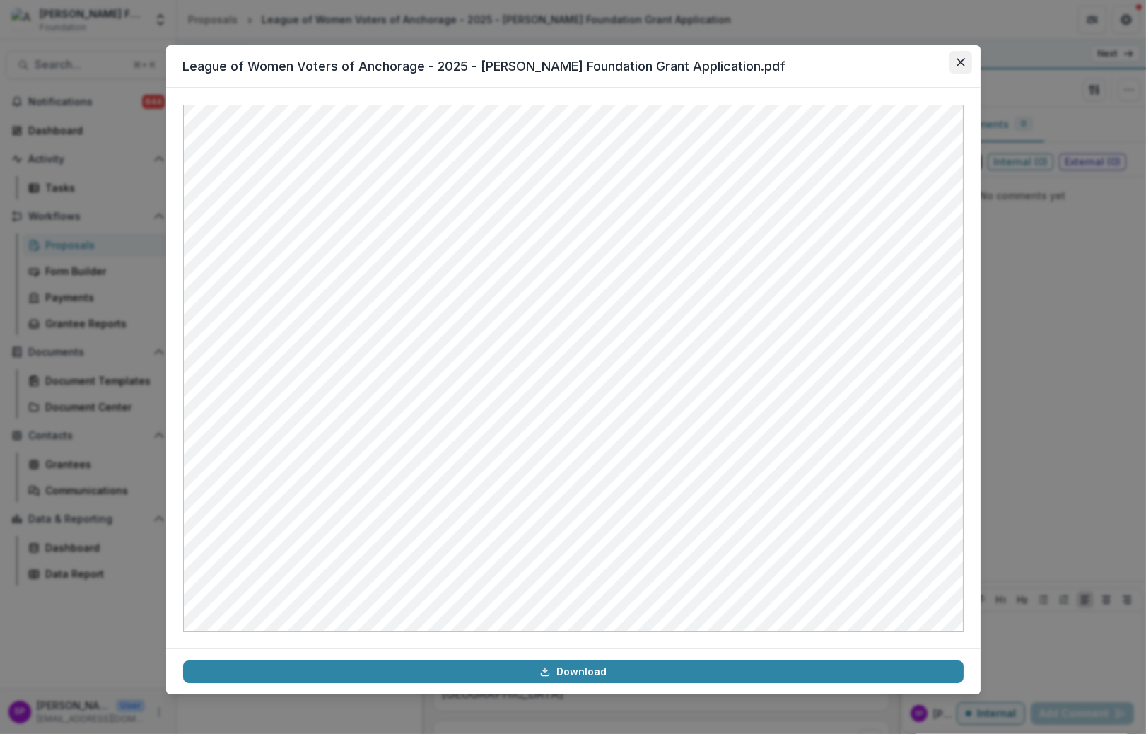
click at [957, 61] on icon "Close" at bounding box center [961, 62] width 8 height 8
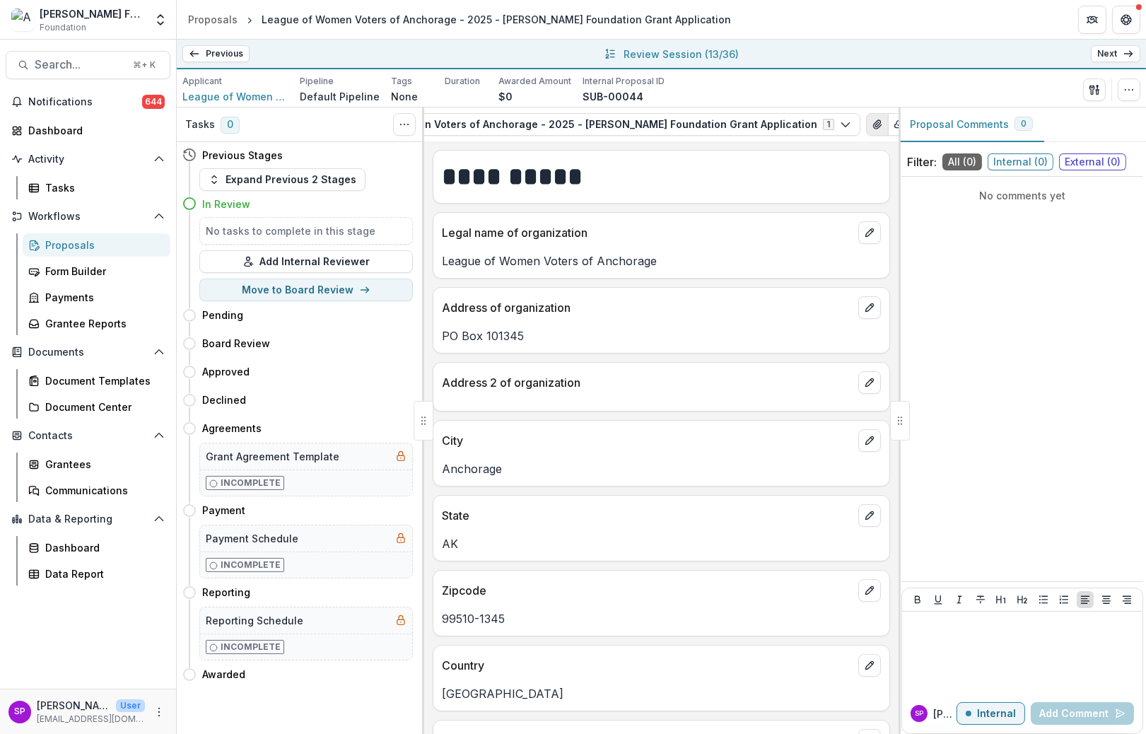
scroll to position [0, 226]
click at [876, 126] on icon "button" at bounding box center [880, 123] width 9 height 7
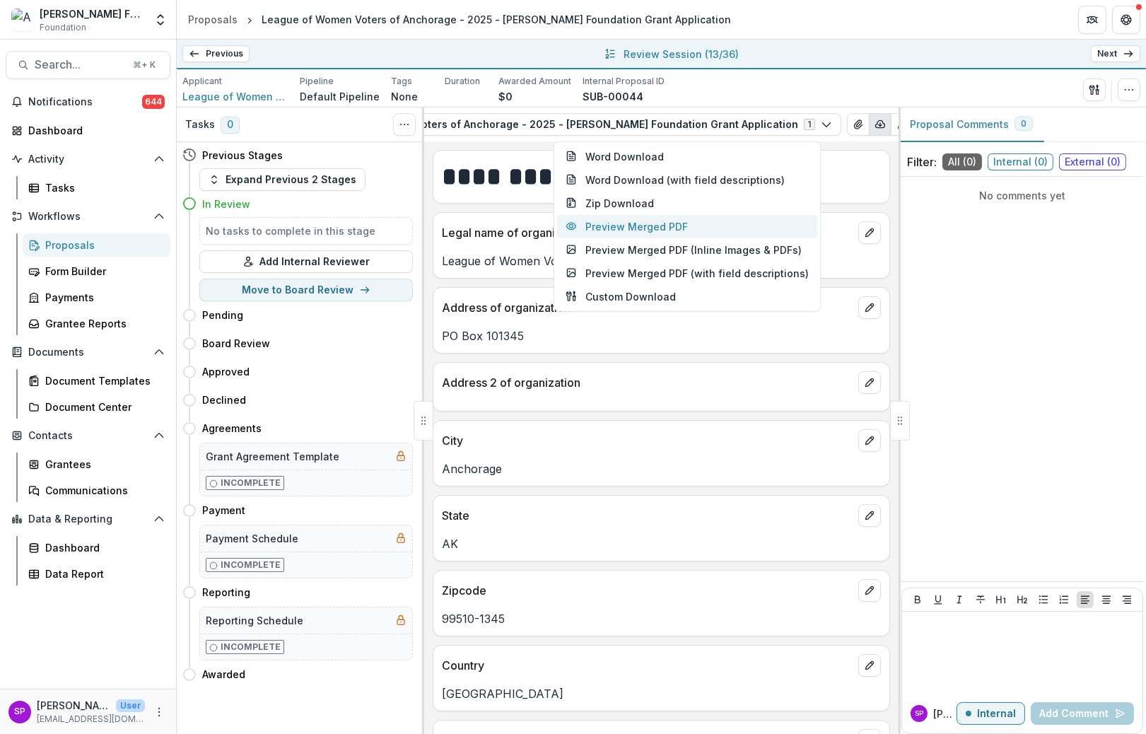
click at [704, 228] on button "Preview Merged PDF" at bounding box center [687, 226] width 260 height 23
